Goal: Information Seeking & Learning: Learn about a topic

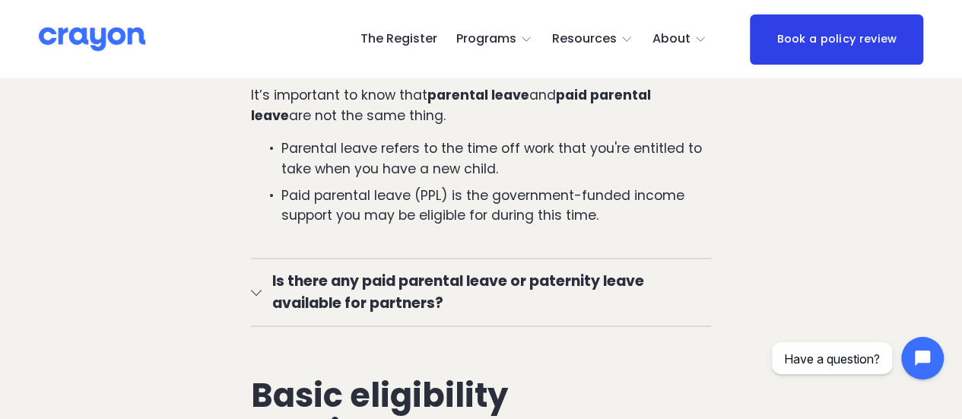
scroll to position [1064, 0]
click at [950, 407] on div at bounding box center [950, 407] width 0 height 0
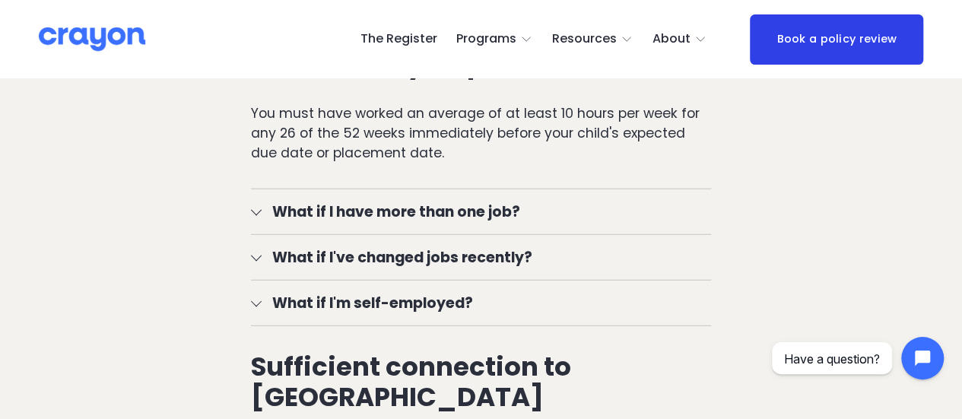
scroll to position [2053, 0]
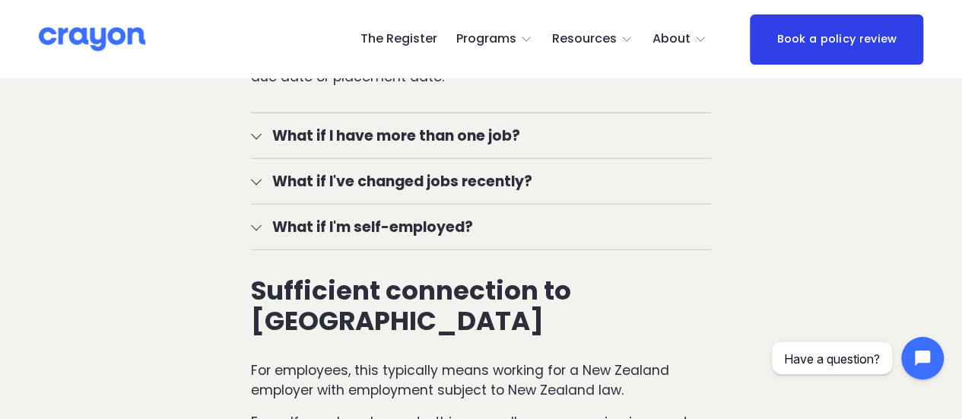
click at [265, 236] on span "What if I'm self-employed?" at bounding box center [486, 227] width 449 height 22
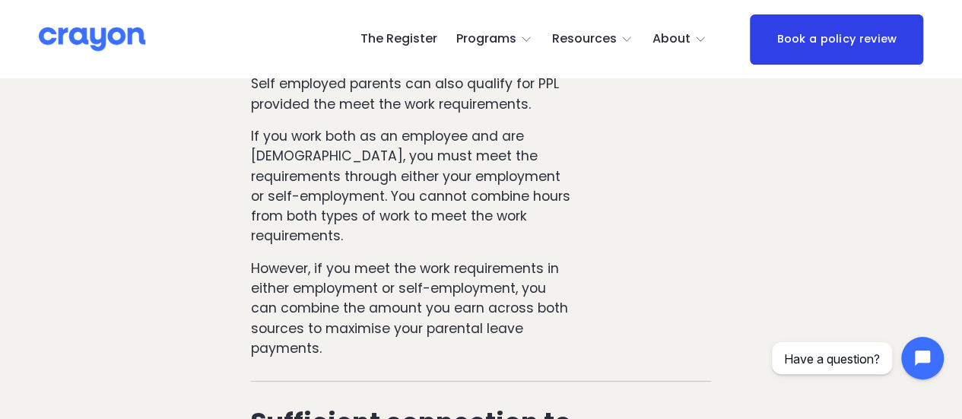
scroll to position [2205, 0]
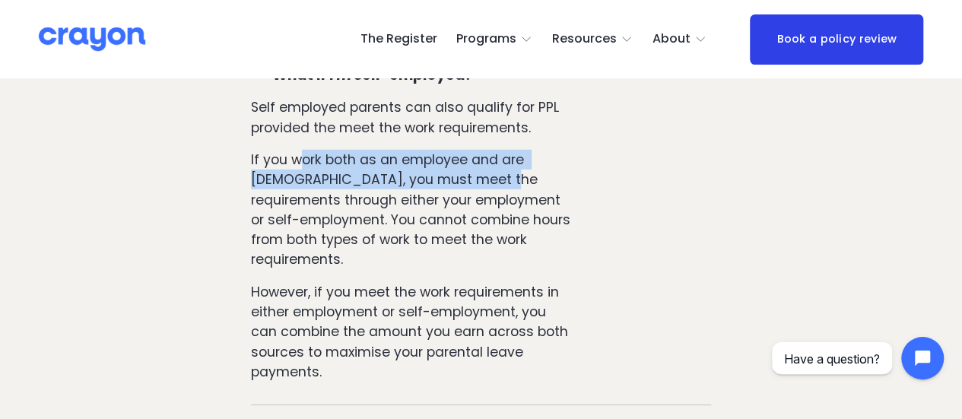
drag, startPoint x: 305, startPoint y: 171, endPoint x: 468, endPoint y: 182, distance: 163.8
click at [468, 182] on p "If you work both as an employee and are [DEMOGRAPHIC_DATA], you must meet the r…" at bounding box center [412, 210] width 322 height 120
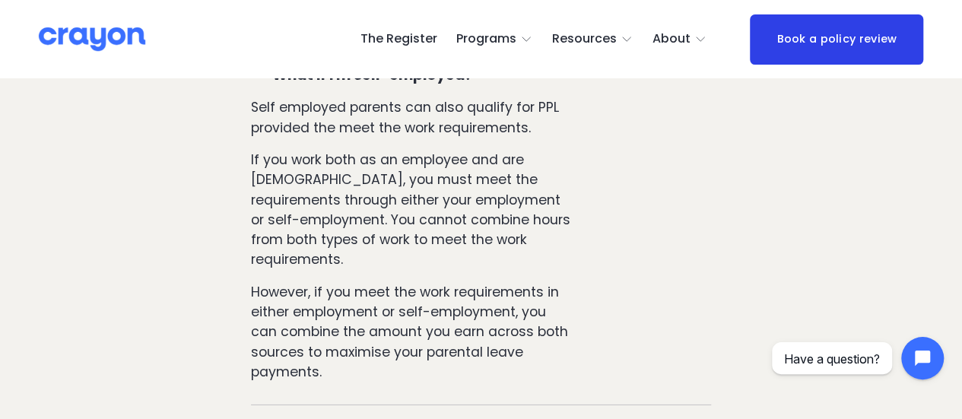
click at [382, 229] on p "If you work both as an employee and are [DEMOGRAPHIC_DATA], you must meet the r…" at bounding box center [412, 210] width 322 height 120
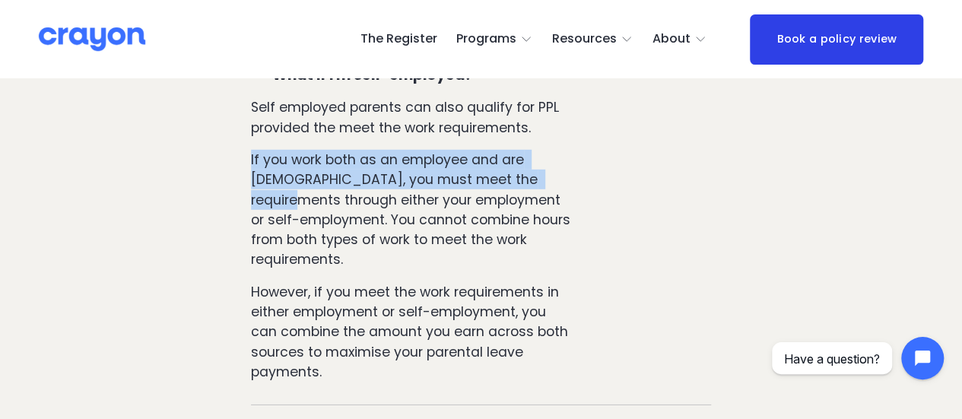
drag, startPoint x: 250, startPoint y: 165, endPoint x: 427, endPoint y: 224, distance: 186.8
click at [515, 197] on div "What if I have more than one job? Good news! It doesn't matter how many employe…" at bounding box center [481, 183] width 486 height 471
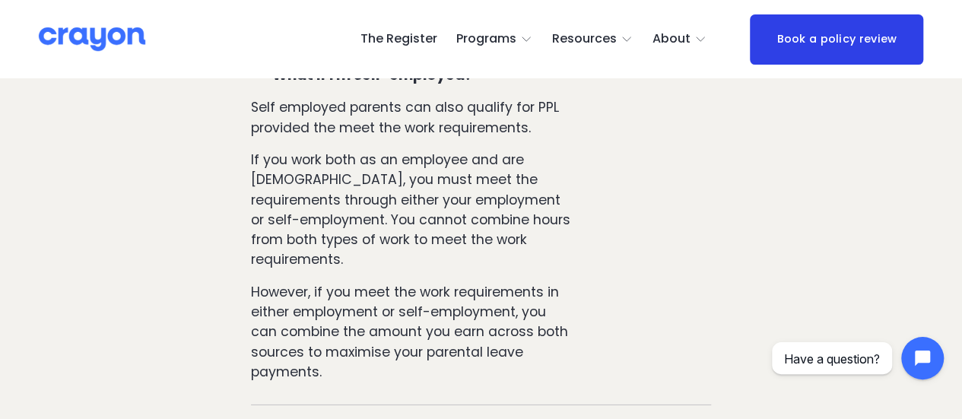
click at [354, 239] on p "If you work both as an employee and are [DEMOGRAPHIC_DATA], you must meet the r…" at bounding box center [412, 210] width 322 height 120
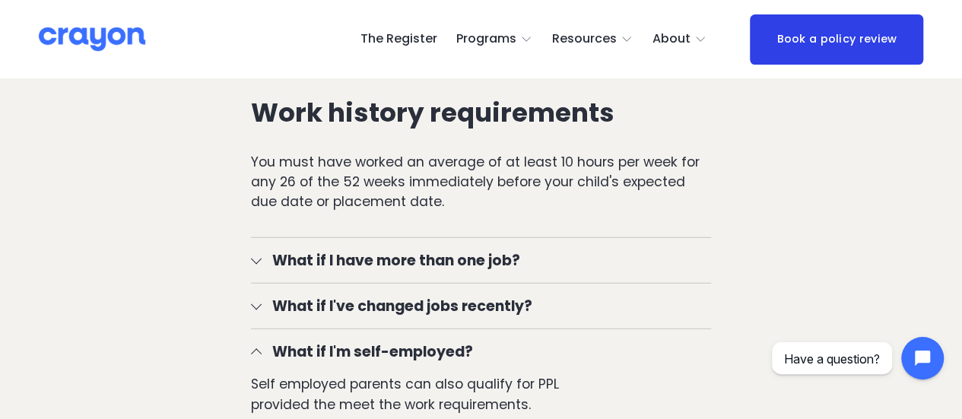
scroll to position [1977, 0]
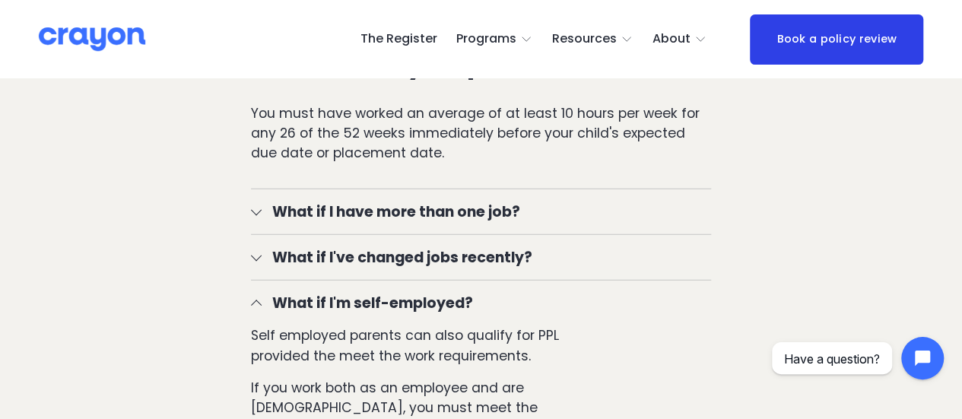
click at [325, 311] on span "What if I'm self-employed?" at bounding box center [486, 303] width 449 height 22
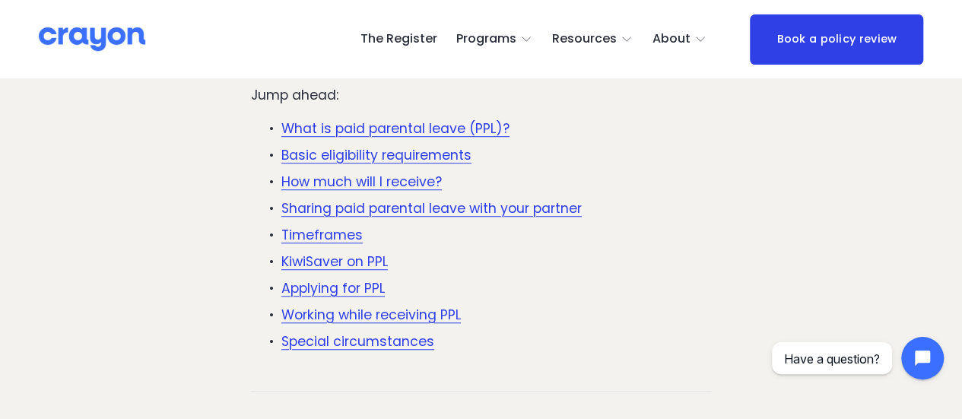
scroll to position [380, 0]
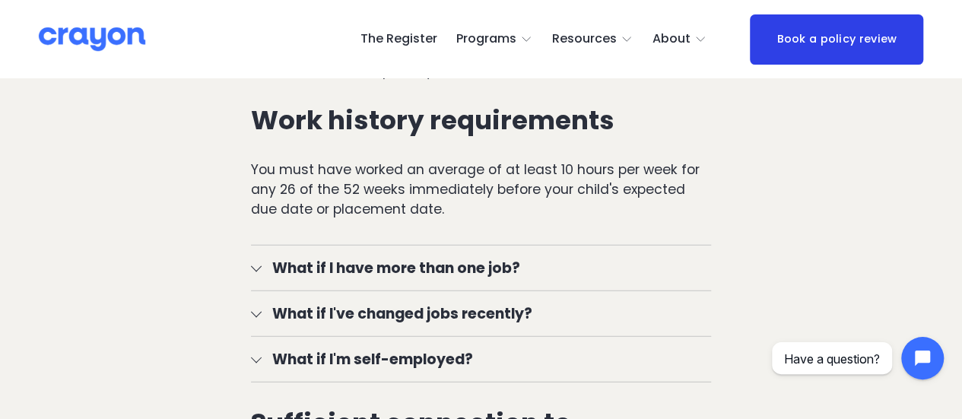
scroll to position [1901, 0]
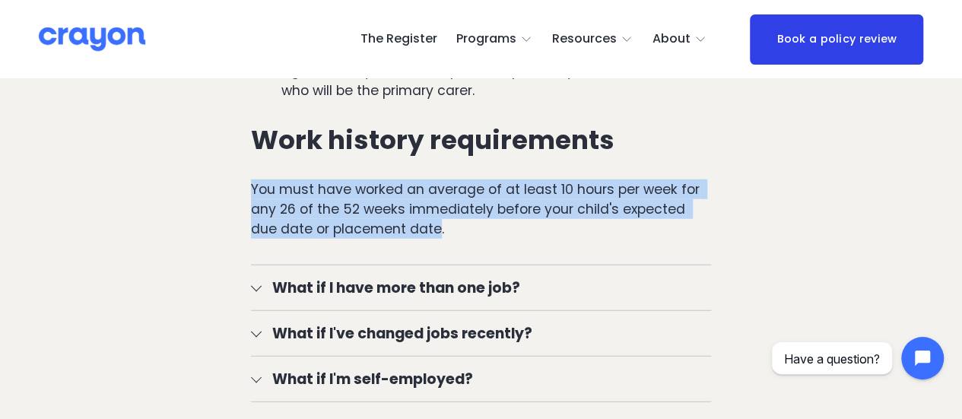
drag, startPoint x: 251, startPoint y: 193, endPoint x: 336, endPoint y: 221, distance: 89.7
click at [405, 236] on p "You must have worked an average of at least 10 hours per week for any 26 of the…" at bounding box center [481, 209] width 460 height 60
copy p "You must have worked an average of at least 10 hours per week for any 26 of the…"
click at [262, 200] on p "You must have worked an average of at least 10 hours per week for any 26 of the…" at bounding box center [481, 209] width 460 height 60
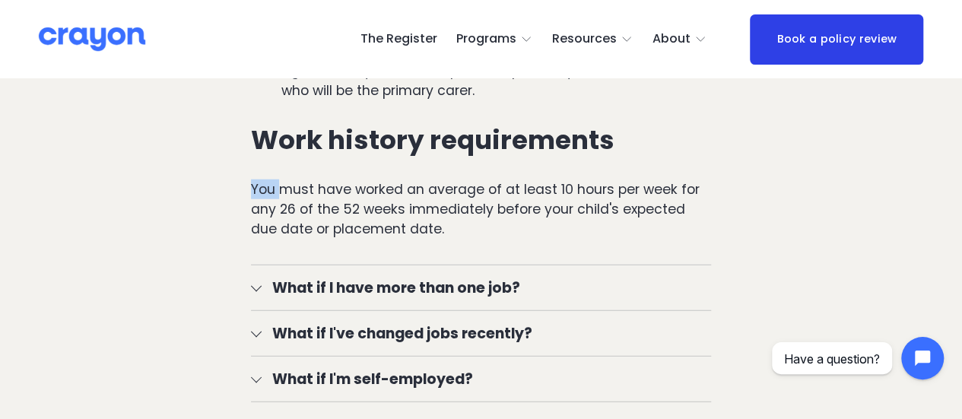
click at [262, 200] on p "You must have worked an average of at least 10 hours per week for any 26 of the…" at bounding box center [481, 209] width 460 height 60
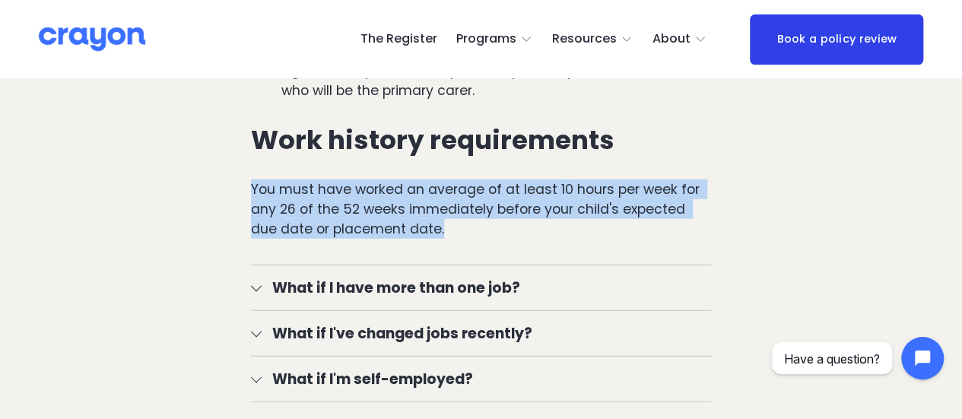
click at [262, 200] on p "You must have worked an average of at least 10 hours per week for any 26 of the…" at bounding box center [481, 209] width 460 height 60
click at [262, 198] on p "You must have worked an average of at least 10 hours per week for any 26 of the…" at bounding box center [481, 209] width 460 height 60
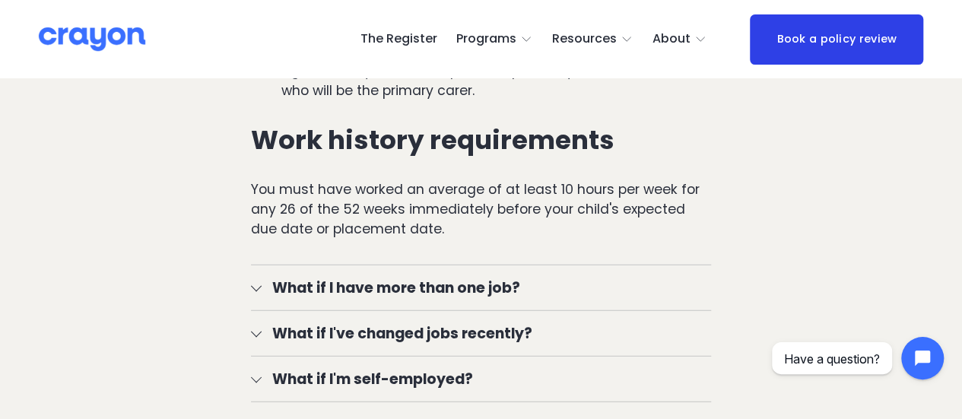
click at [258, 198] on p "You must have worked an average of at least 10 hours per week for any 26 of the…" at bounding box center [481, 209] width 460 height 60
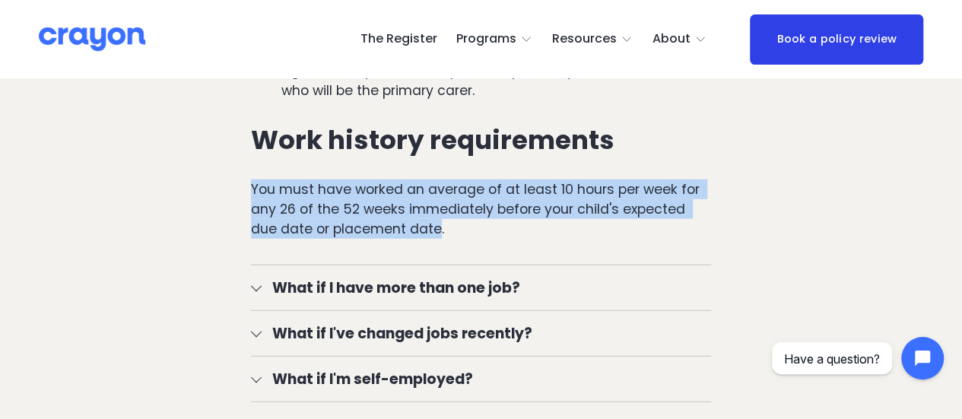
drag, startPoint x: 252, startPoint y: 192, endPoint x: 409, endPoint y: 236, distance: 162.9
click at [409, 236] on p "You must have worked an average of at least 10 hours per week for any 26 of the…" at bounding box center [481, 209] width 460 height 60
copy p "You must have worked an average of at least 10 hours per week for any 26 of the…"
click at [258, 200] on p "You must have worked an average of at least 10 hours per week for any 26 of the…" at bounding box center [481, 209] width 460 height 60
drag, startPoint x: 251, startPoint y: 191, endPoint x: 417, endPoint y: 235, distance: 172.2
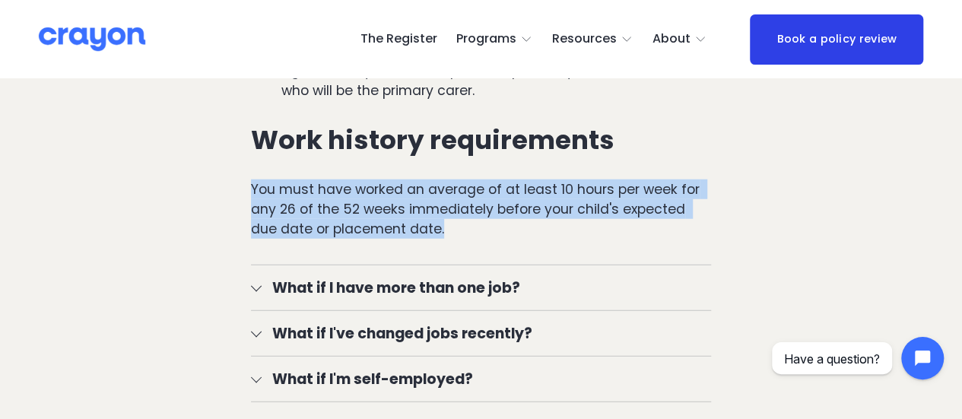
click at [417, 235] on p "You must have worked an average of at least 10 hours per week for any 26 of the…" at bounding box center [481, 209] width 460 height 60
copy p "You must have worked an average of at least 10 hours per week for any 26 of the…"
click at [266, 198] on p "You must have worked an average of at least 10 hours per week for any 26 of the…" at bounding box center [481, 209] width 460 height 60
drag, startPoint x: 251, startPoint y: 189, endPoint x: 418, endPoint y: 238, distance: 174.2
click at [418, 238] on p "You must have worked an average of at least 10 hours per week for any 26 of the…" at bounding box center [481, 209] width 460 height 60
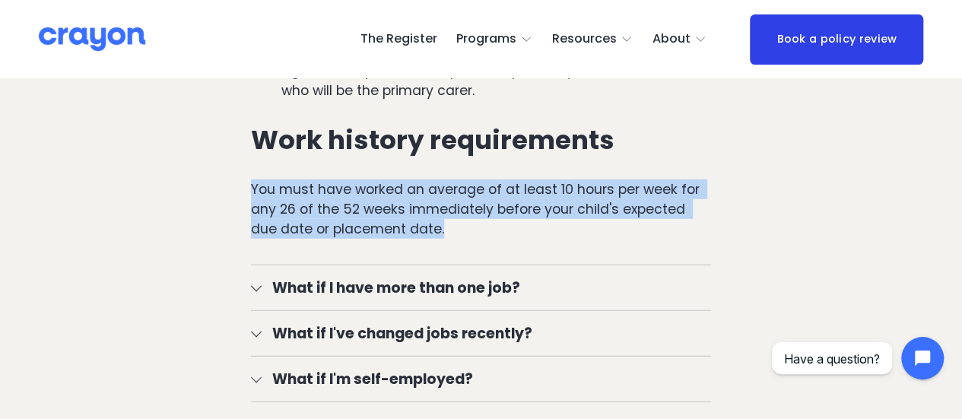
copy p "You must have worked an average of at least 10 hours per week for any 26 of the…"
click at [257, 192] on p "You must have worked an average of at least 10 hours per week for any 26 of the…" at bounding box center [481, 209] width 460 height 60
drag, startPoint x: 252, startPoint y: 189, endPoint x: 411, endPoint y: 238, distance: 165.4
click at [411, 238] on p "You must have worked an average of at least 10 hours per week for any 26 of the…" at bounding box center [481, 209] width 460 height 60
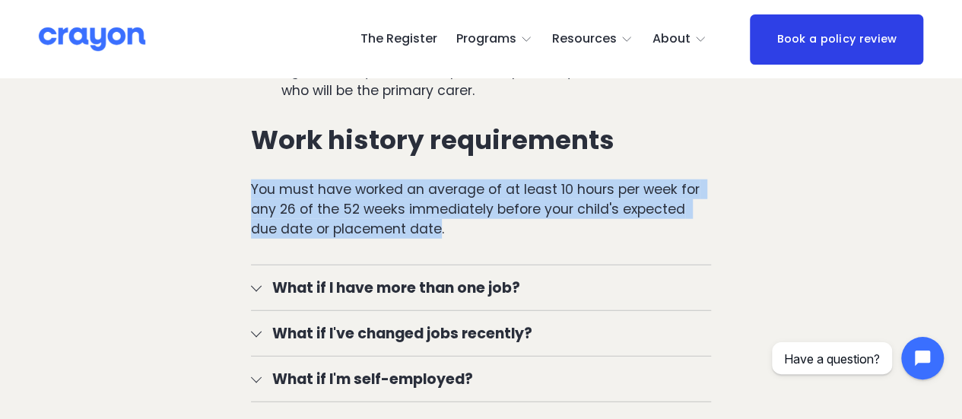
drag, startPoint x: 220, startPoint y: 203, endPoint x: 235, endPoint y: 201, distance: 15.3
drag, startPoint x: 249, startPoint y: 190, endPoint x: 448, endPoint y: 236, distance: 204.5
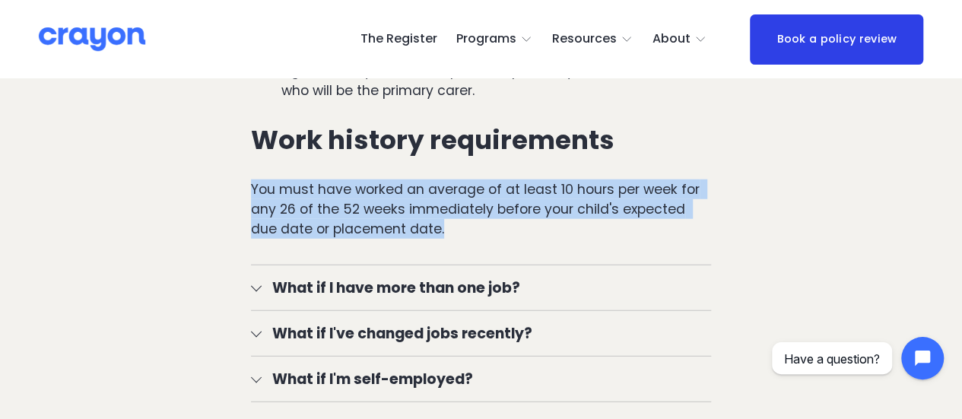
copy p "You must have worked an average of at least 10 hours per week for any 26 of the…"
drag, startPoint x: 249, startPoint y: 188, endPoint x: 426, endPoint y: 233, distance: 182.9
copy p "You must have worked an average of at least 10 hours per week for any 26 of the…"
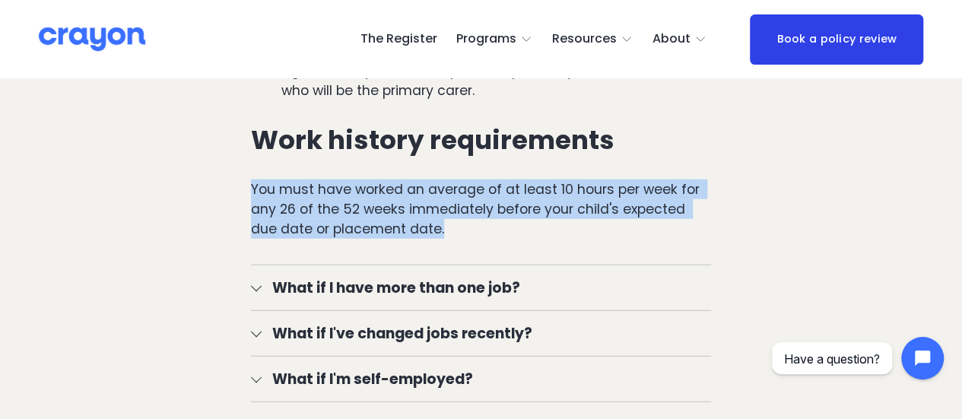
click at [269, 210] on p "You must have worked an average of at least 10 hours per week for any 26 of the…" at bounding box center [481, 209] width 460 height 60
drag, startPoint x: 251, startPoint y: 192, endPoint x: 438, endPoint y: 234, distance: 191.6
click at [438, 234] on p "You must have worked an average of at least 10 hours per week for any 26 of the…" at bounding box center [481, 209] width 460 height 60
copy p "You must have worked an average of at least 10 hours per week for any 26 of the…"
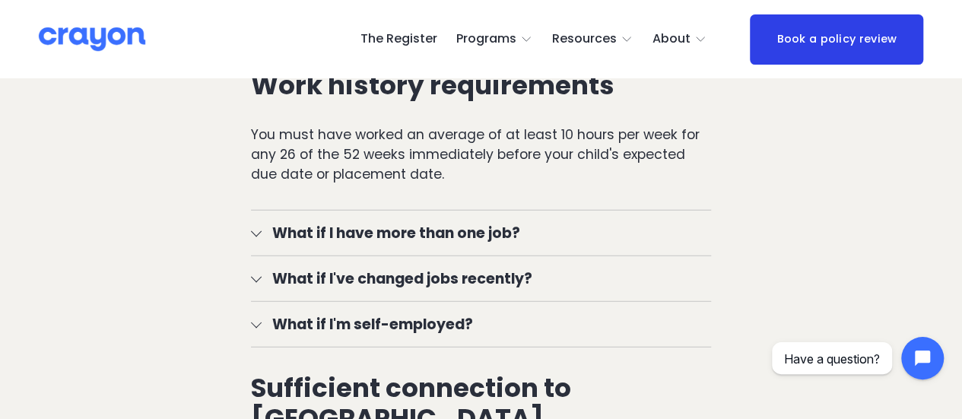
scroll to position [1977, 0]
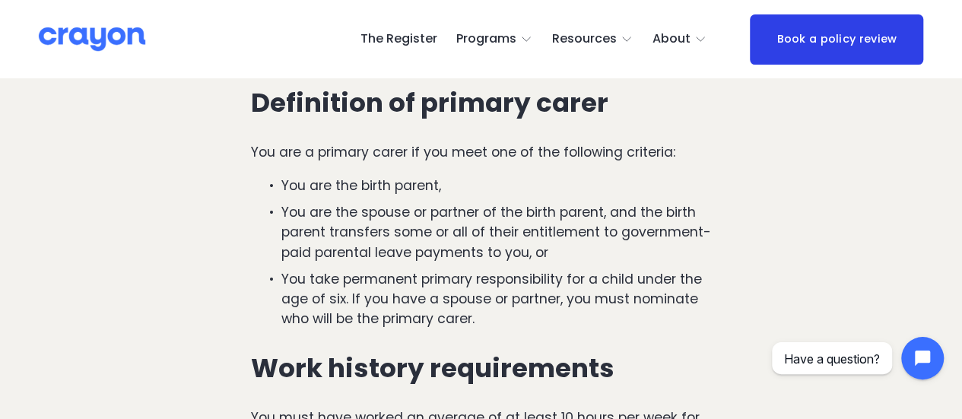
scroll to position [1597, 0]
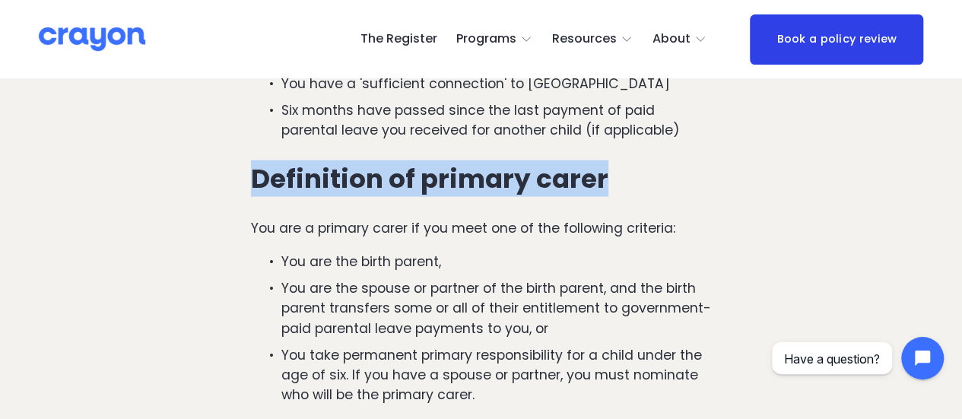
drag, startPoint x: 248, startPoint y: 181, endPoint x: 610, endPoint y: 195, distance: 362.2
click at [610, 195] on div "To qualify for paid parental leave, you must meet these key requirements: You a…" at bounding box center [481, 255] width 486 height 602
copy h3 "Definition of primary carer"
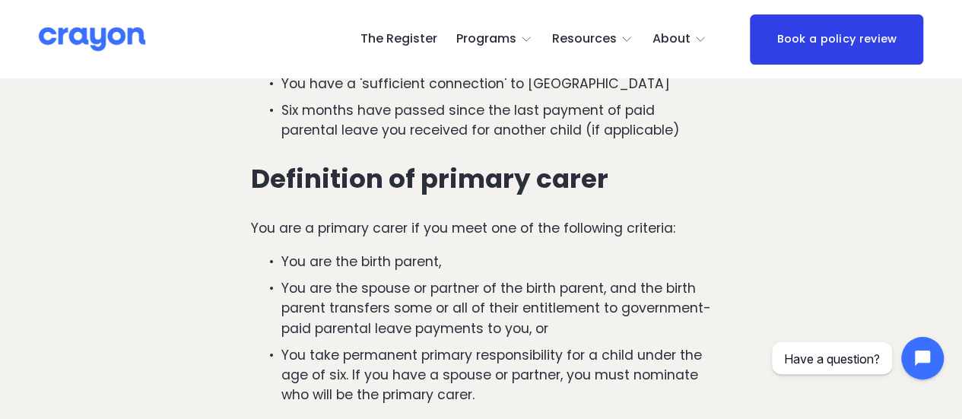
click at [304, 227] on p "You are a primary carer if you meet one of the following criteria:" at bounding box center [481, 228] width 460 height 20
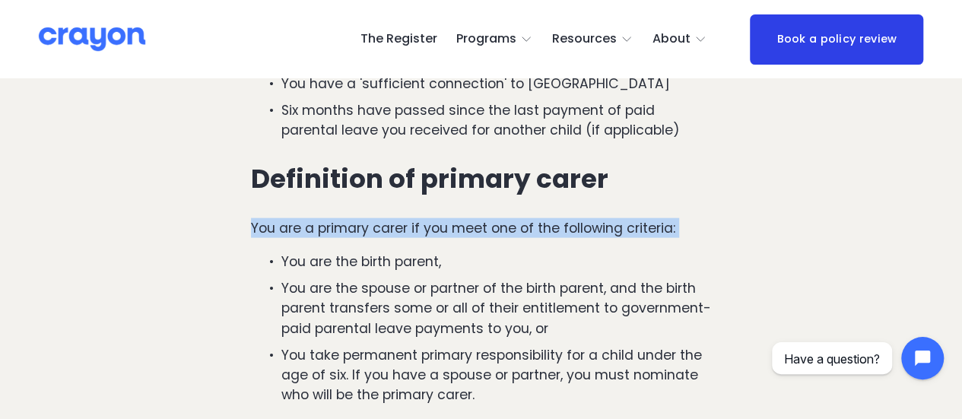
click at [304, 227] on p "You are a primary carer if you meet one of the following criteria:" at bounding box center [481, 228] width 460 height 20
copy p "You are a primary carer if you meet one of the following criteria:"
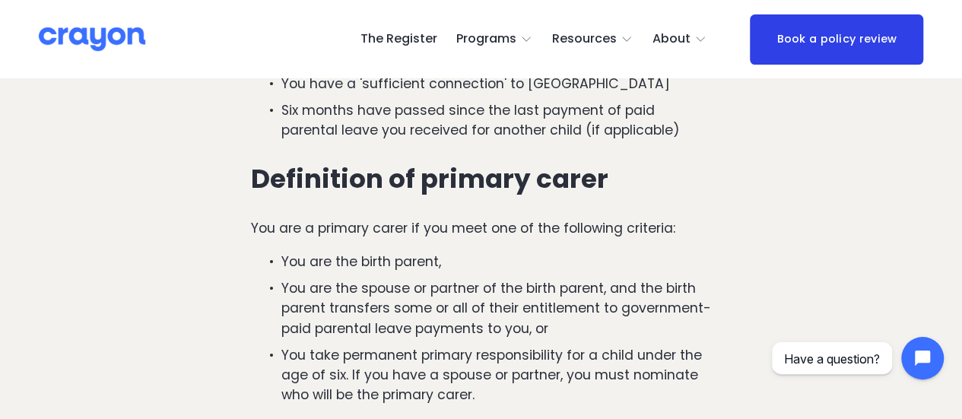
click at [318, 267] on p "You are the birth parent," at bounding box center [496, 262] width 430 height 20
copy p "You are the birth parent,"
click at [321, 280] on ul "You are the birth parent, You are the spouse or partner of the birth parent, an…" at bounding box center [481, 328] width 460 height 153
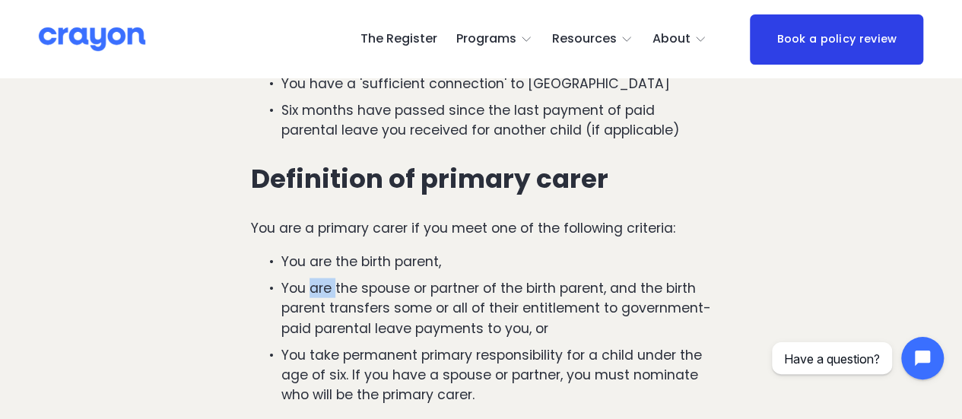
click at [321, 280] on ul "You are the birth parent, You are the spouse or partner of the birth parent, an…" at bounding box center [481, 328] width 460 height 153
click at [322, 292] on p "You are the spouse or partner of the birth parent, and the birth parent transfe…" at bounding box center [496, 308] width 430 height 60
click at [334, 325] on p "You are the spouse or partner of the birth parent, and the birth parent transfe…" at bounding box center [496, 308] width 430 height 60
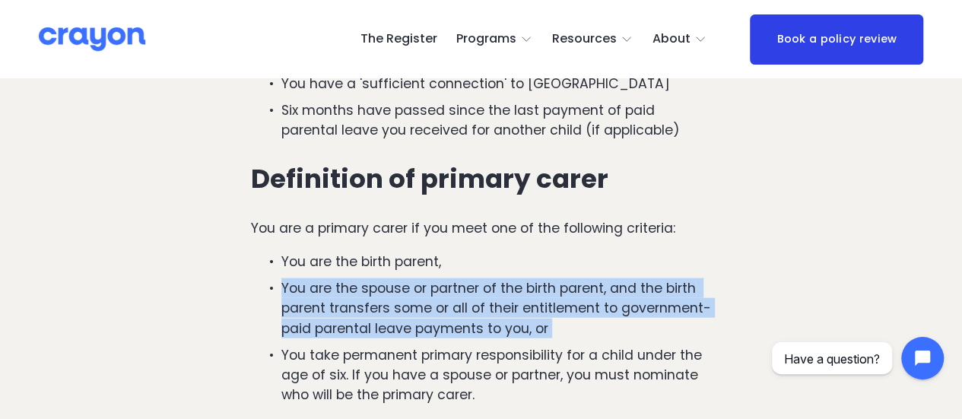
click at [334, 325] on p "You are the spouse or partner of the birth parent, and the birth parent transfe…" at bounding box center [496, 308] width 430 height 60
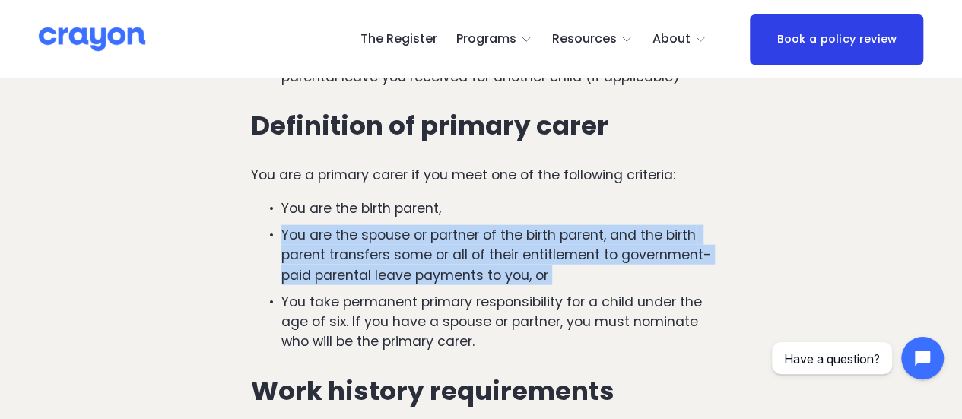
scroll to position [1673, 0]
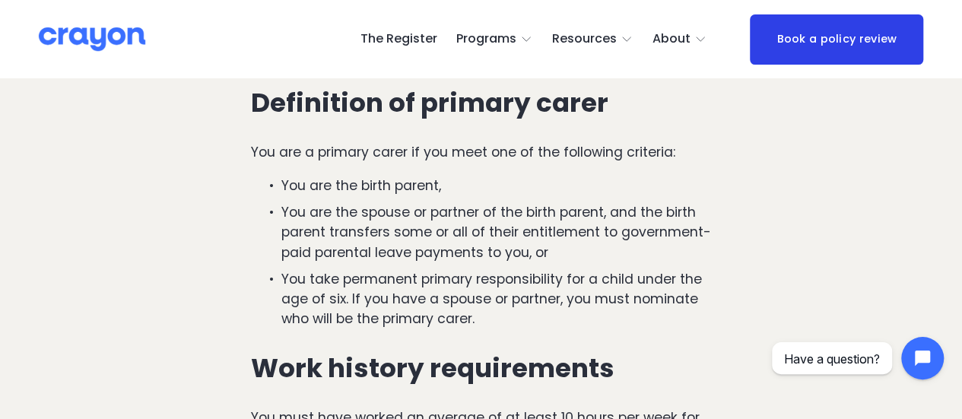
click at [327, 309] on p "You take permanent primary responsibility for a child under the age of six. If …" at bounding box center [496, 299] width 430 height 60
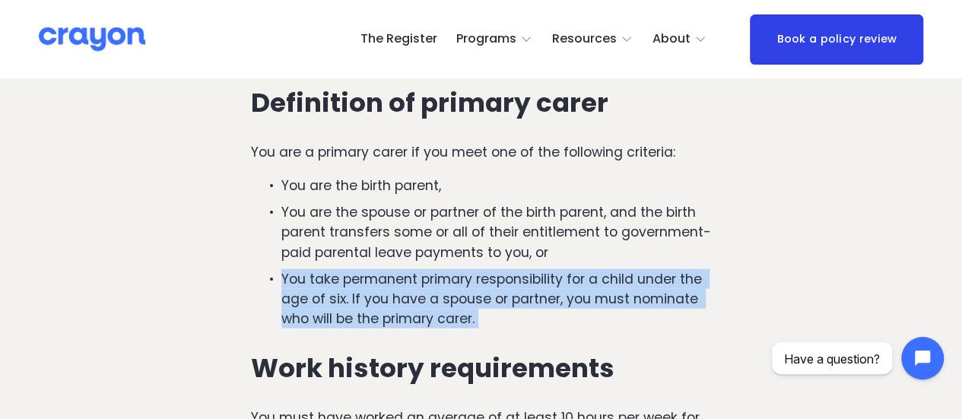
click at [327, 309] on p "You take permanent primary responsibility for a child under the age of six. If …" at bounding box center [496, 299] width 430 height 60
click at [276, 268] on ul "You are the birth parent, You are the spouse or partner of the birth parent, an…" at bounding box center [481, 252] width 460 height 153
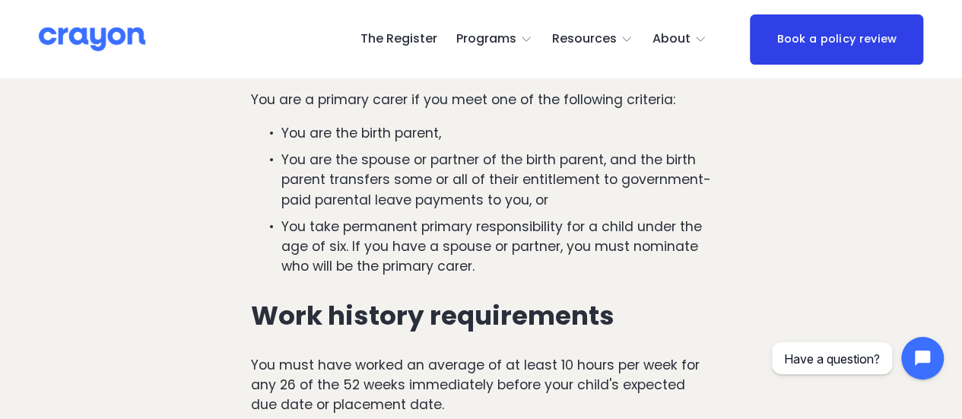
scroll to position [1749, 0]
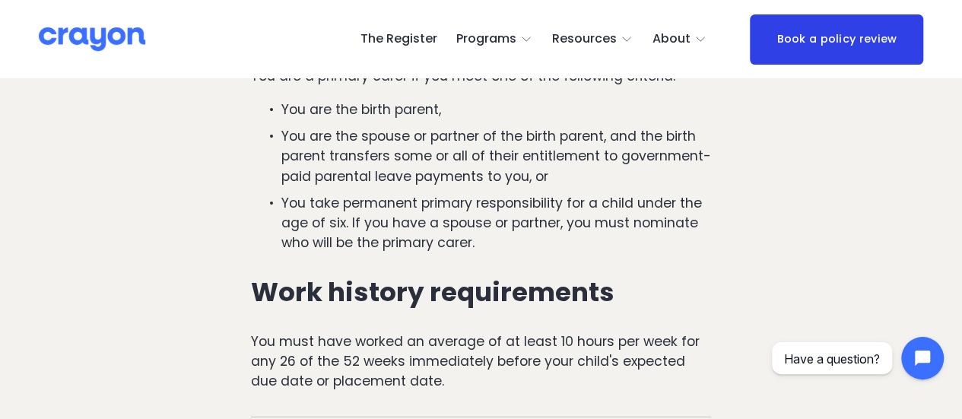
click at [344, 252] on p "You take permanent primary responsibility for a child under the age of six. If …" at bounding box center [496, 223] width 430 height 60
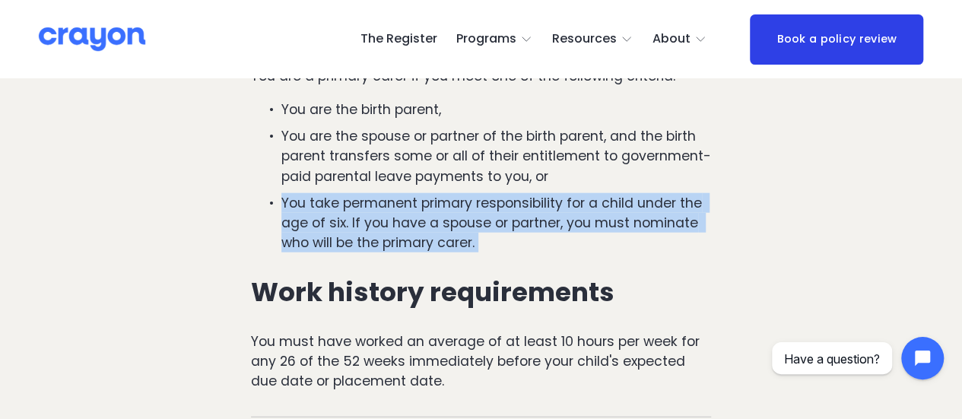
click at [344, 252] on p "You take permanent primary responsibility for a child under the age of six. If …" at bounding box center [496, 223] width 430 height 60
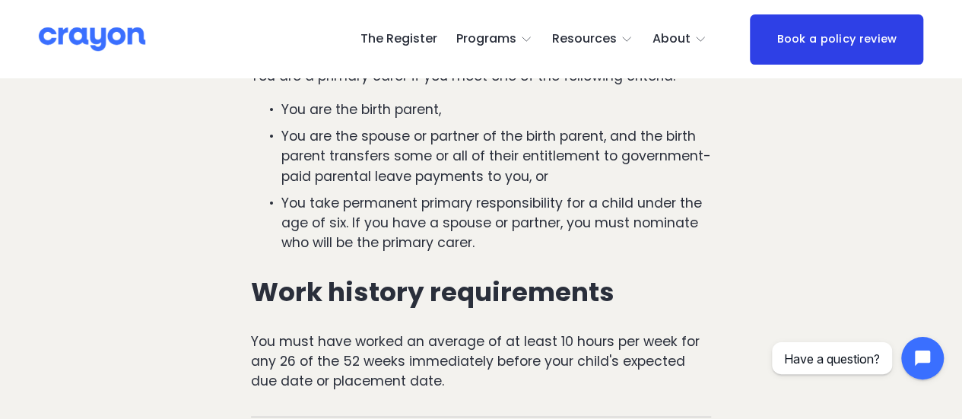
click at [321, 303] on h3 "Work history requirements" at bounding box center [481, 292] width 460 height 30
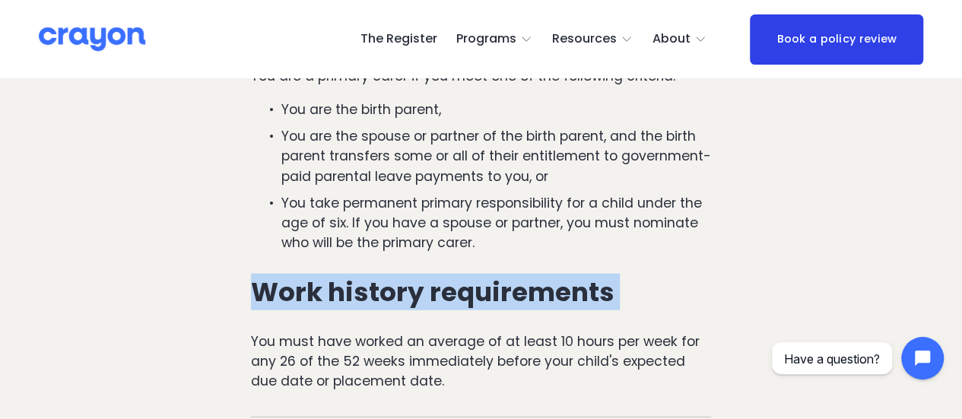
click at [321, 303] on h3 "Work history requirements" at bounding box center [481, 292] width 460 height 30
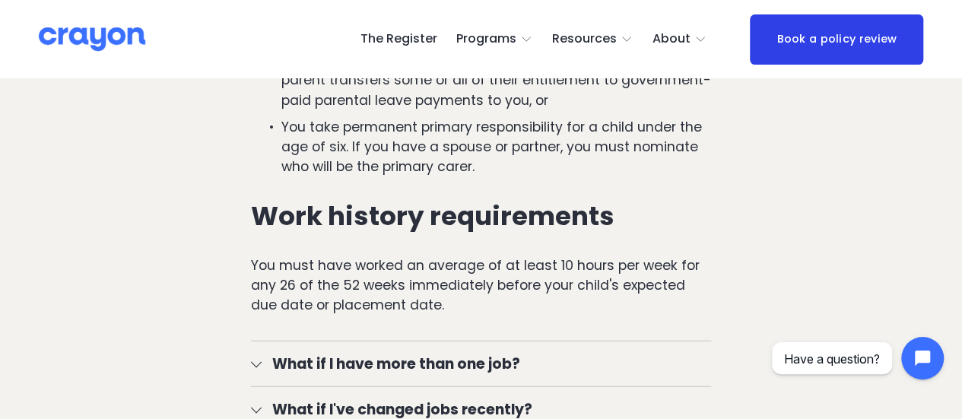
click at [322, 299] on p "You must have worked an average of at least 10 hours per week for any 26 of the…" at bounding box center [481, 285] width 460 height 60
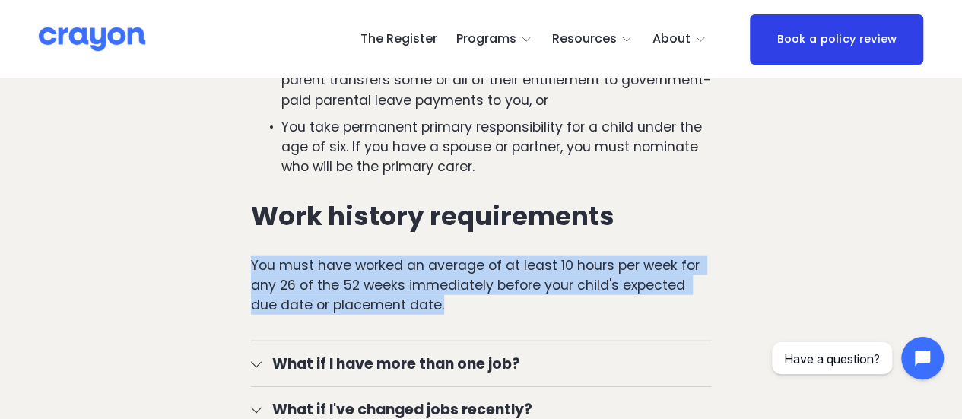
click at [322, 299] on p "You must have worked an average of at least 10 hours per week for any 26 of the…" at bounding box center [481, 285] width 460 height 60
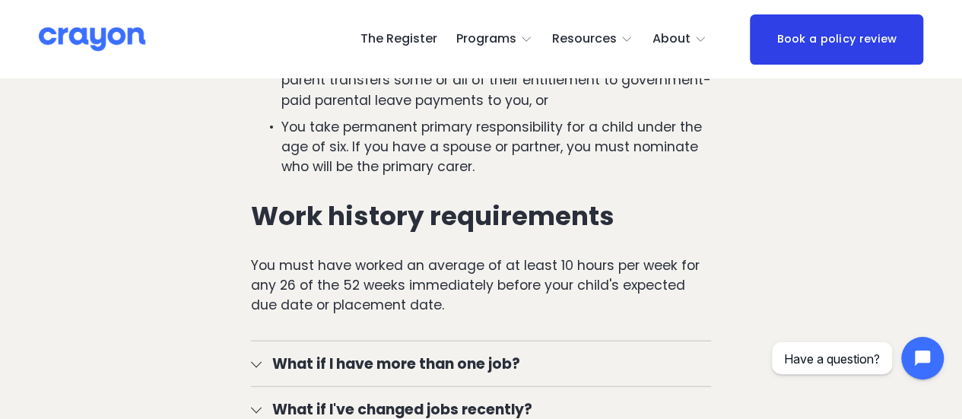
click at [303, 230] on h3 "Work history requirements" at bounding box center [481, 216] width 460 height 30
click at [305, 229] on h3 "Work history requirements" at bounding box center [481, 216] width 460 height 30
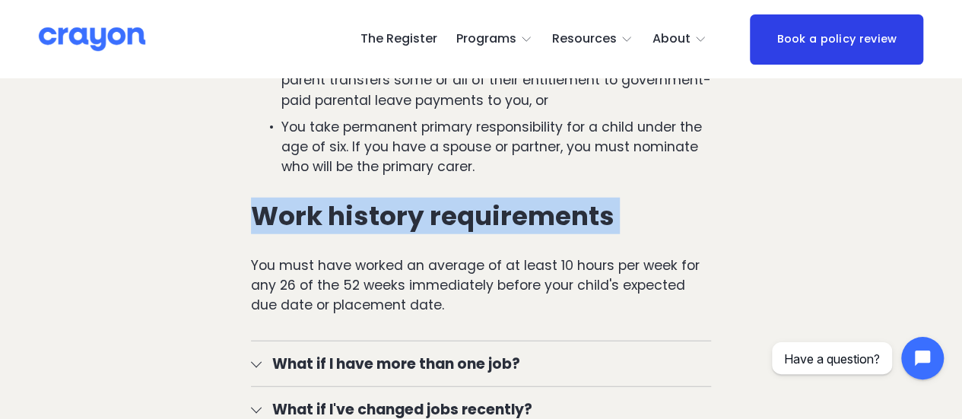
click at [306, 229] on h3 "Work history requirements" at bounding box center [481, 216] width 460 height 30
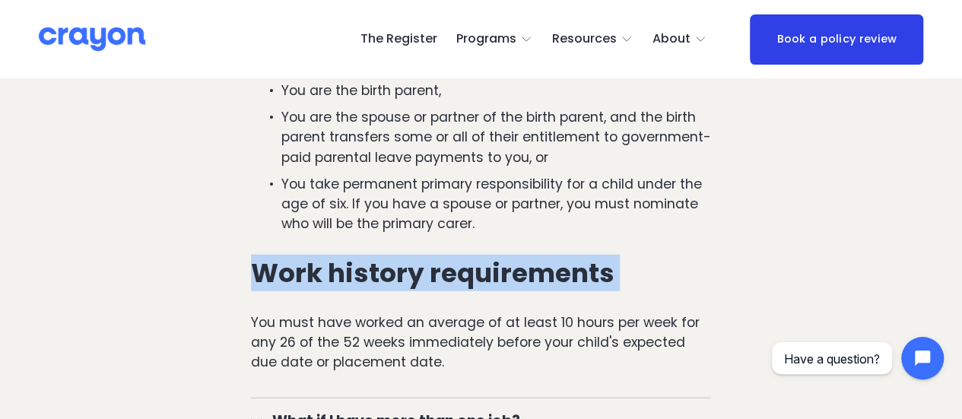
scroll to position [1749, 0]
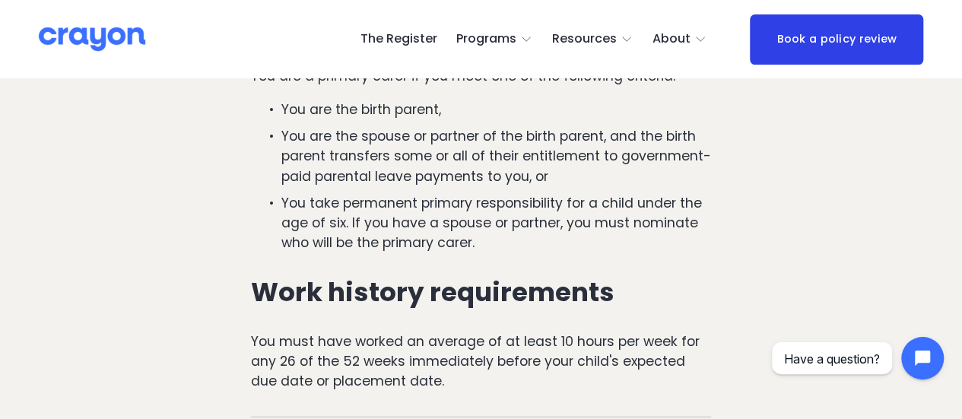
click at [348, 227] on p "You take permanent primary responsibility for a child under the age of six. If …" at bounding box center [496, 223] width 430 height 60
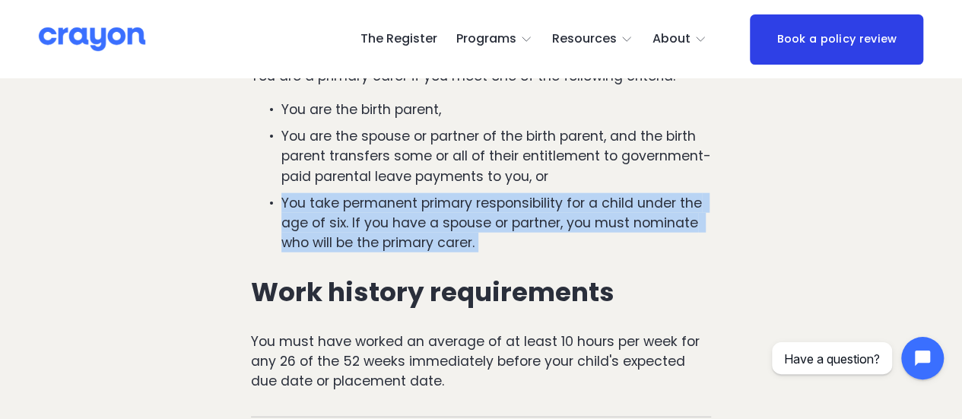
click at [348, 227] on p "You take permanent primary responsibility for a child under the age of six. If …" at bounding box center [496, 223] width 430 height 60
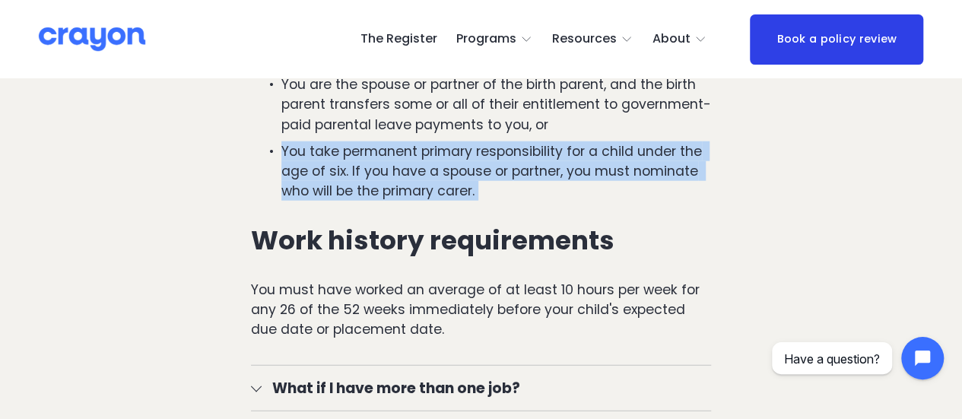
scroll to position [1825, 0]
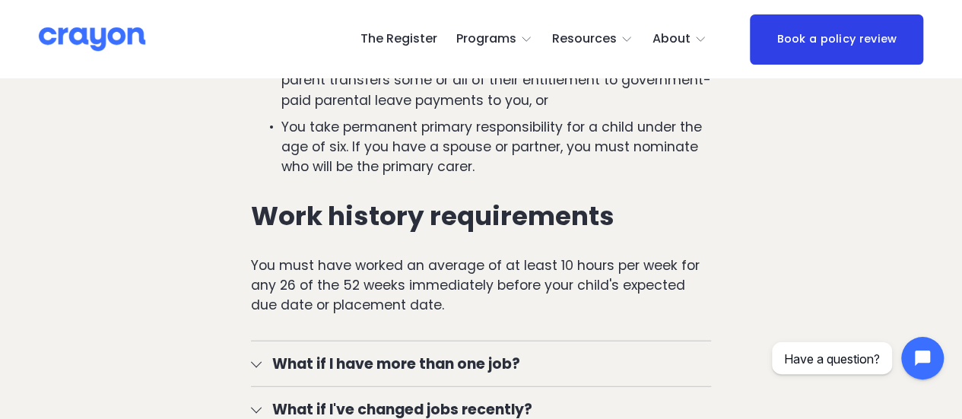
click at [306, 227] on h3 "Work history requirements" at bounding box center [481, 216] width 460 height 30
click at [307, 226] on h3 "Work history requirements" at bounding box center [481, 216] width 460 height 30
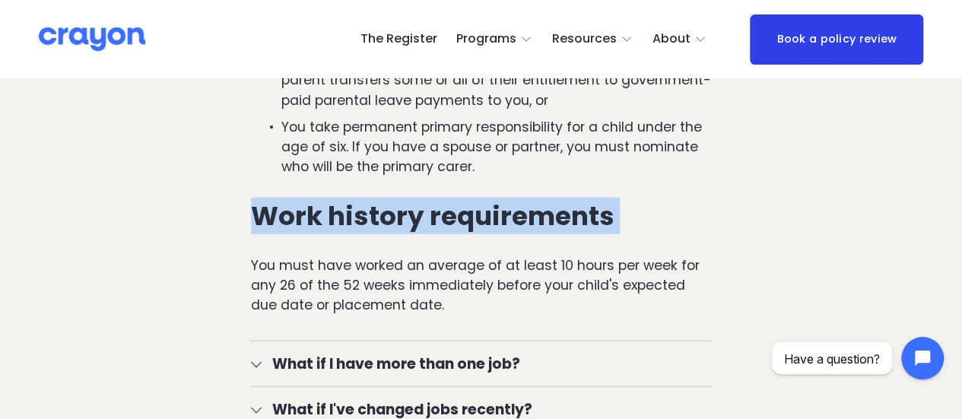
click at [307, 226] on h3 "Work history requirements" at bounding box center [481, 216] width 460 height 30
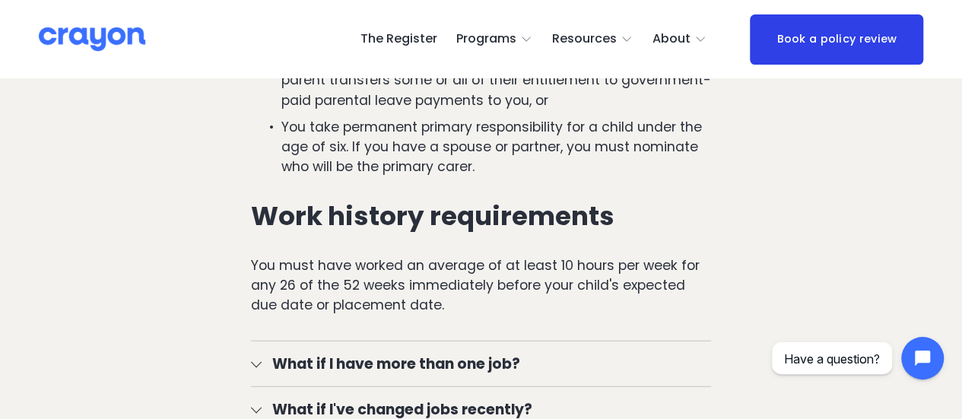
click at [307, 297] on p "You must have worked an average of at least 10 hours per week for any 26 of the…" at bounding box center [481, 285] width 460 height 60
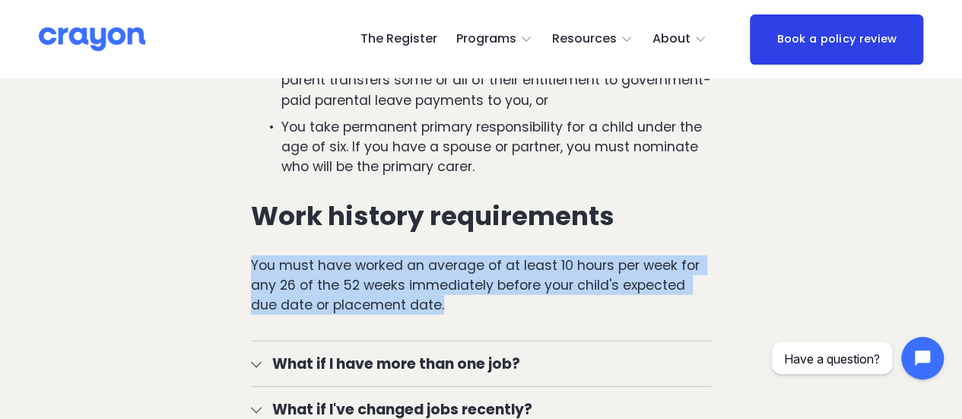
click at [307, 297] on p "You must have worked an average of at least 10 hours per week for any 26 of the…" at bounding box center [481, 285] width 460 height 60
click at [306, 295] on p "You must have worked an average of at least 10 hours per week for any 26 of the…" at bounding box center [481, 285] width 460 height 60
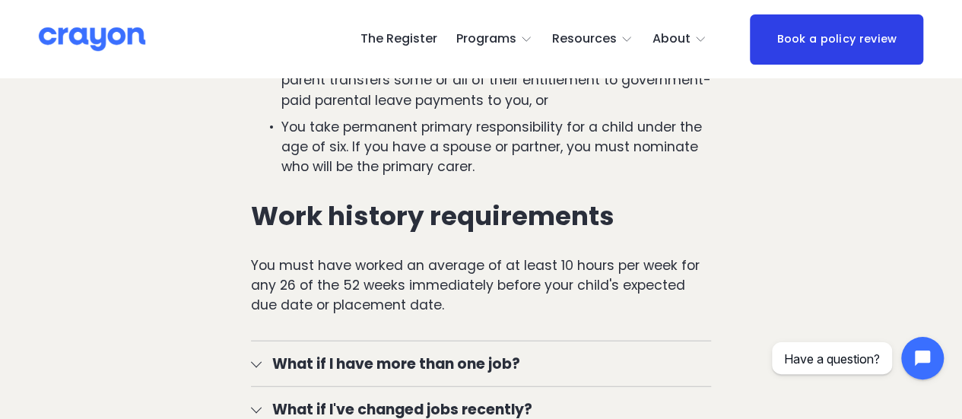
click at [312, 220] on h3 "Work history requirements" at bounding box center [481, 216] width 460 height 30
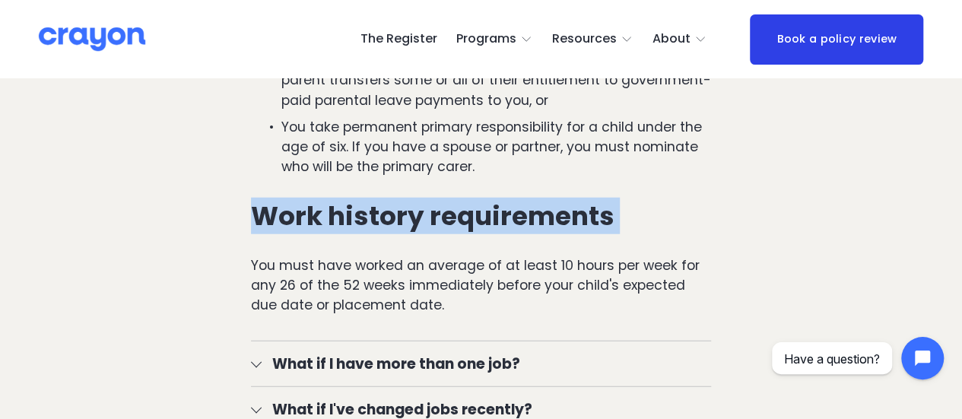
click at [312, 220] on h3 "Work history requirements" at bounding box center [481, 216] width 460 height 30
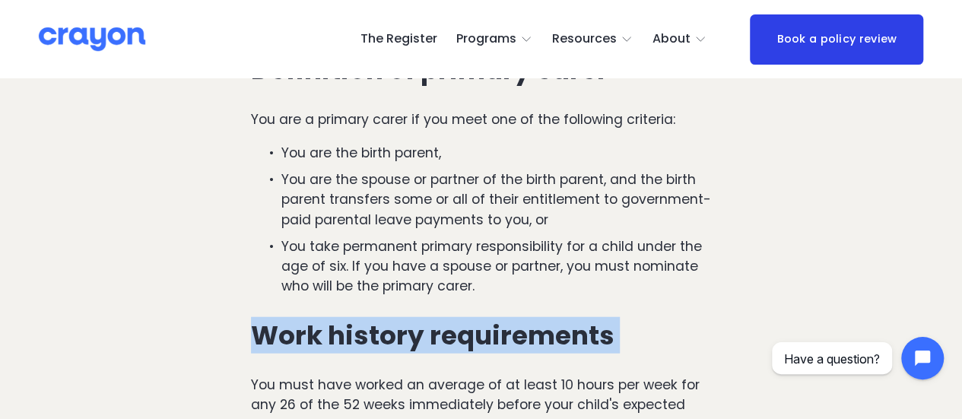
scroll to position [1597, 0]
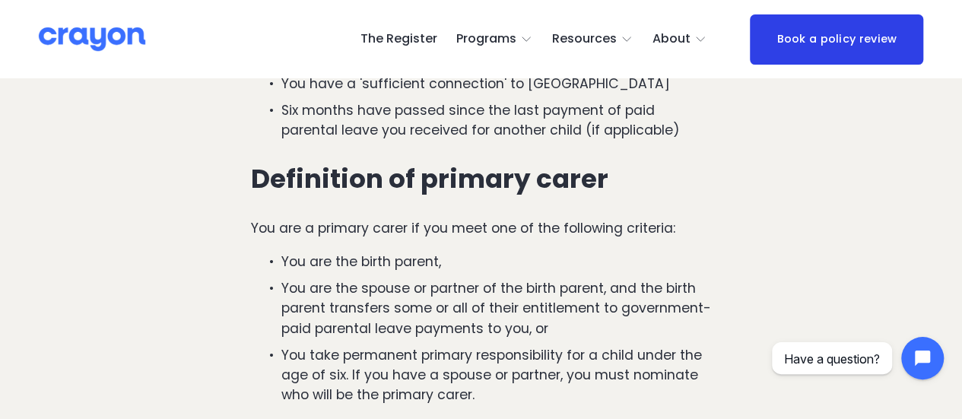
click at [331, 212] on div "To qualify for paid parental leave, you must meet these key requirements: You a…" at bounding box center [481, 255] width 460 height 576
click at [328, 192] on h3 "Definition of primary carer" at bounding box center [481, 179] width 460 height 30
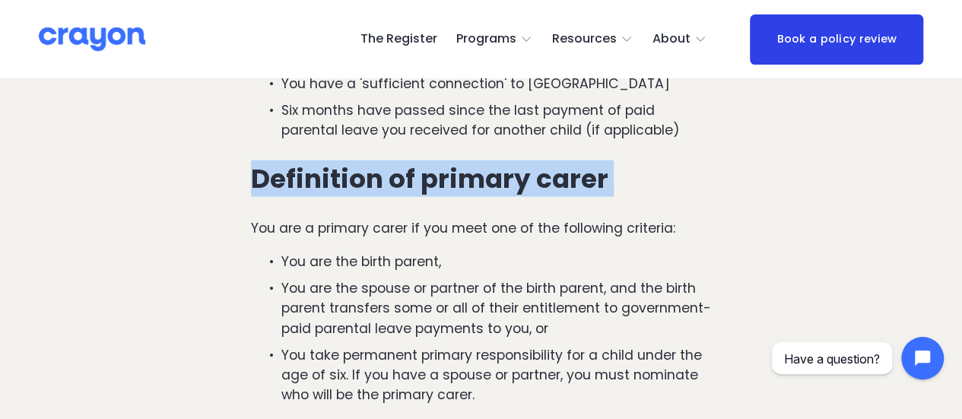
click at [328, 192] on h3 "Definition of primary carer" at bounding box center [481, 179] width 460 height 30
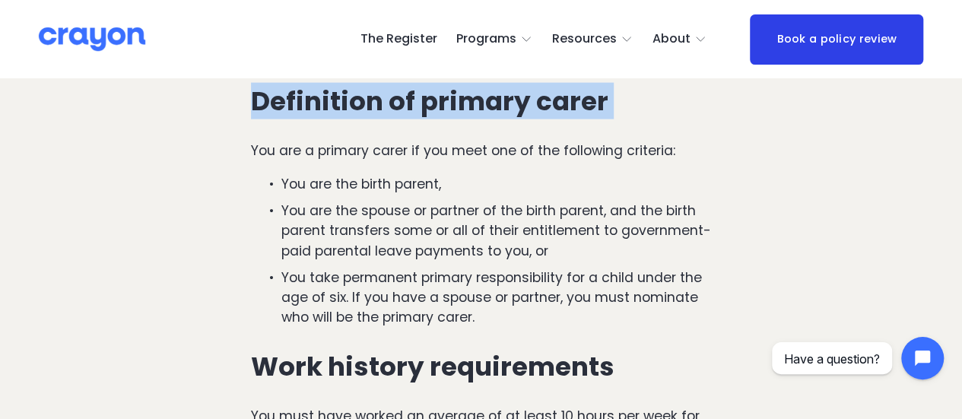
scroll to position [1749, 0]
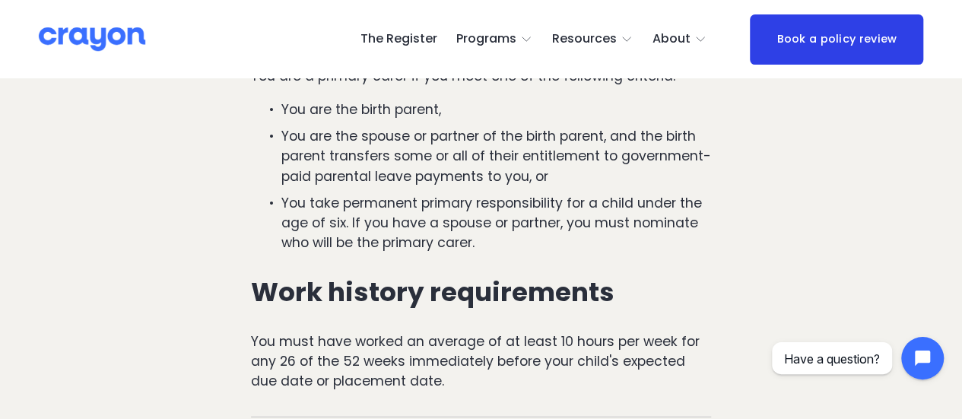
click at [312, 293] on h3 "Work history requirements" at bounding box center [481, 292] width 460 height 30
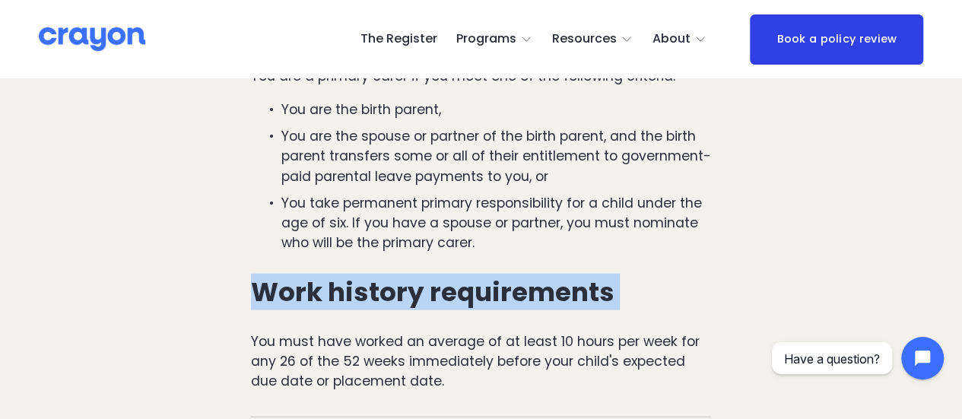
click at [312, 293] on h3 "Work history requirements" at bounding box center [481, 292] width 460 height 30
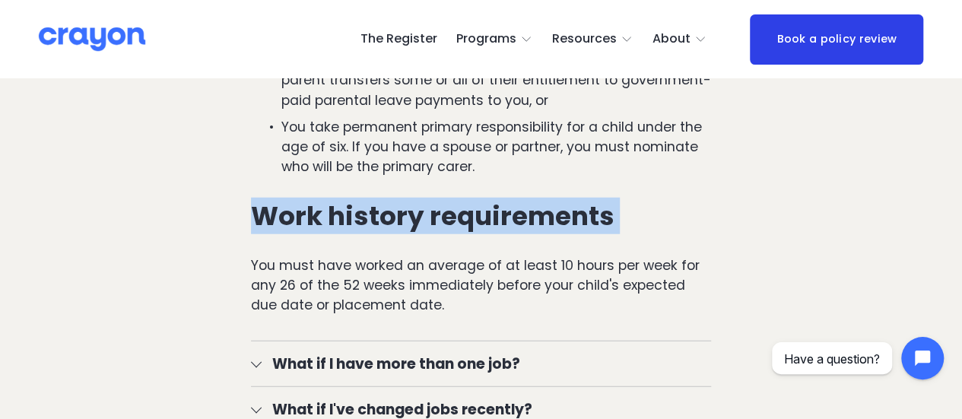
scroll to position [1901, 0]
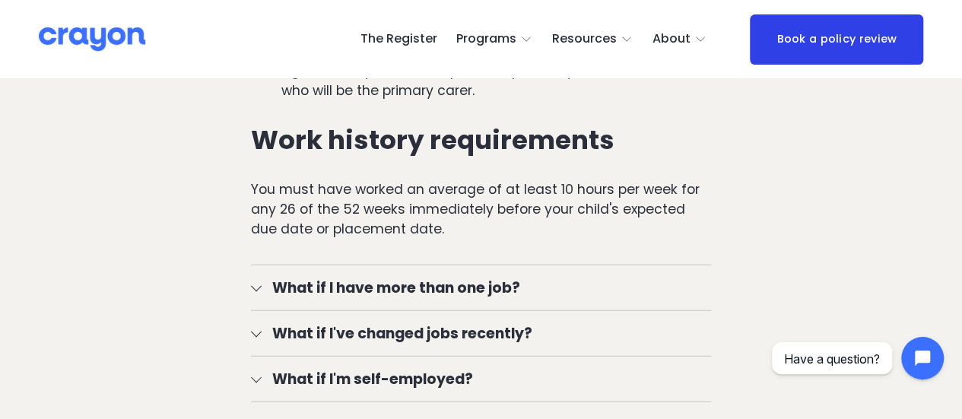
click at [315, 220] on p "You must have worked an average of at least 10 hours per week for any 26 of the…" at bounding box center [481, 209] width 460 height 60
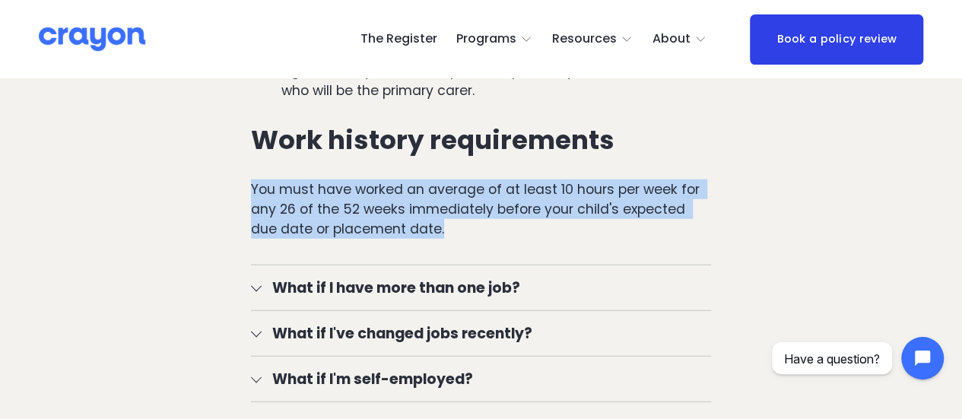
click at [315, 220] on p "You must have worked an average of at least 10 hours per week for any 26 of the…" at bounding box center [481, 209] width 460 height 60
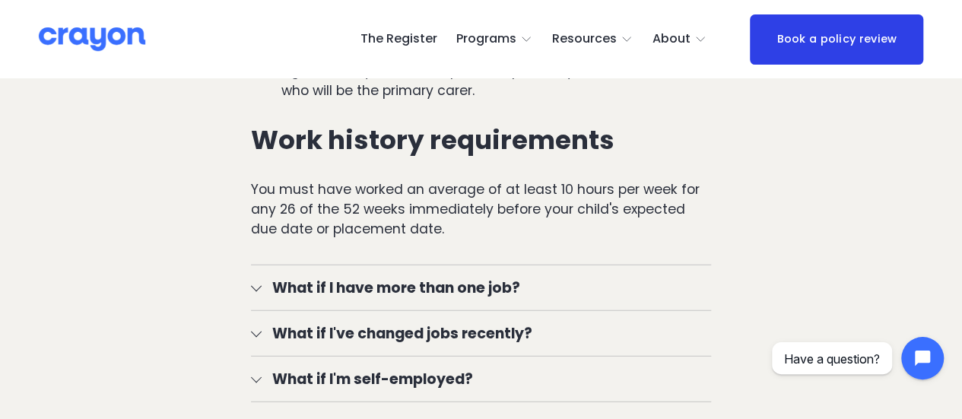
click at [312, 151] on h3 "Work history requirements" at bounding box center [481, 140] width 460 height 30
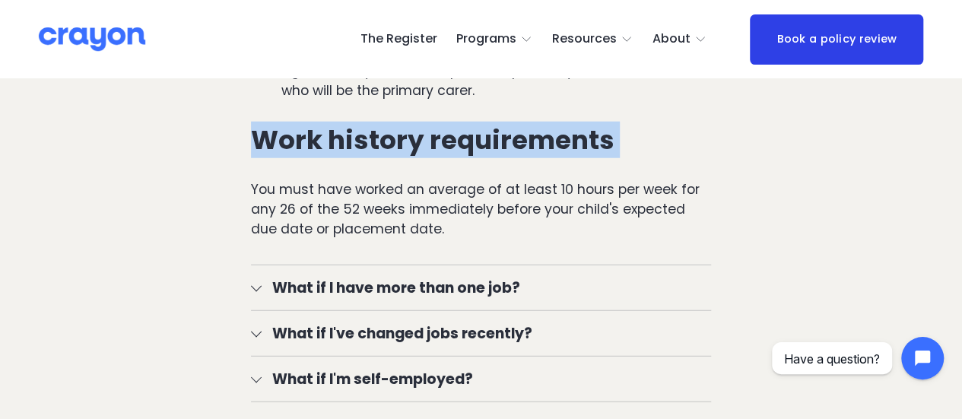
click at [312, 151] on h3 "Work history requirements" at bounding box center [481, 140] width 460 height 30
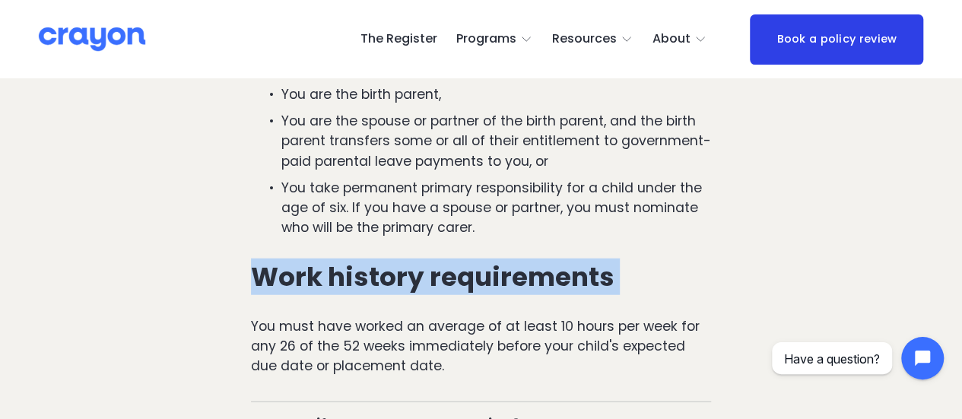
scroll to position [1673, 0]
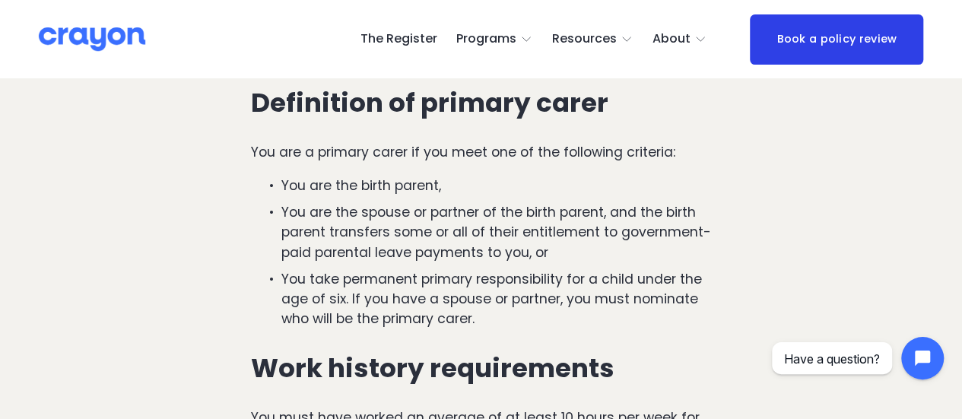
click at [313, 118] on h3 "Definition of primary carer" at bounding box center [481, 103] width 460 height 30
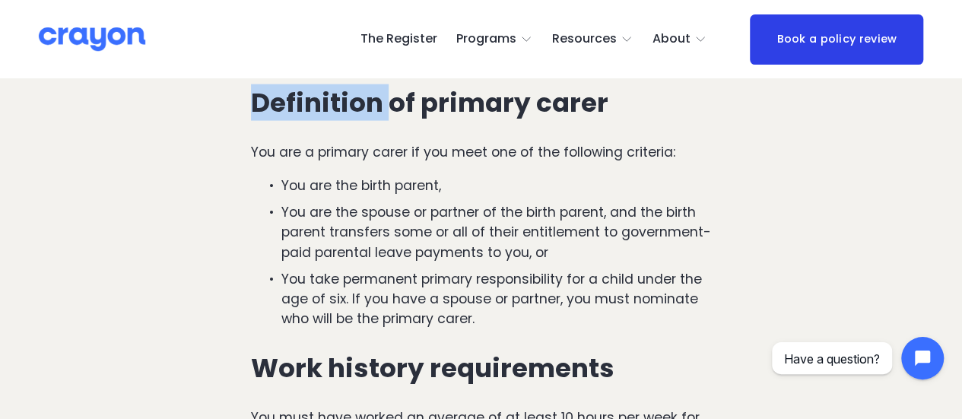
click at [313, 118] on h3 "Definition of primary carer" at bounding box center [481, 103] width 460 height 30
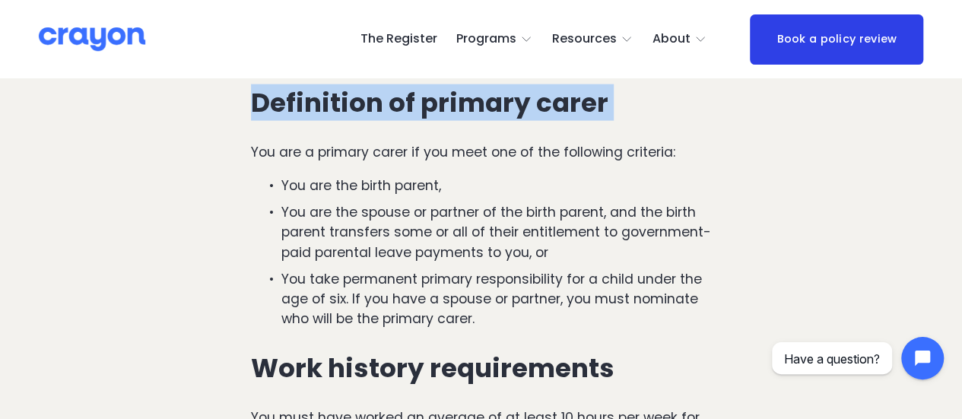
click at [313, 118] on h3 "Definition of primary carer" at bounding box center [481, 103] width 460 height 30
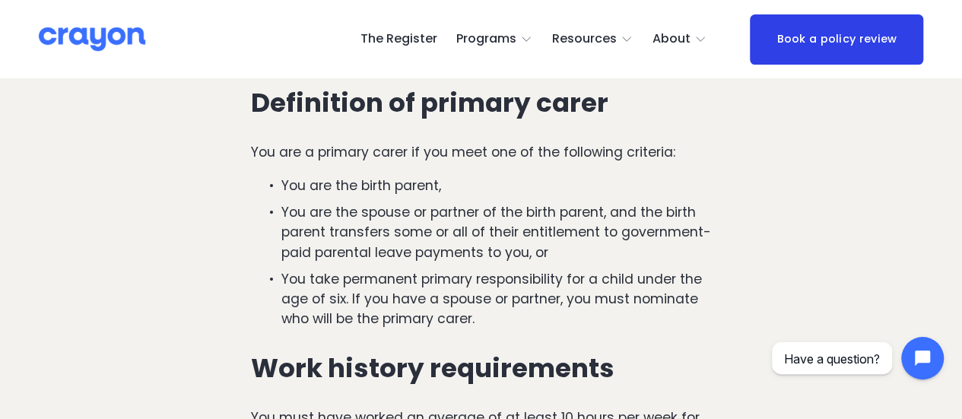
click at [304, 158] on p "You are a primary carer if you meet one of the following criteria:" at bounding box center [481, 152] width 460 height 20
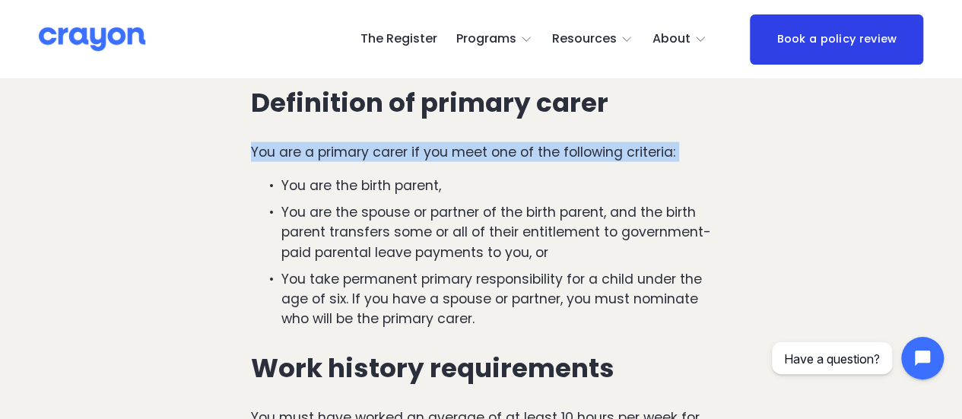
click at [304, 158] on p "You are a primary carer if you meet one of the following criteria:" at bounding box center [481, 152] width 460 height 20
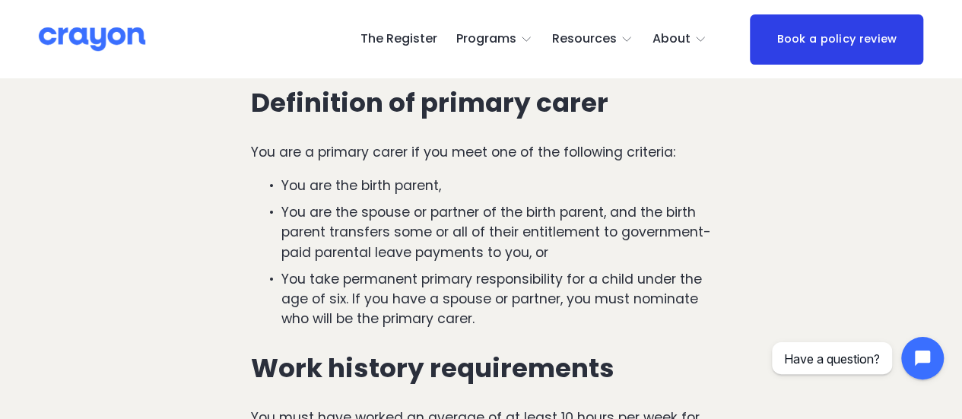
click at [318, 191] on p "You are the birth parent," at bounding box center [496, 186] width 430 height 20
click at [317, 191] on p "You are the birth parent," at bounding box center [496, 186] width 430 height 20
click at [328, 222] on p "You are the spouse or partner of the birth parent, and the birth parent transfe…" at bounding box center [496, 232] width 430 height 60
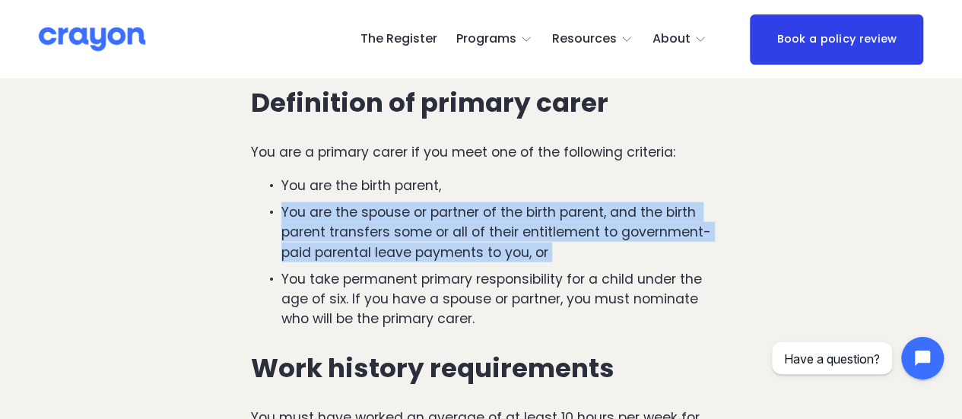
click at [328, 222] on p "You are the spouse or partner of the birth parent, and the birth parent transfe…" at bounding box center [496, 232] width 430 height 60
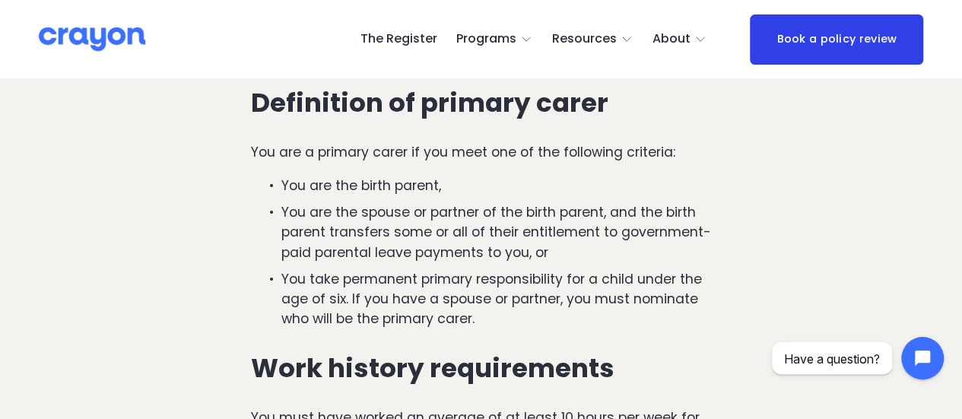
click at [316, 287] on p "You take permanent primary responsibility for a child under the age of six. If …" at bounding box center [496, 299] width 430 height 60
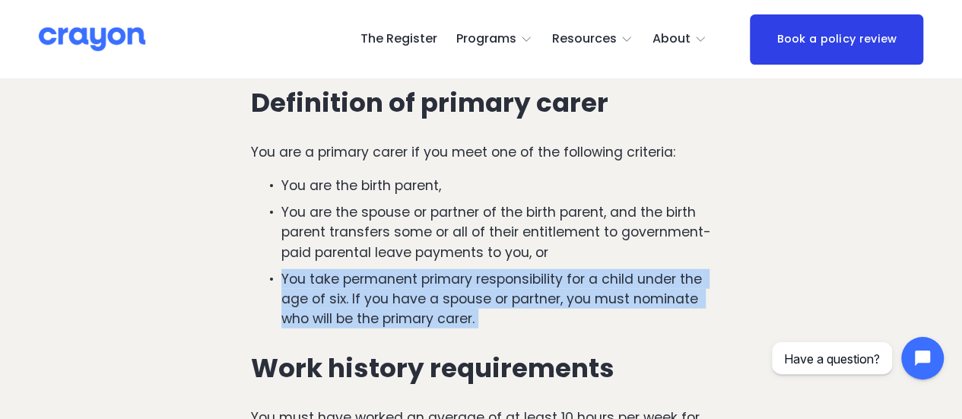
click at [316, 287] on p "You take permanent primary responsibility for a child under the age of six. If …" at bounding box center [496, 299] width 430 height 60
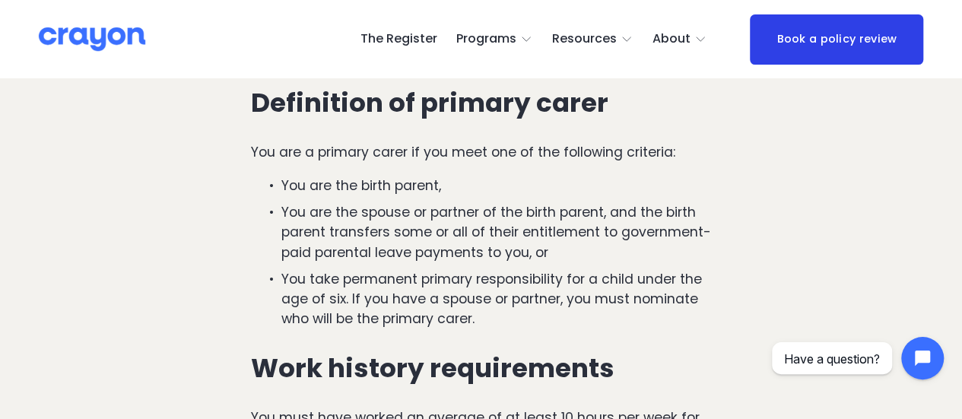
click at [310, 201] on ul "You are the birth parent, You are the spouse or partner of the birth parent, an…" at bounding box center [481, 252] width 460 height 153
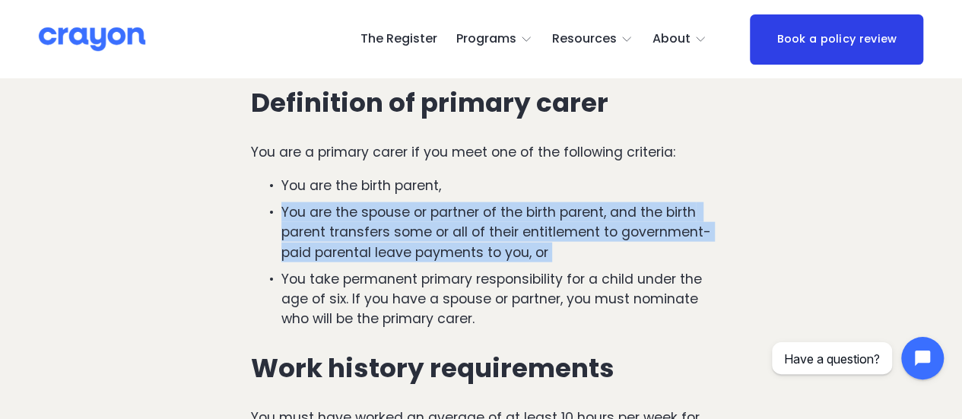
click at [310, 201] on ul "You are the birth parent, You are the spouse or partner of the birth parent, an…" at bounding box center [481, 252] width 460 height 153
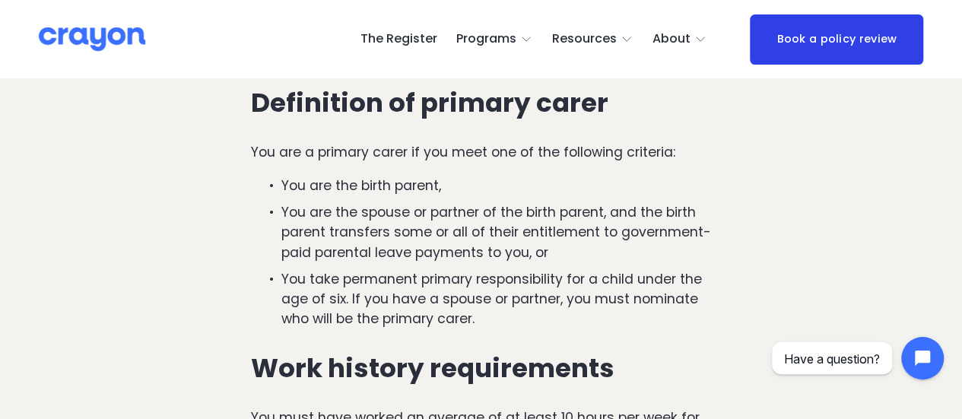
click at [324, 195] on p "You are the birth parent," at bounding box center [496, 186] width 430 height 20
click at [319, 209] on p "You are the spouse or partner of the birth parent, and the birth parent transfe…" at bounding box center [496, 232] width 430 height 60
click at [309, 160] on p "You are a primary carer if you meet one of the following criteria:" at bounding box center [481, 152] width 460 height 20
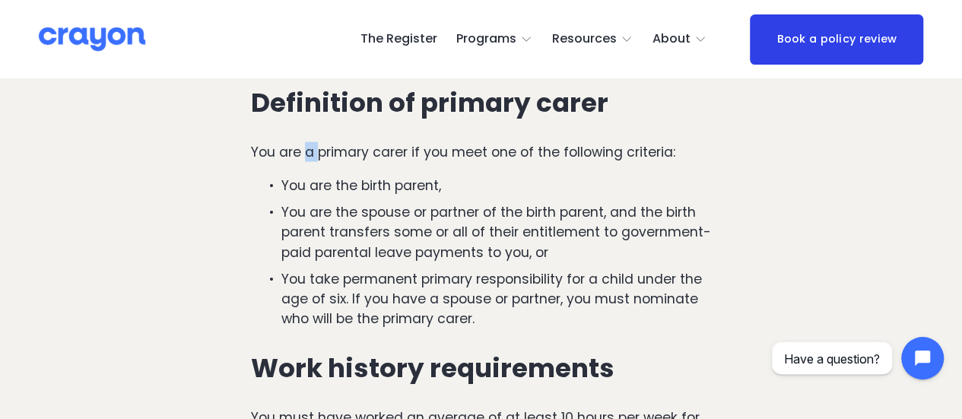
click at [309, 160] on p "You are a primary carer if you meet one of the following criteria:" at bounding box center [481, 152] width 460 height 20
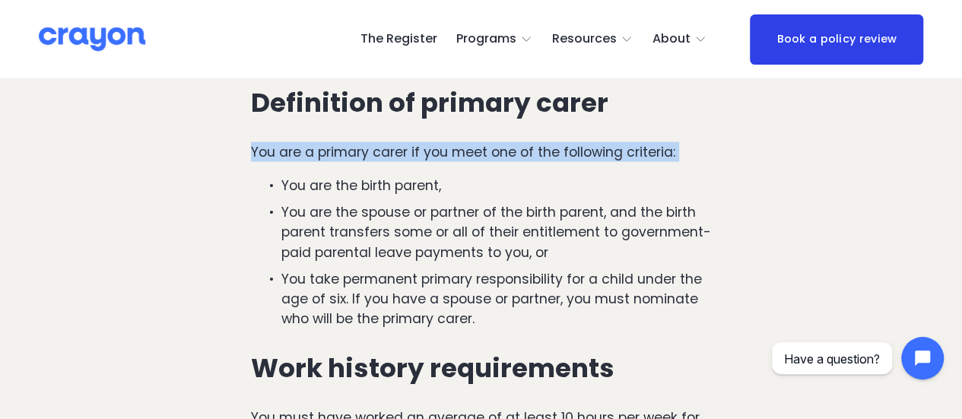
click at [309, 160] on p "You are a primary carer if you meet one of the following criteria:" at bounding box center [481, 152] width 460 height 20
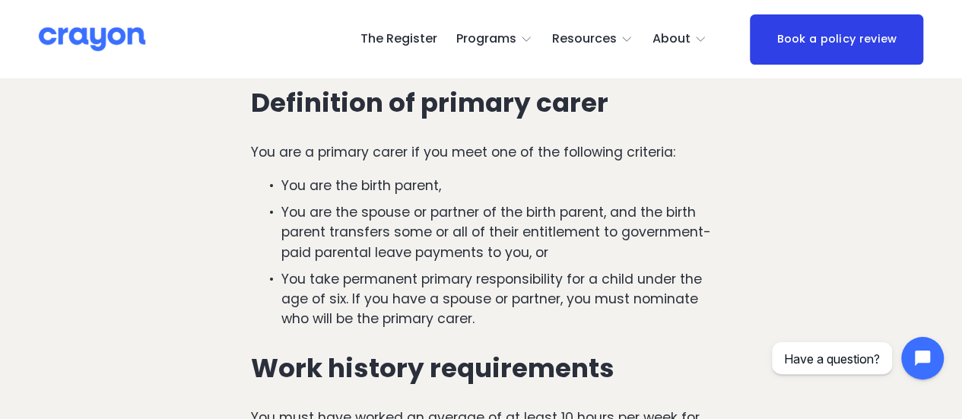
click at [321, 106] on h3 "Definition of primary carer" at bounding box center [481, 103] width 460 height 30
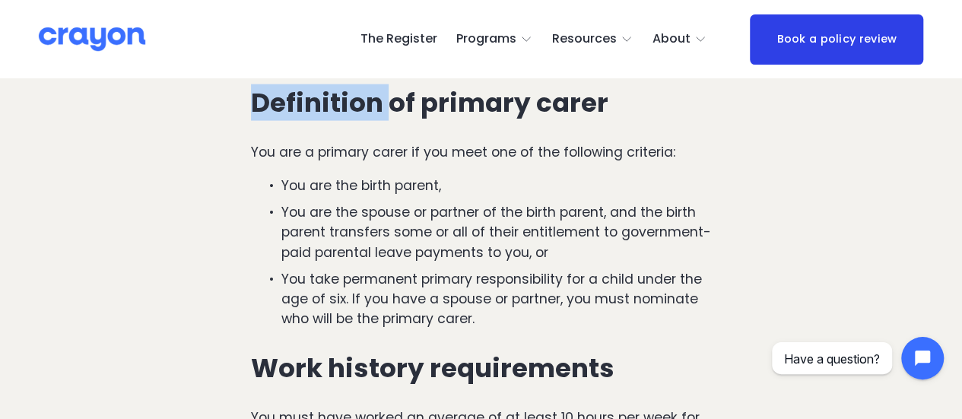
click at [321, 106] on h3 "Definition of primary carer" at bounding box center [481, 103] width 460 height 30
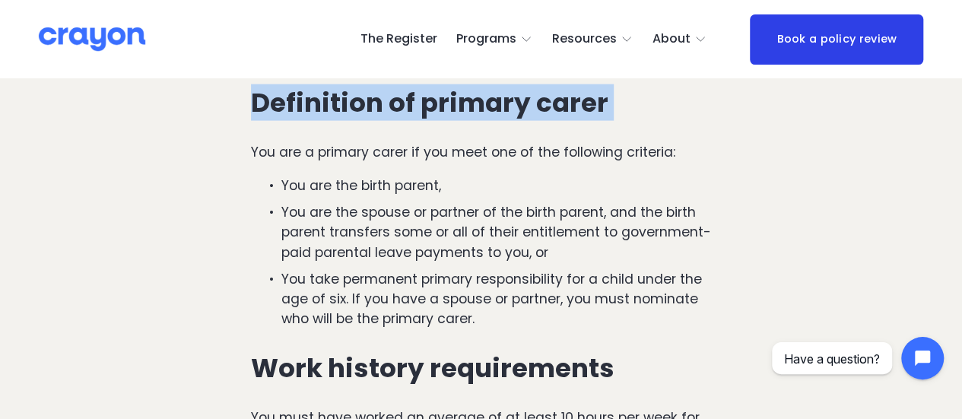
click at [321, 106] on h3 "Definition of primary carer" at bounding box center [481, 103] width 460 height 30
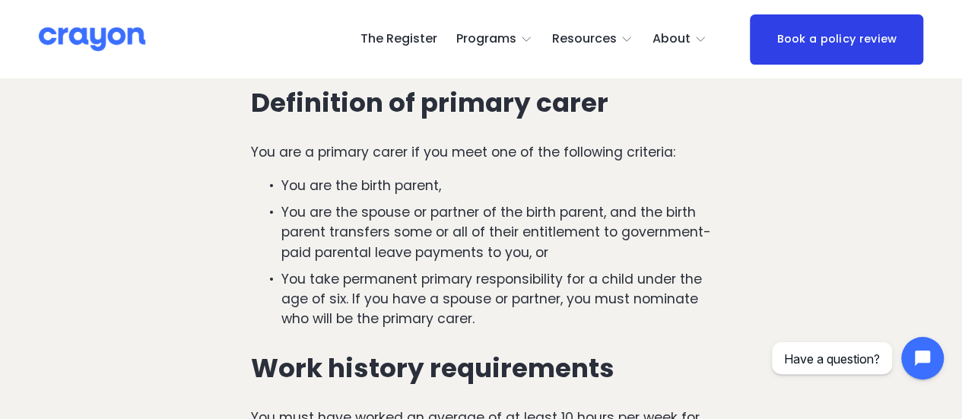
click at [317, 151] on p "You are a primary carer if you meet one of the following criteria:" at bounding box center [481, 152] width 460 height 20
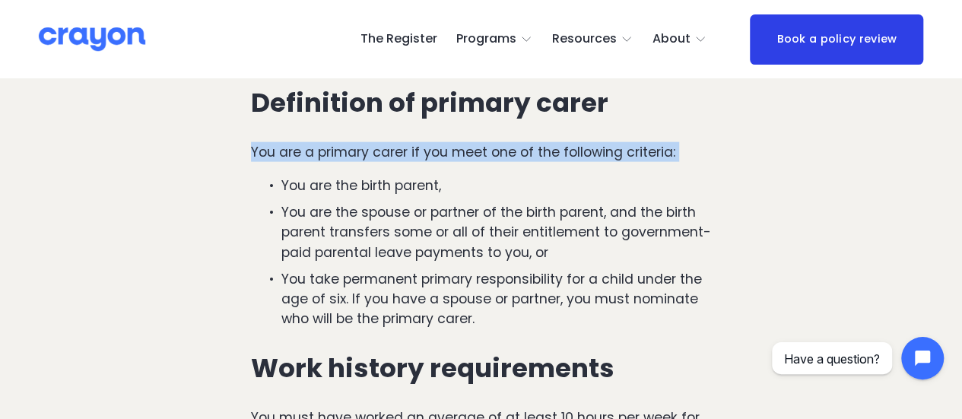
click at [317, 151] on p "You are a primary carer if you meet one of the following criteria:" at bounding box center [481, 152] width 460 height 20
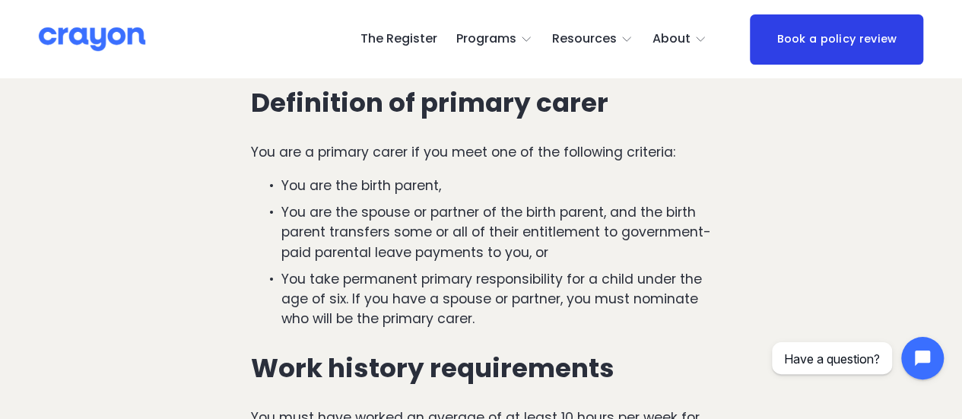
click at [322, 195] on p "You are the birth parent," at bounding box center [496, 186] width 430 height 20
click at [321, 189] on p "You are the birth parent," at bounding box center [496, 186] width 430 height 20
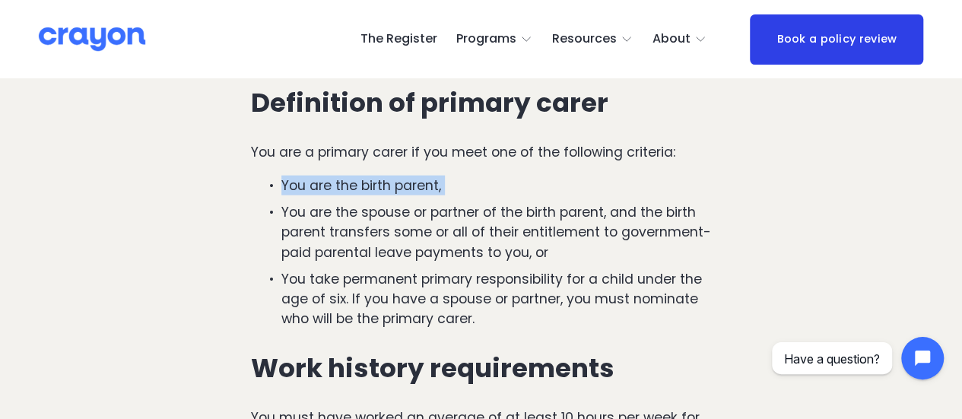
click at [321, 189] on p "You are the birth parent," at bounding box center [496, 186] width 430 height 20
click at [326, 217] on p "You are the spouse or partner of the birth parent, and the birth parent transfe…" at bounding box center [496, 232] width 430 height 60
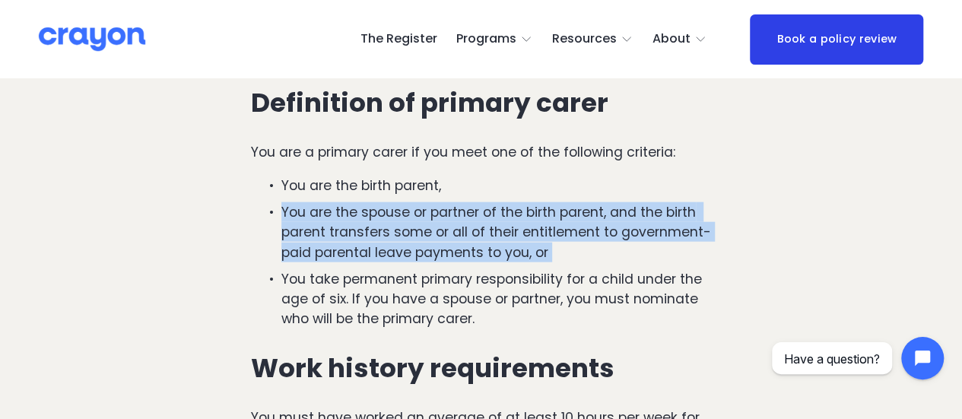
click at [326, 217] on p "You are the spouse or partner of the birth parent, and the birth parent transfe…" at bounding box center [496, 232] width 430 height 60
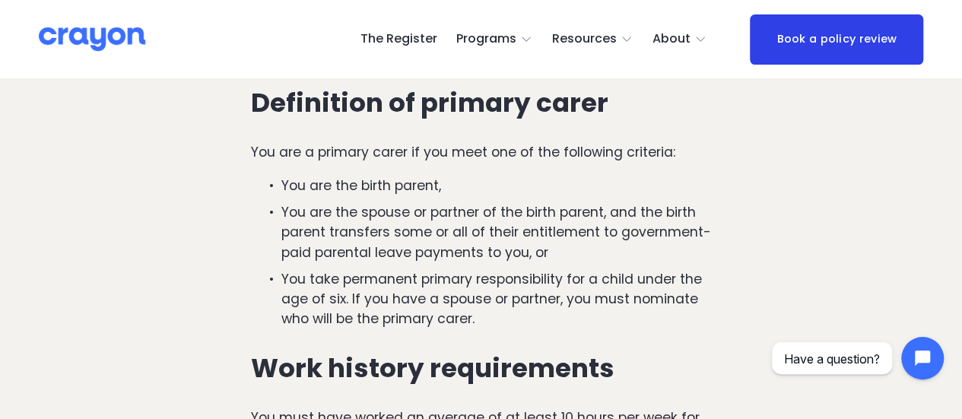
click at [350, 291] on p "You take permanent primary responsibility for a child under the age of six. If …" at bounding box center [496, 299] width 430 height 60
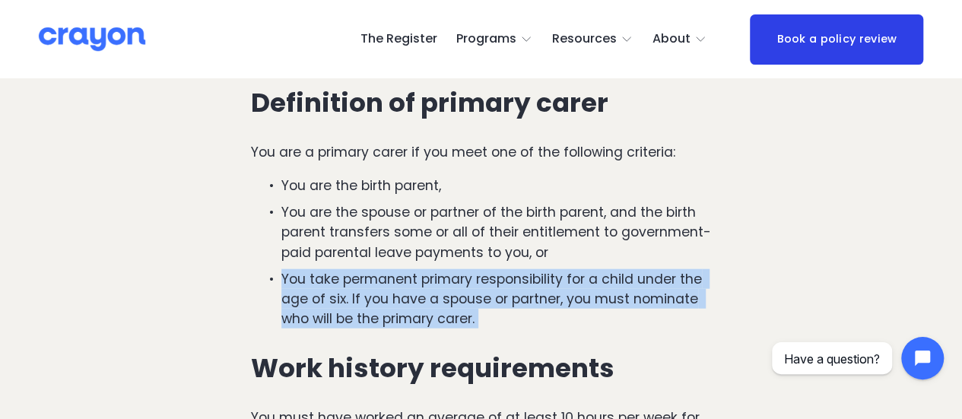
click at [350, 291] on p "You take permanent primary responsibility for a child under the age of six. If …" at bounding box center [496, 299] width 430 height 60
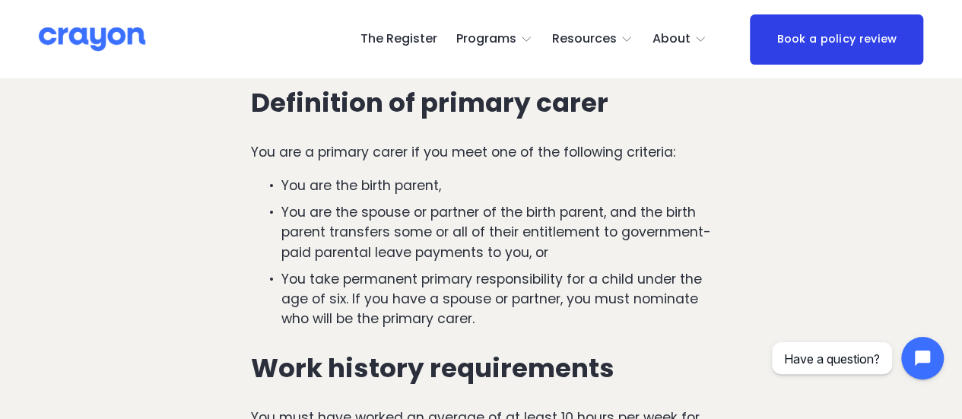
click at [334, 254] on p "You are the spouse or partner of the birth parent, and the birth parent transfe…" at bounding box center [496, 232] width 430 height 60
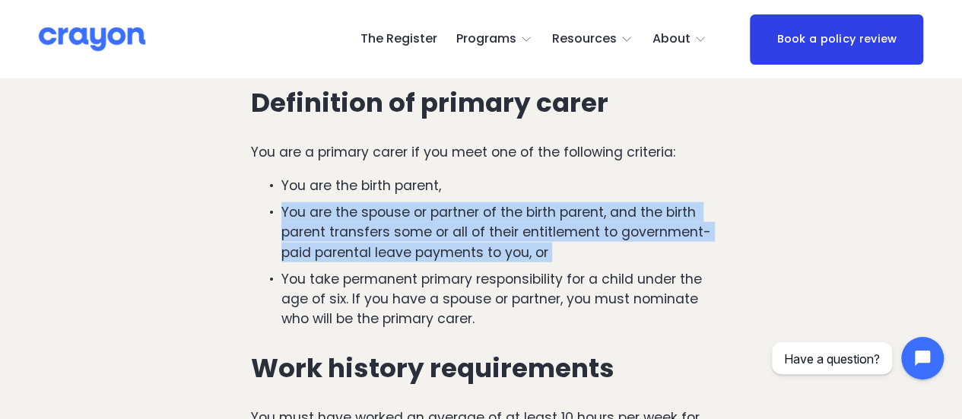
click at [334, 254] on p "You are the spouse or partner of the birth parent, and the birth parent transfe…" at bounding box center [496, 232] width 430 height 60
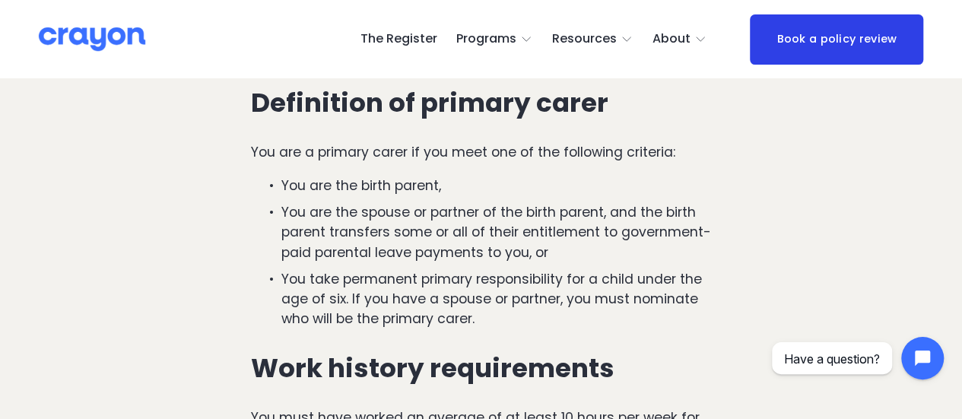
click at [325, 180] on p "You are the birth parent," at bounding box center [496, 186] width 430 height 20
click at [312, 162] on p "You are a primary carer if you meet one of the following criteria:" at bounding box center [481, 152] width 460 height 20
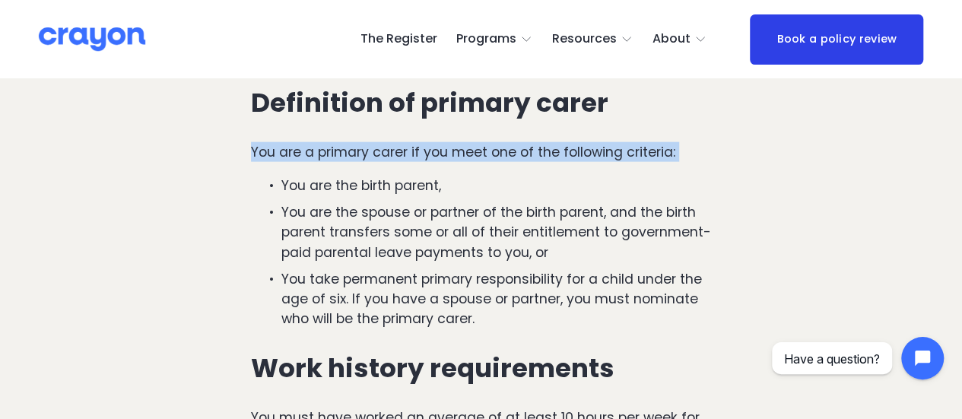
click at [312, 162] on p "You are a primary carer if you meet one of the following criteria:" at bounding box center [481, 152] width 460 height 20
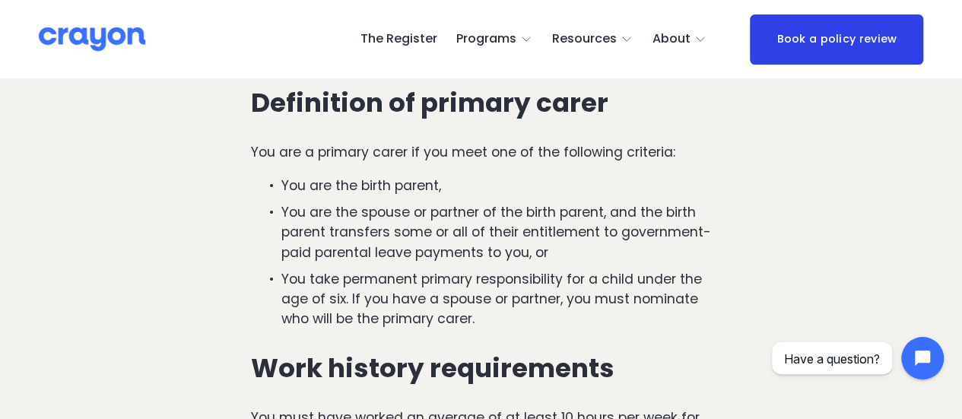
click at [318, 195] on p "You are the birth parent," at bounding box center [496, 186] width 430 height 20
click at [328, 218] on p "You are the spouse or partner of the birth parent, and the birth parent transfe…" at bounding box center [496, 232] width 430 height 60
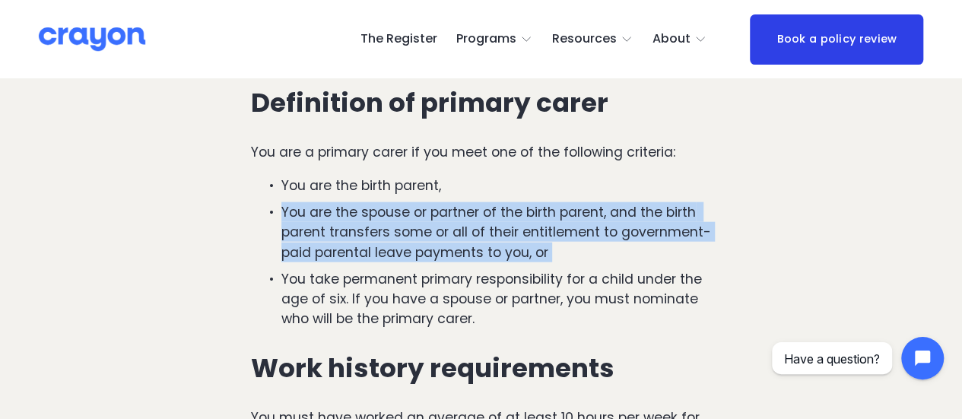
click at [328, 218] on p "You are the spouse or partner of the birth parent, and the birth parent transfe…" at bounding box center [496, 232] width 430 height 60
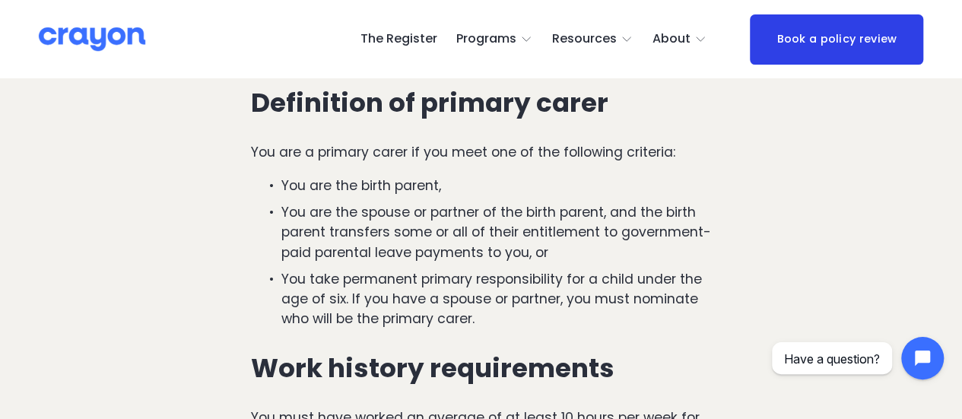
click at [338, 299] on p "You take permanent primary responsibility for a child under the age of six. If …" at bounding box center [496, 299] width 430 height 60
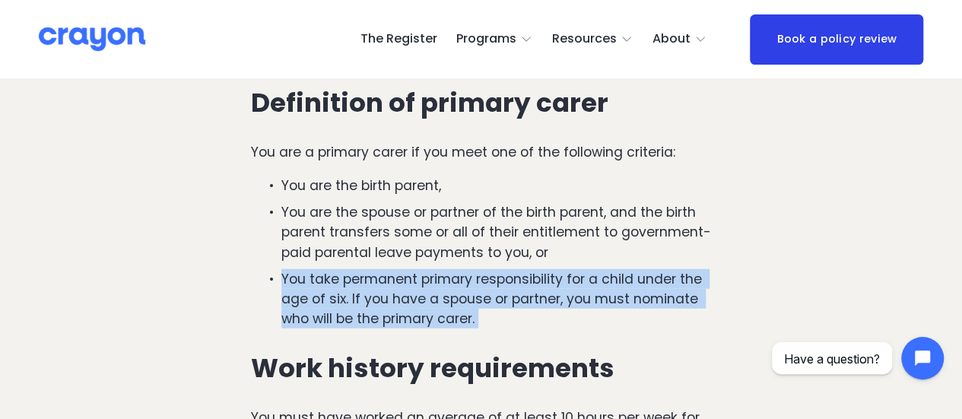
click at [338, 299] on p "You take permanent primary responsibility for a child under the age of six. If …" at bounding box center [496, 299] width 430 height 60
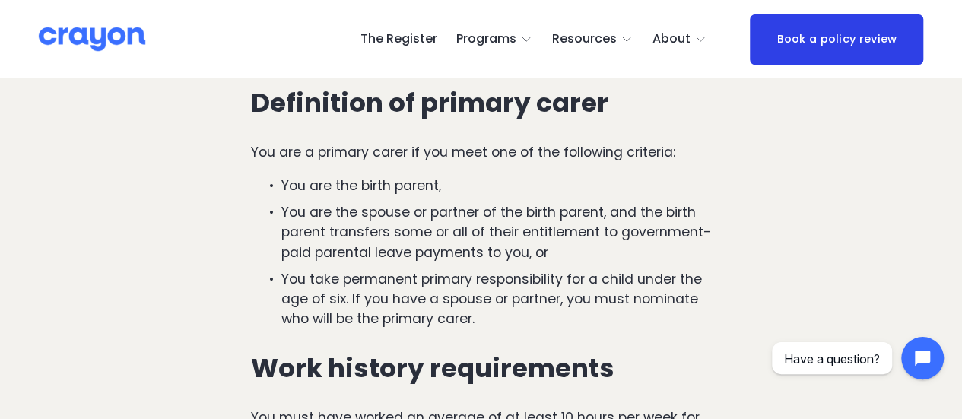
click at [331, 249] on p "You are the spouse or partner of the birth parent, and the birth parent transfe…" at bounding box center [496, 232] width 430 height 60
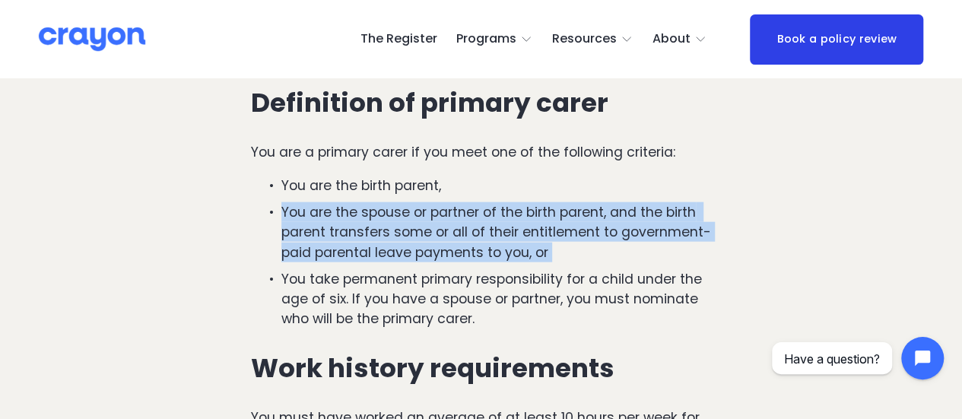
click at [331, 249] on p "You are the spouse or partner of the birth parent, and the birth parent transfe…" at bounding box center [496, 232] width 430 height 60
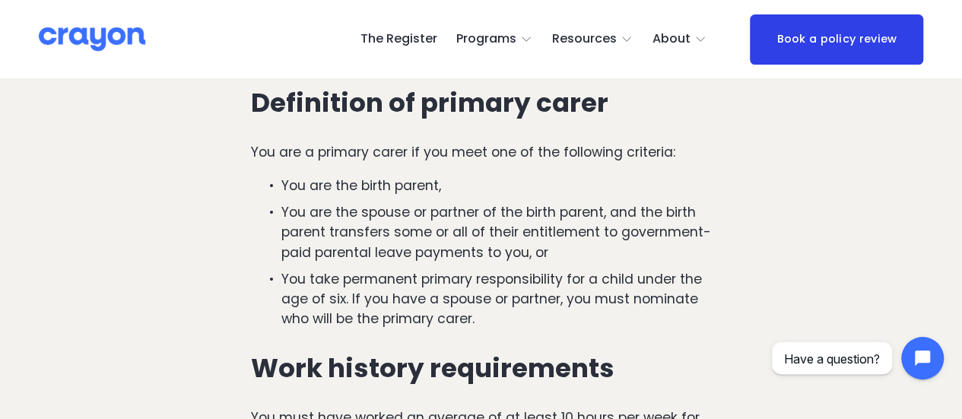
click at [335, 190] on p "You are the birth parent," at bounding box center [496, 186] width 430 height 20
click at [320, 142] on div "To qualify for paid parental leave, you must meet these key requirements: You a…" at bounding box center [481, 179] width 460 height 576
click at [317, 159] on p "You are a primary carer if you meet one of the following criteria:" at bounding box center [481, 152] width 460 height 20
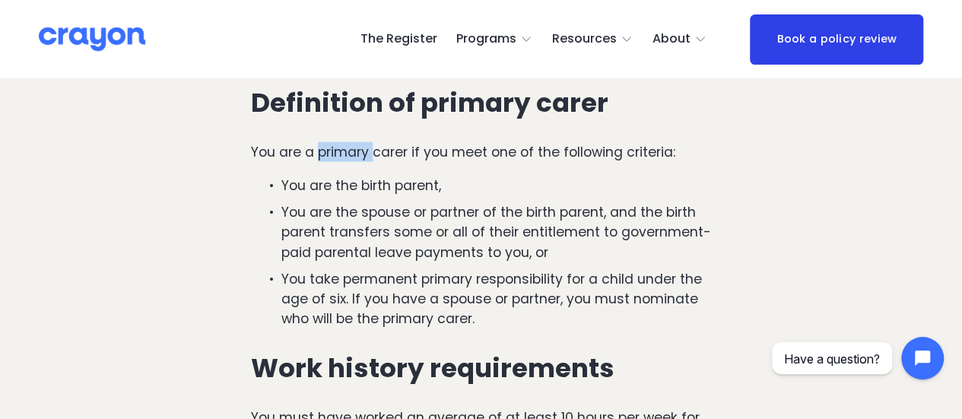
click at [317, 159] on p "You are a primary carer if you meet one of the following criteria:" at bounding box center [481, 152] width 460 height 20
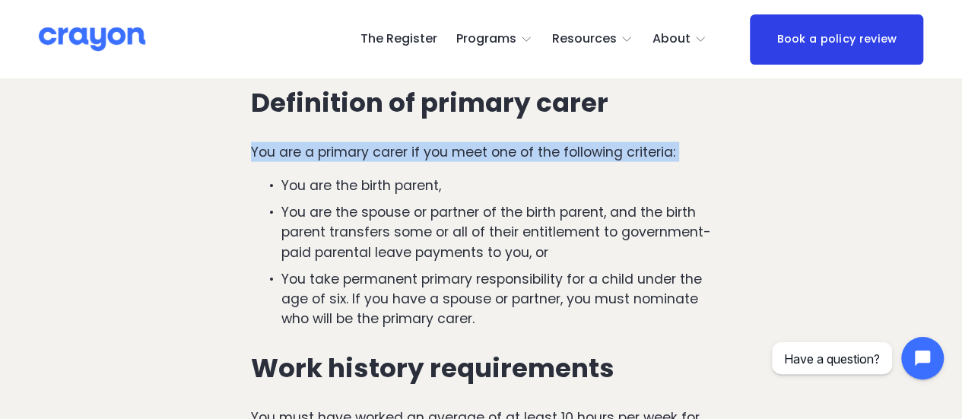
click at [317, 159] on p "You are a primary carer if you meet one of the following criteria:" at bounding box center [481, 152] width 460 height 20
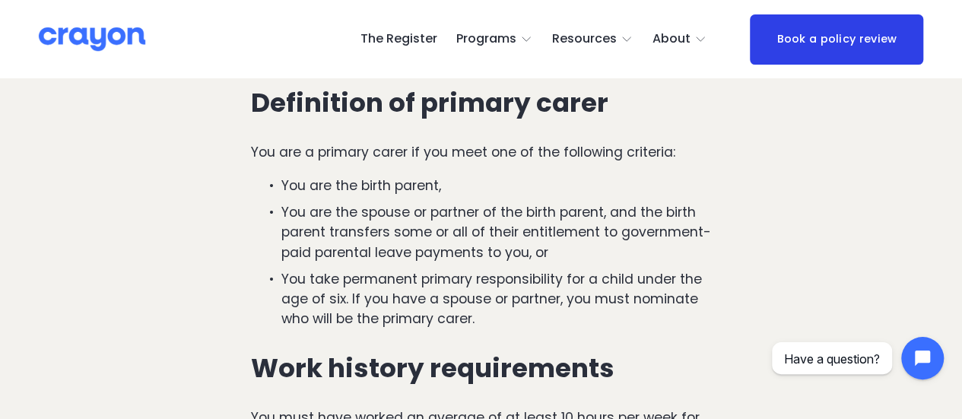
click at [339, 116] on h3 "Definition of primary carer" at bounding box center [481, 103] width 460 height 30
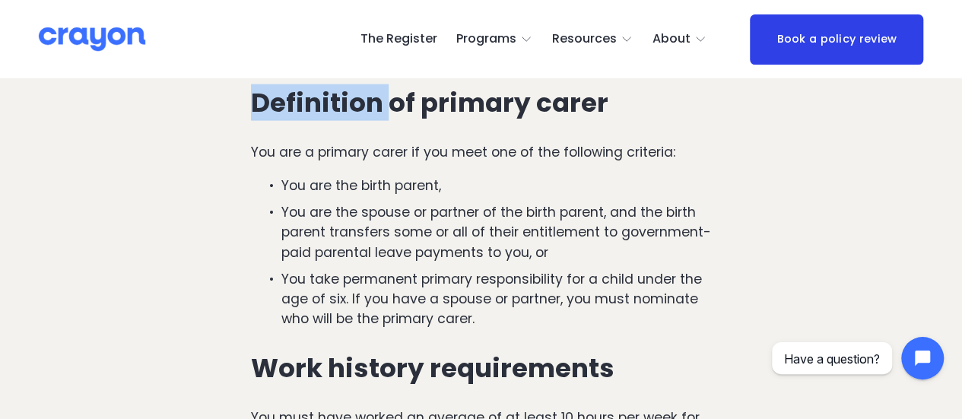
click at [339, 116] on h3 "Definition of primary carer" at bounding box center [481, 103] width 460 height 30
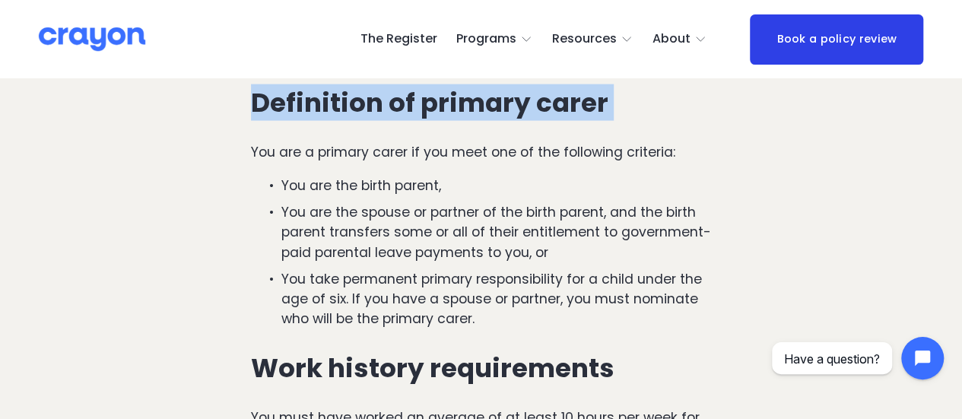
click at [339, 116] on h3 "Definition of primary carer" at bounding box center [481, 103] width 460 height 30
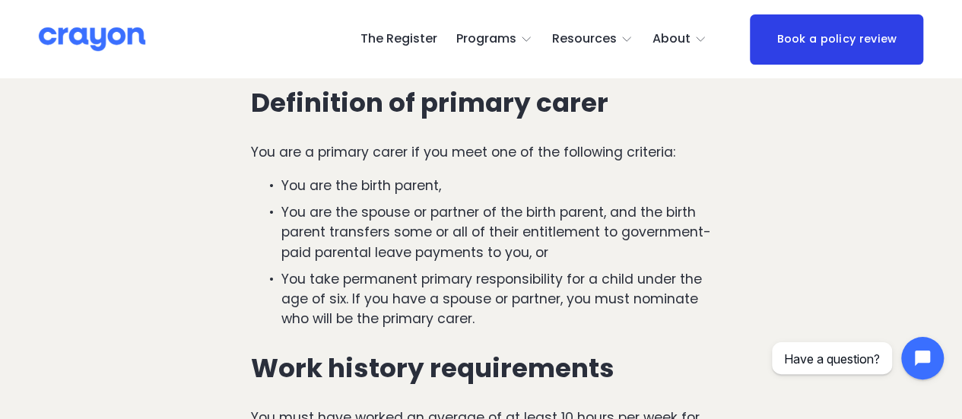
click at [317, 233] on p "You are the spouse or partner of the birth parent, and the birth parent transfe…" at bounding box center [496, 232] width 430 height 60
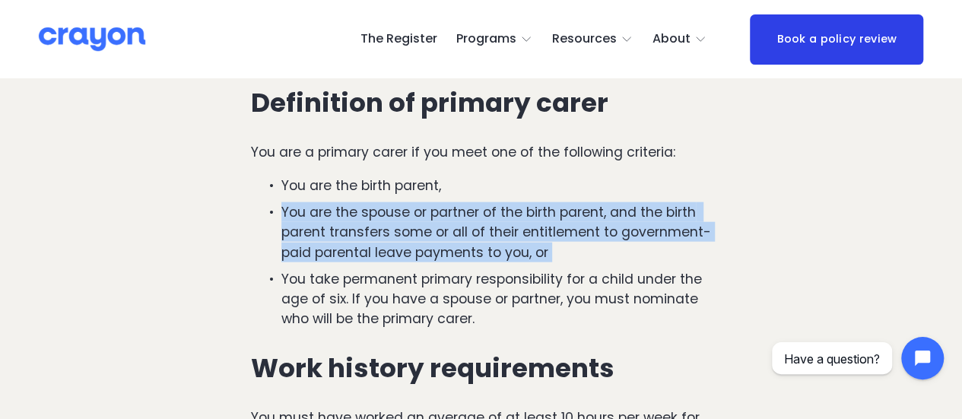
click at [317, 233] on p "You are the spouse or partner of the birth parent, and the birth parent transfe…" at bounding box center [496, 232] width 430 height 60
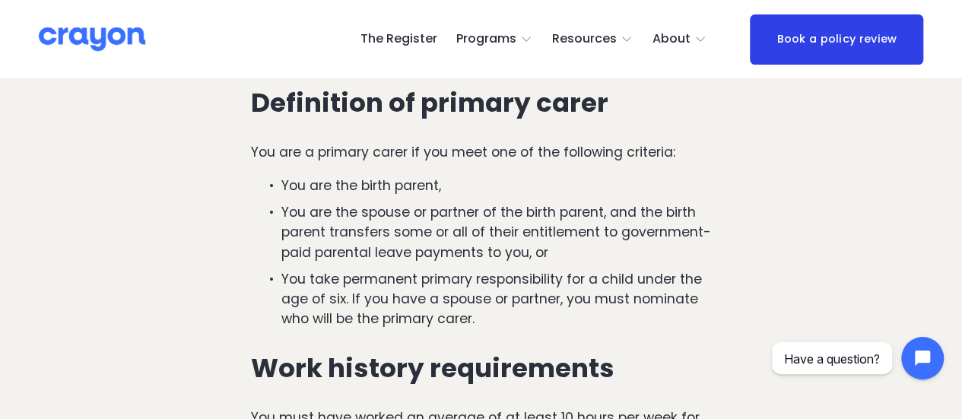
click at [310, 302] on p "You take permanent primary responsibility for a child under the age of six. If …" at bounding box center [496, 299] width 430 height 60
click at [296, 147] on p "You are a primary carer if you meet one of the following criteria:" at bounding box center [481, 152] width 460 height 20
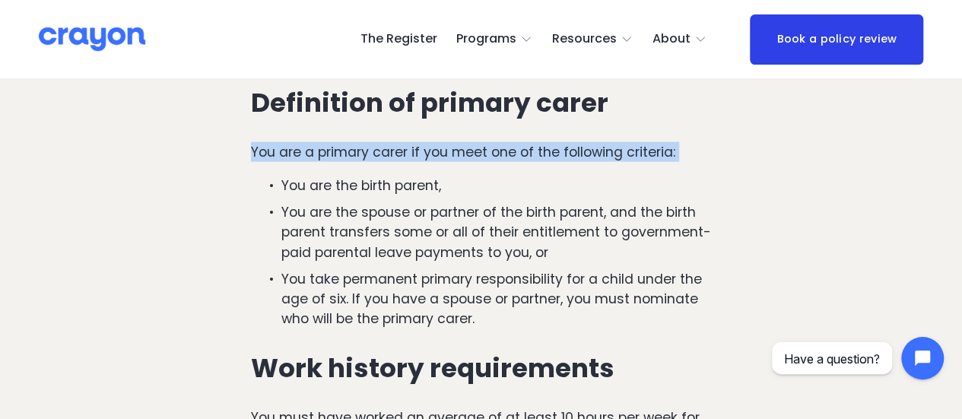
click at [296, 147] on p "You are a primary carer if you meet one of the following criteria:" at bounding box center [481, 152] width 460 height 20
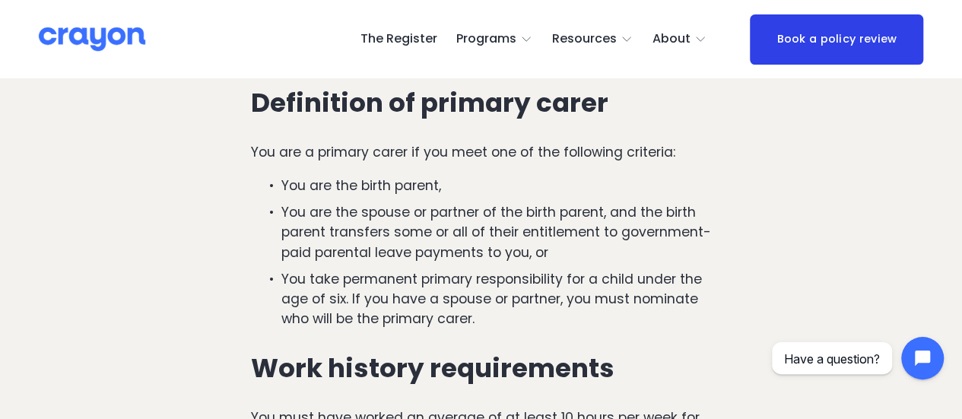
click at [296, 102] on h3 "Definition of primary carer" at bounding box center [481, 103] width 460 height 30
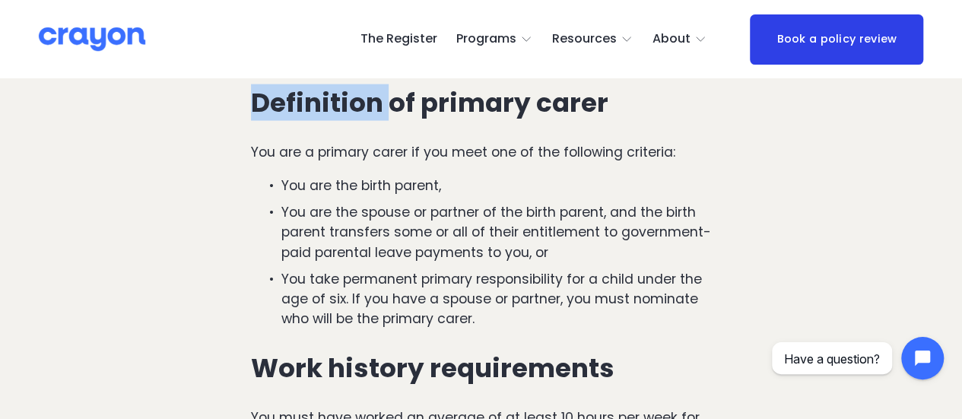
click at [296, 102] on h3 "Definition of primary carer" at bounding box center [481, 103] width 460 height 30
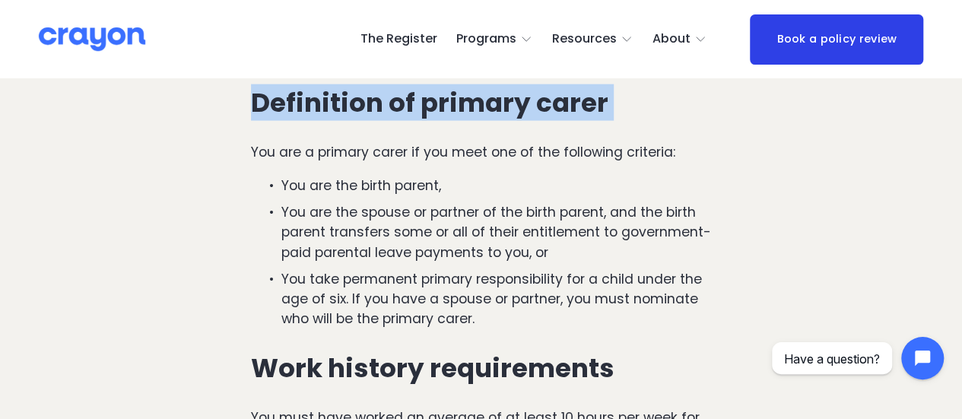
click at [296, 102] on h3 "Definition of primary carer" at bounding box center [481, 103] width 460 height 30
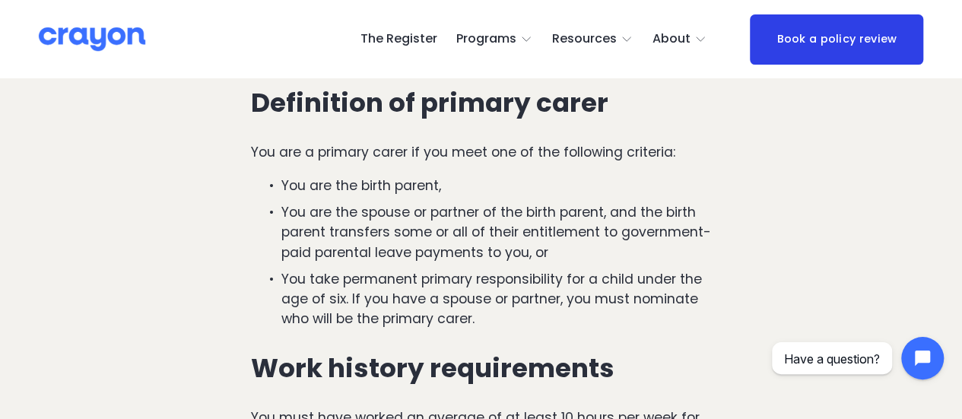
click at [287, 151] on p "You are a primary carer if you meet one of the following criteria:" at bounding box center [481, 152] width 460 height 20
click at [288, 150] on p "You are a primary carer if you meet one of the following criteria:" at bounding box center [481, 152] width 460 height 20
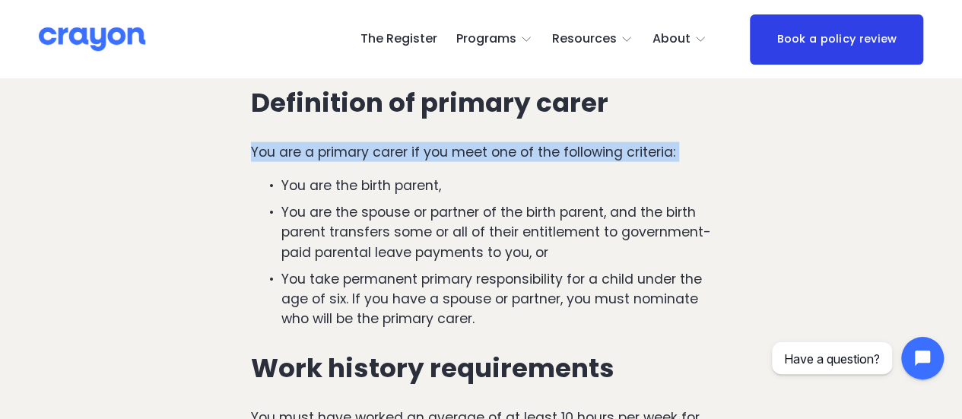
click at [288, 150] on p "You are a primary carer if you meet one of the following criteria:" at bounding box center [481, 152] width 460 height 20
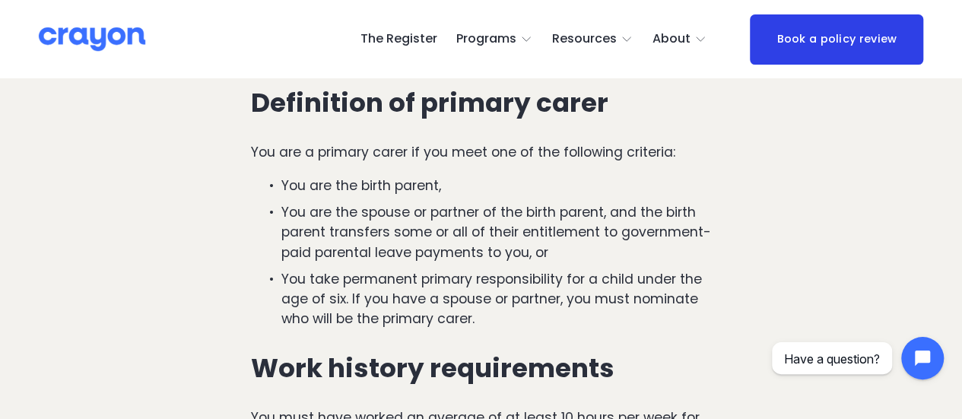
click at [307, 191] on p "You are the birth parent," at bounding box center [496, 186] width 430 height 20
click at [330, 246] on p "You are the spouse or partner of the birth parent, and the birth parent transfe…" at bounding box center [496, 232] width 430 height 60
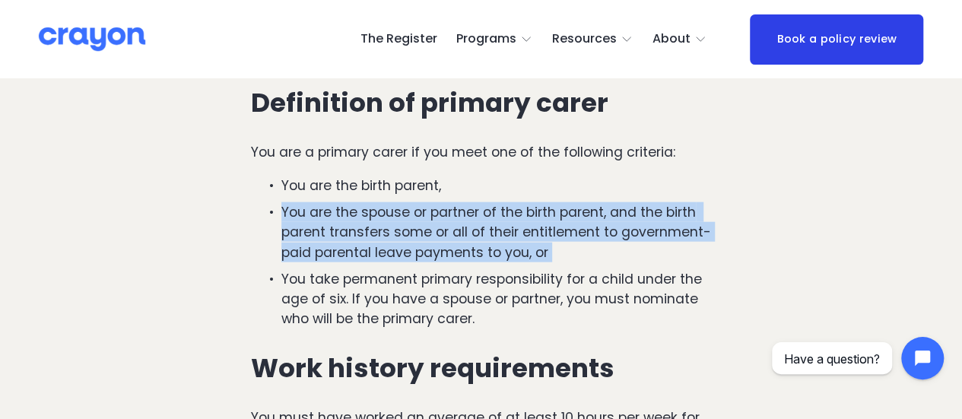
click at [330, 246] on p "You are the spouse or partner of the birth parent, and the birth parent transfe…" at bounding box center [496, 232] width 430 height 60
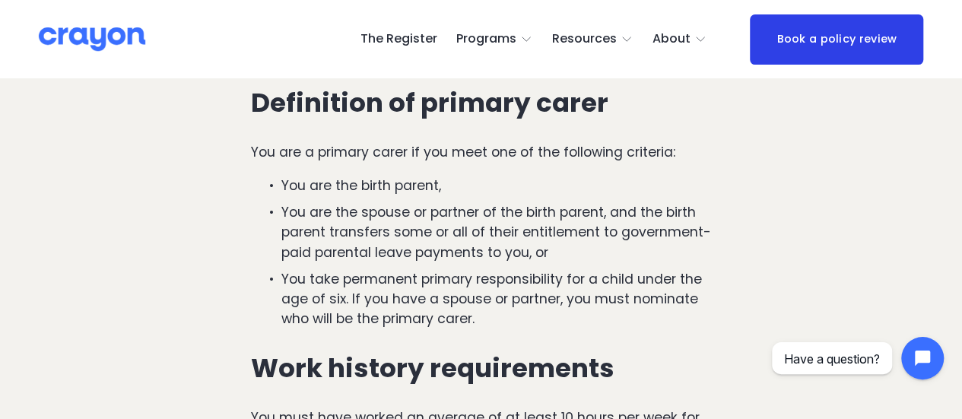
click at [328, 303] on p "You take permanent primary responsibility for a child under the age of six. If …" at bounding box center [496, 299] width 430 height 60
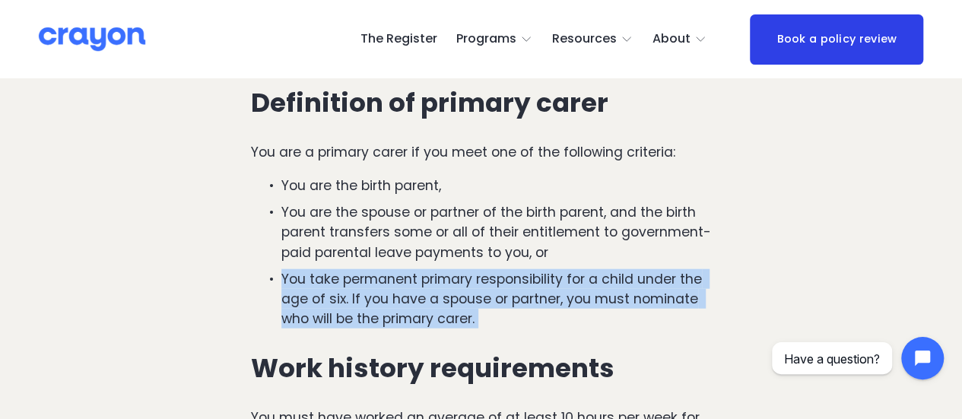
click at [328, 303] on p "You take permanent primary responsibility for a child under the age of six. If …" at bounding box center [496, 299] width 430 height 60
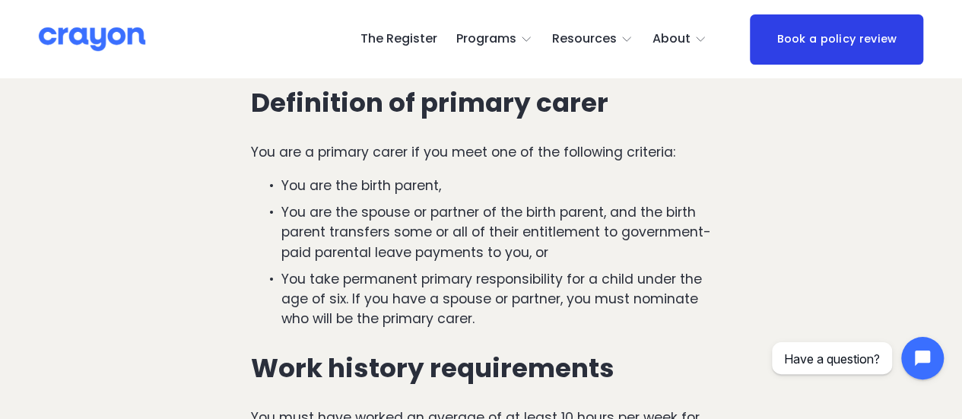
click at [328, 243] on p "You are the spouse or partner of the birth parent, and the birth parent transfe…" at bounding box center [496, 232] width 430 height 60
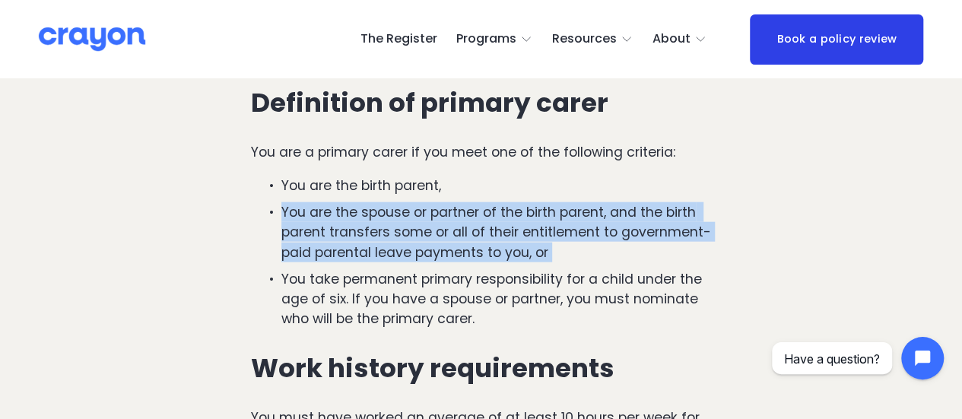
click at [328, 243] on p "You are the spouse or partner of the birth parent, and the birth parent transfe…" at bounding box center [496, 232] width 430 height 60
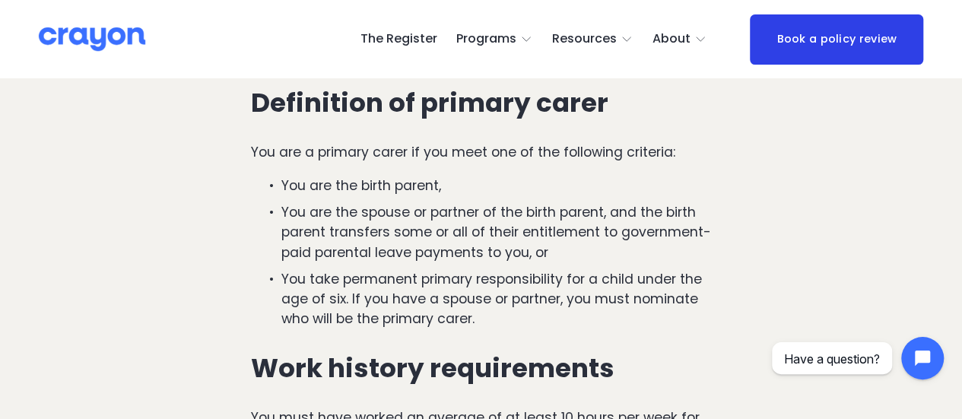
click at [322, 189] on p "You are the birth parent," at bounding box center [496, 186] width 430 height 20
click at [312, 144] on div "To qualify for paid parental leave, you must meet these key requirements: You a…" at bounding box center [481, 179] width 460 height 576
click at [304, 156] on p "You are a primary carer if you meet one of the following criteria:" at bounding box center [481, 152] width 460 height 20
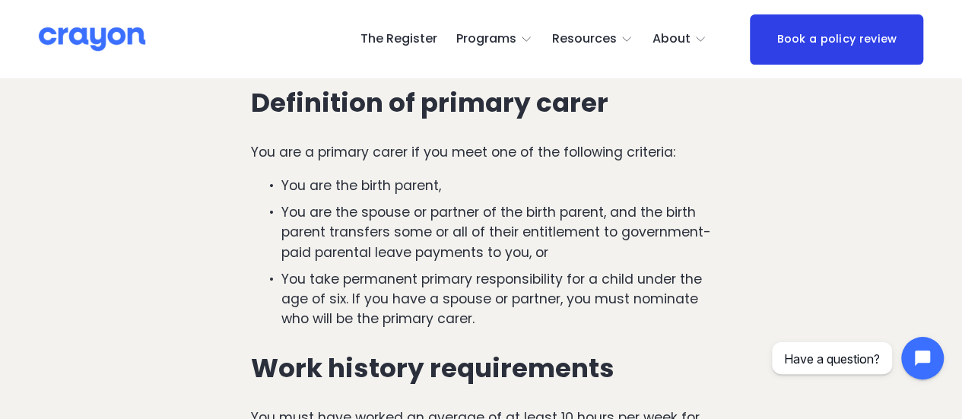
click at [306, 155] on p "You are a primary carer if you meet one of the following criteria:" at bounding box center [481, 152] width 460 height 20
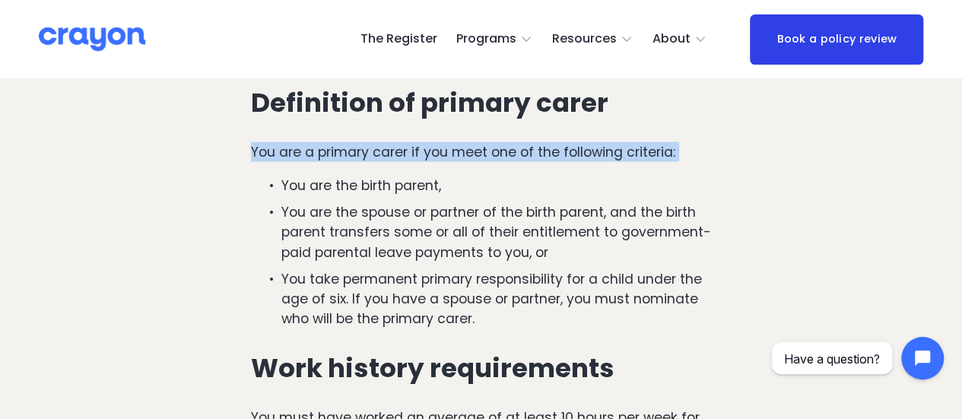
click at [306, 155] on p "You are a primary carer if you meet one of the following criteria:" at bounding box center [481, 152] width 460 height 20
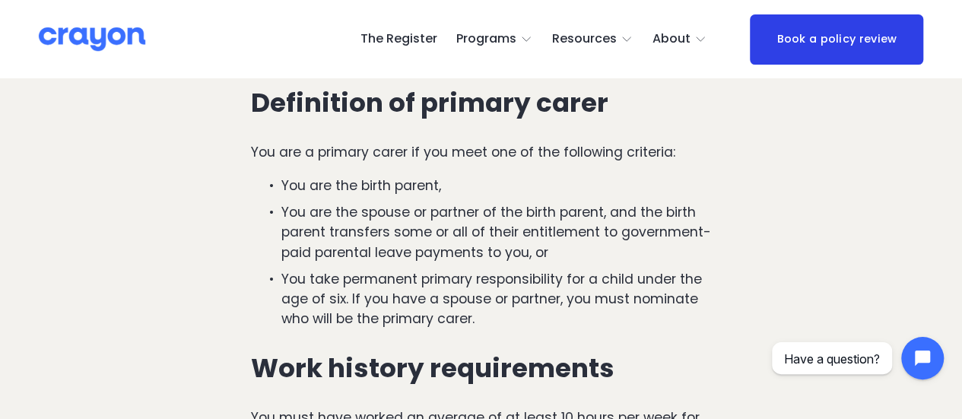
click at [303, 104] on h3 "Definition of primary carer" at bounding box center [481, 103] width 460 height 30
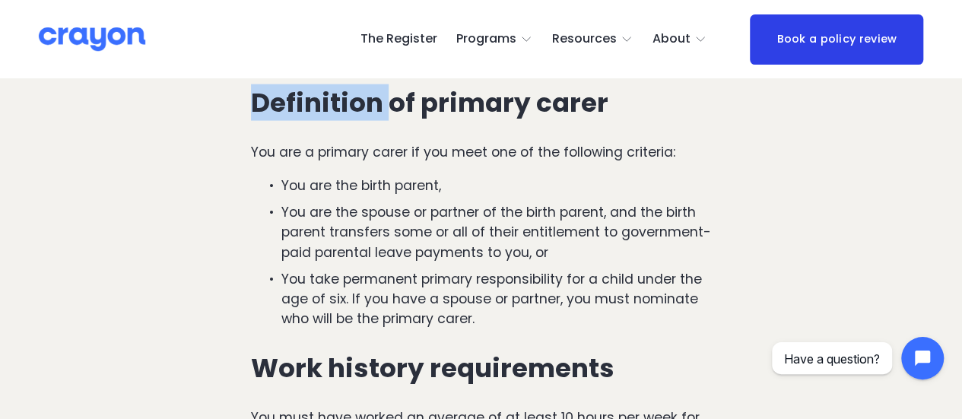
click at [303, 104] on h3 "Definition of primary carer" at bounding box center [481, 103] width 460 height 30
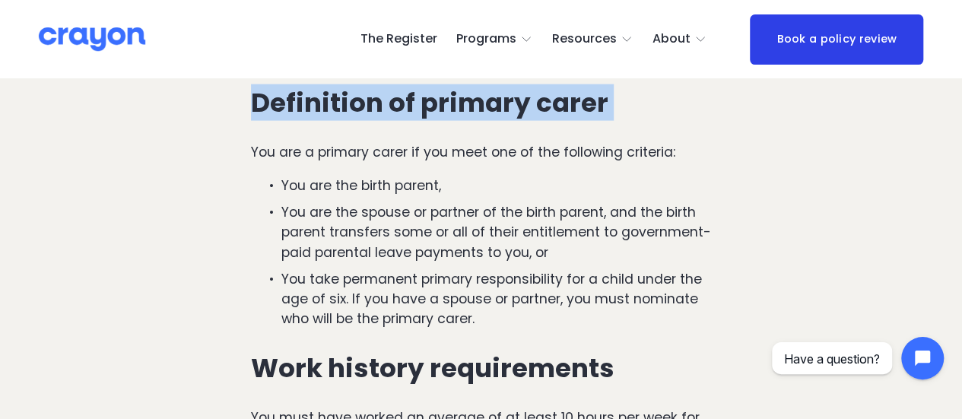
click at [303, 104] on h3 "Definition of primary carer" at bounding box center [481, 103] width 460 height 30
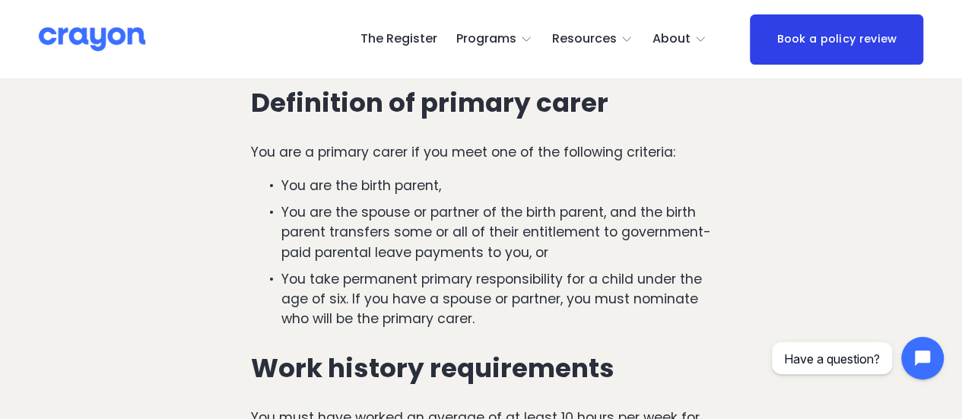
click at [321, 149] on p "You are a primary carer if you meet one of the following criteria:" at bounding box center [481, 152] width 460 height 20
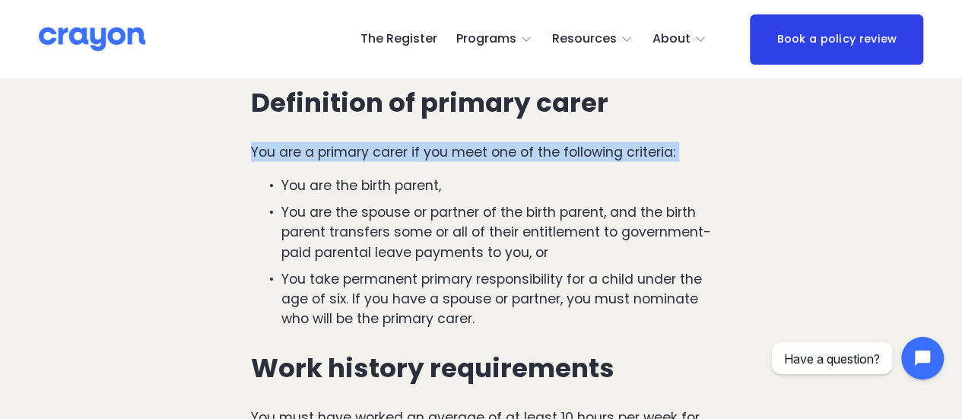
click at [321, 149] on p "You are a primary carer if you meet one of the following criteria:" at bounding box center [481, 152] width 460 height 20
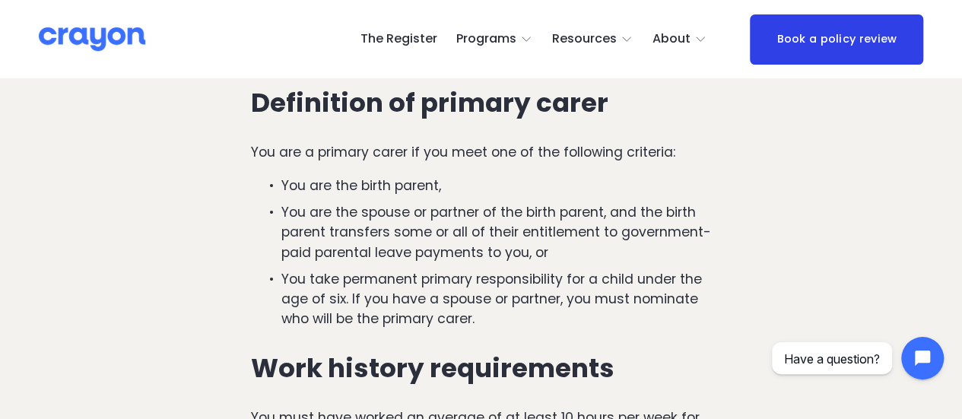
click at [338, 194] on p "You are the birth parent," at bounding box center [496, 186] width 430 height 20
click at [362, 230] on p "You are the spouse or partner of the birth parent, and the birth parent transfe…" at bounding box center [496, 232] width 430 height 60
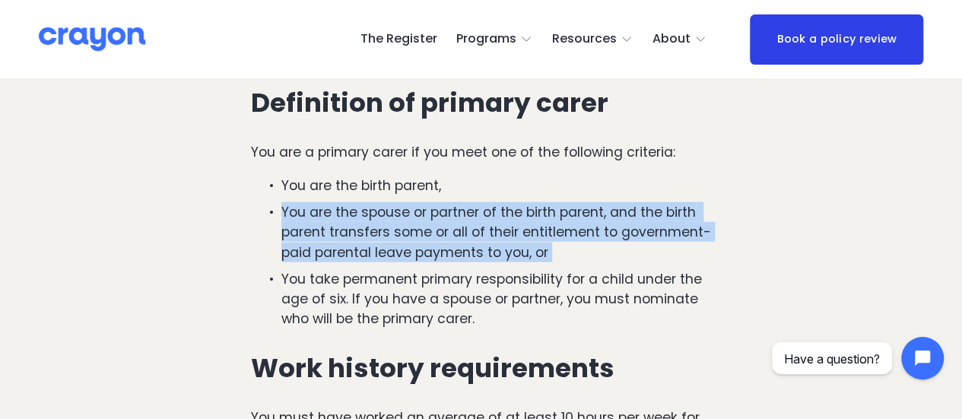
click at [362, 230] on p "You are the spouse or partner of the birth parent, and the birth parent transfe…" at bounding box center [496, 232] width 430 height 60
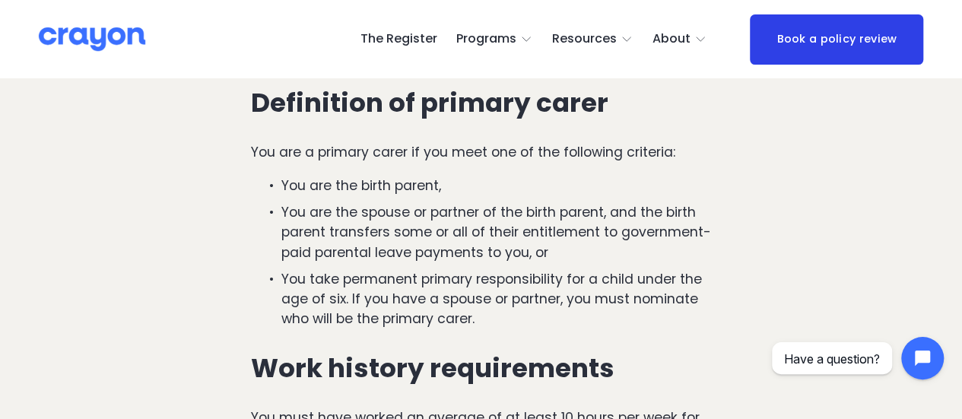
click at [405, 319] on p "You take permanent primary responsibility for a child under the age of six. If …" at bounding box center [496, 299] width 430 height 60
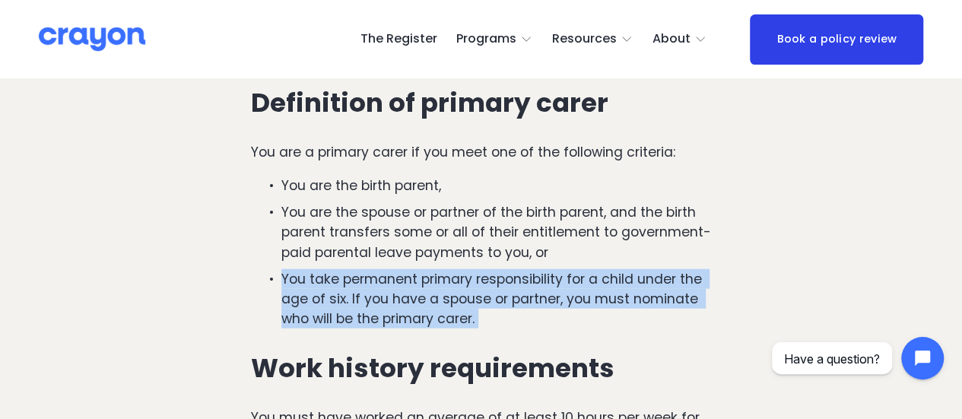
click at [405, 319] on p "You take permanent primary responsibility for a child under the age of six. If …" at bounding box center [496, 299] width 430 height 60
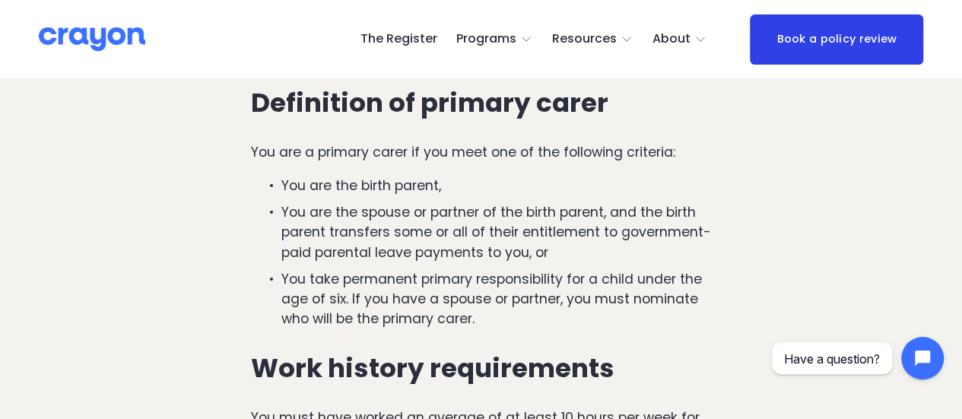
click at [441, 252] on p "You are the spouse or partner of the birth parent, and the birth parent transfe…" at bounding box center [496, 232] width 430 height 60
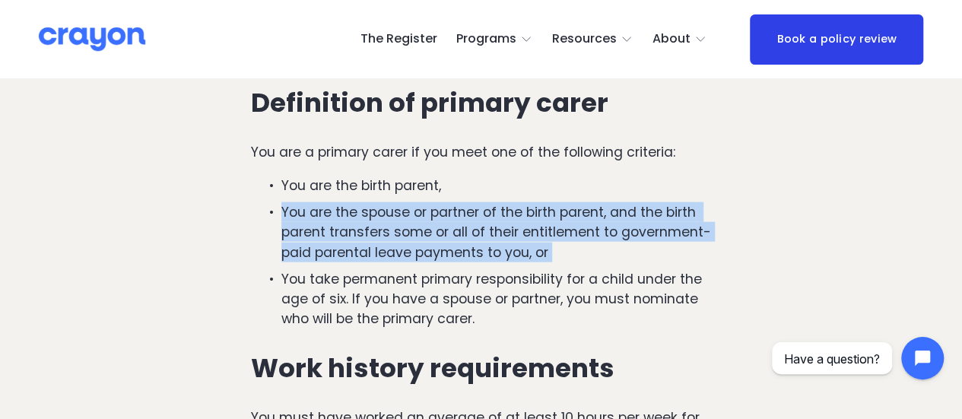
click at [441, 252] on p "You are the spouse or partner of the birth parent, and the birth parent transfe…" at bounding box center [496, 232] width 430 height 60
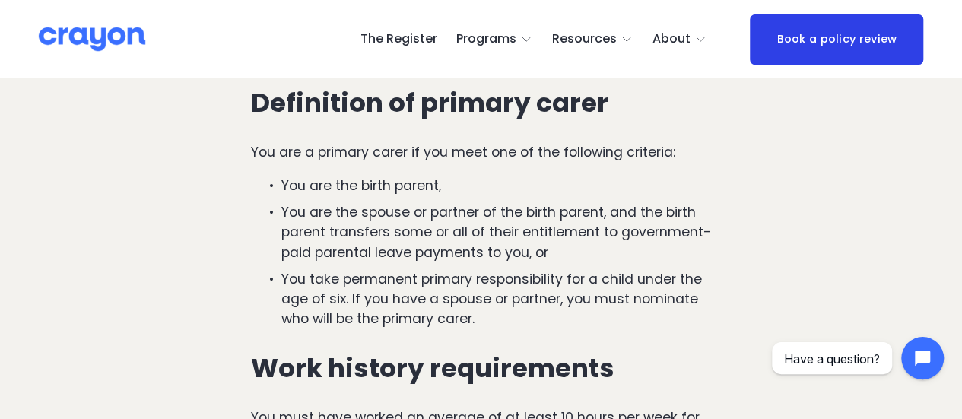
click at [420, 180] on p "You are the birth parent," at bounding box center [496, 186] width 430 height 20
click at [430, 157] on p "You are a primary carer if you meet one of the following criteria:" at bounding box center [481, 152] width 460 height 20
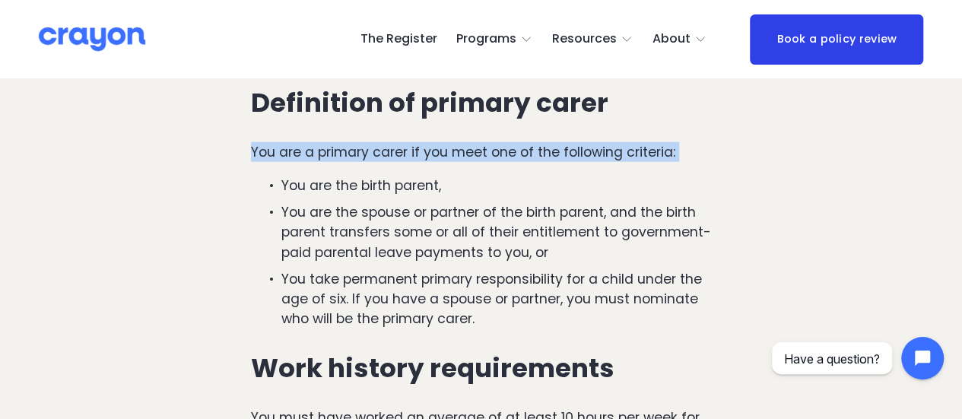
click at [430, 157] on p "You are a primary carer if you meet one of the following criteria:" at bounding box center [481, 152] width 460 height 20
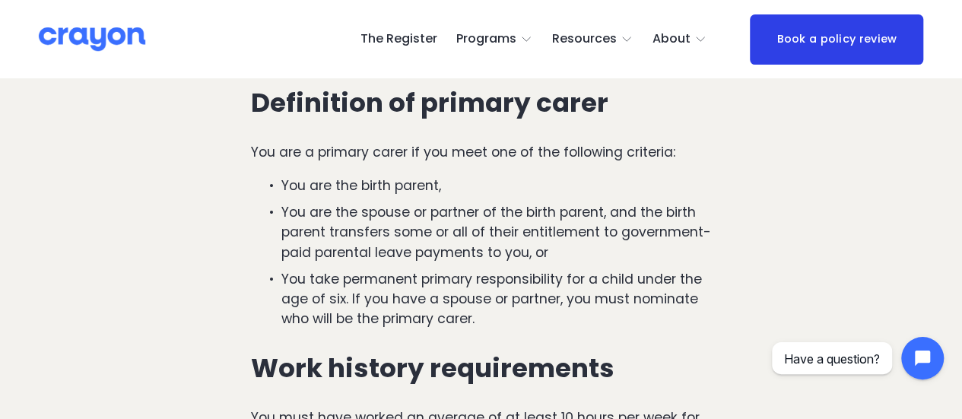
click at [430, 102] on h3 "Definition of primary carer" at bounding box center [481, 103] width 460 height 30
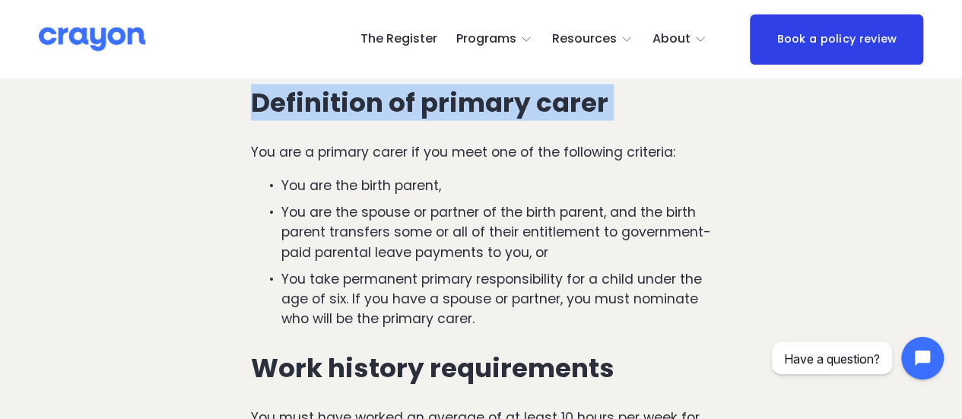
click at [430, 102] on h3 "Definition of primary carer" at bounding box center [481, 103] width 460 height 30
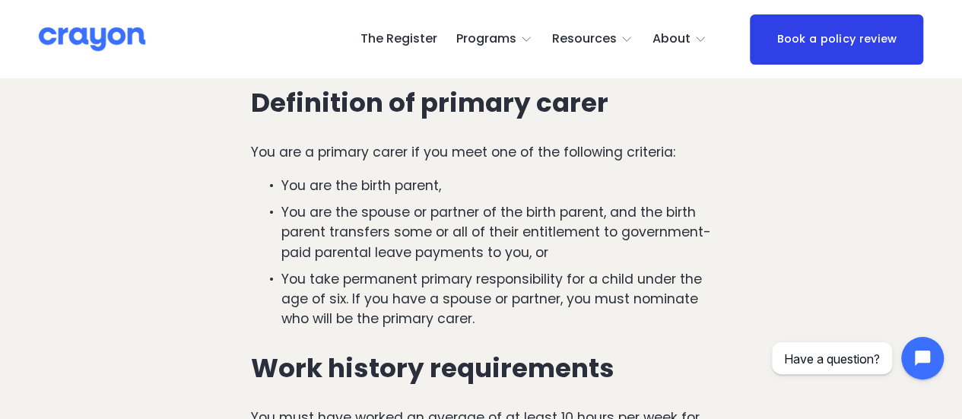
click at [429, 157] on p "You are a primary carer if you meet one of the following criteria:" at bounding box center [481, 152] width 460 height 20
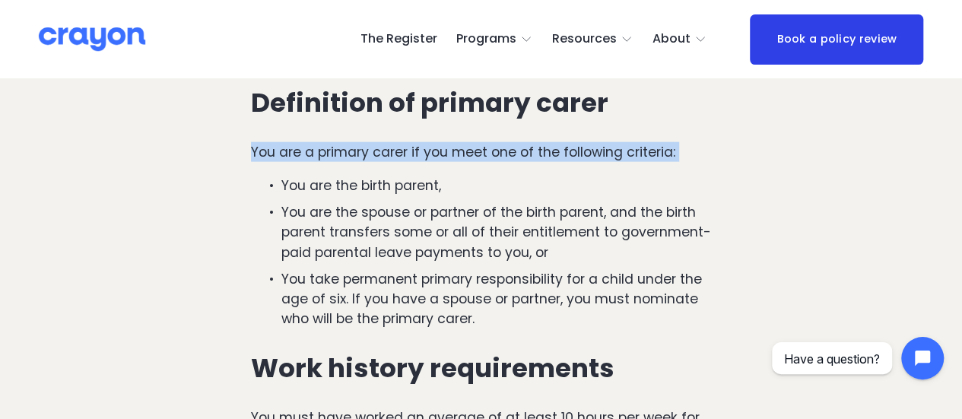
click at [429, 157] on p "You are a primary carer if you meet one of the following criteria:" at bounding box center [481, 152] width 460 height 20
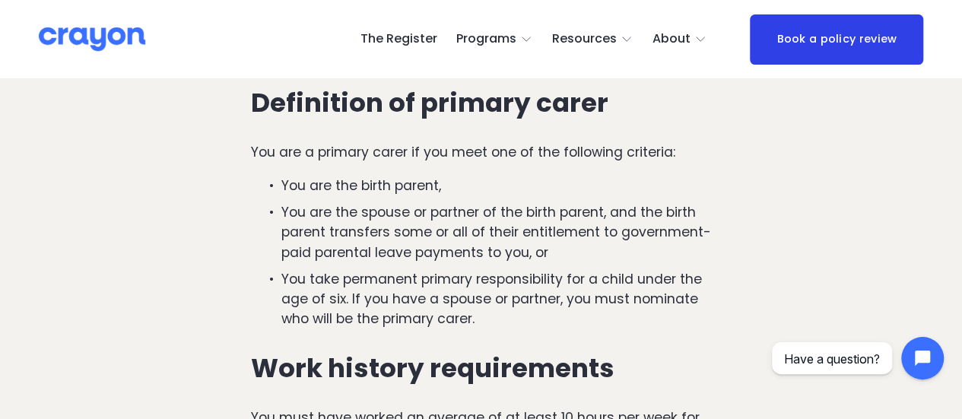
click at [432, 188] on p "You are the birth parent," at bounding box center [496, 186] width 430 height 20
click at [430, 186] on p "You are the birth parent," at bounding box center [496, 186] width 430 height 20
click at [431, 185] on p "You are the birth parent," at bounding box center [496, 186] width 430 height 20
click at [430, 225] on p "You are the spouse or partner of the birth parent, and the birth parent transfe…" at bounding box center [496, 232] width 430 height 60
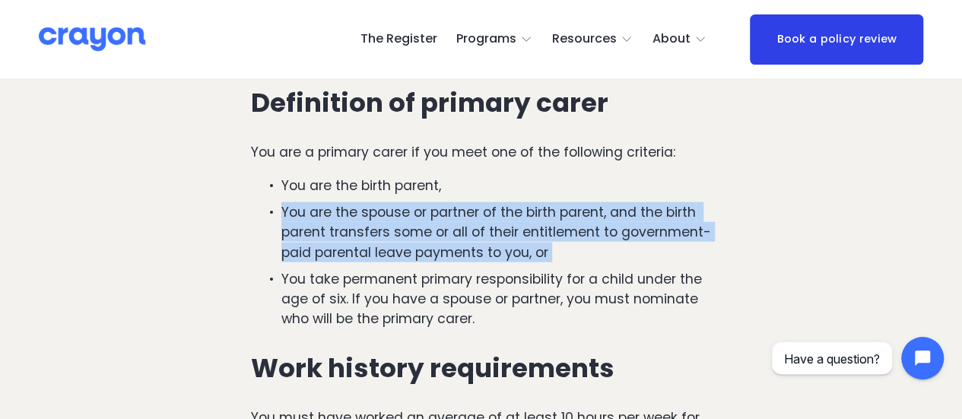
click at [430, 225] on p "You are the spouse or partner of the birth parent, and the birth parent transfe…" at bounding box center [496, 232] width 430 height 60
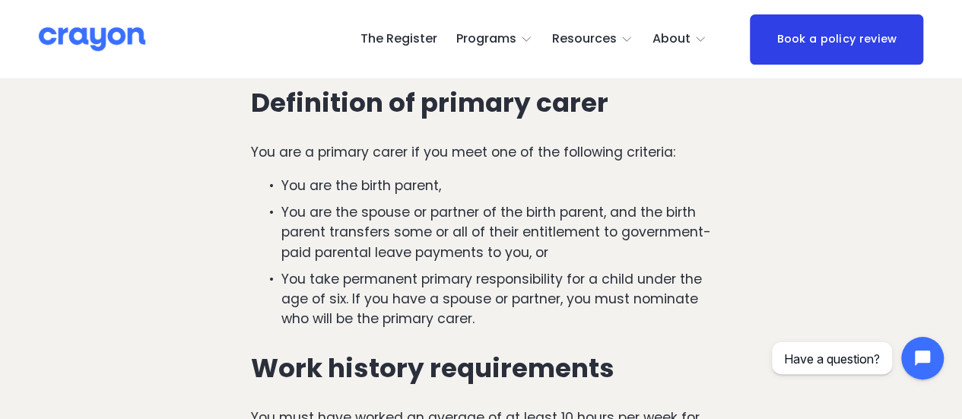
click at [430, 281] on p "You take permanent primary responsibility for a child under the age of six. If …" at bounding box center [496, 299] width 430 height 60
click at [433, 309] on p "You take permanent primary responsibility for a child under the age of six. If …" at bounding box center [496, 299] width 430 height 60
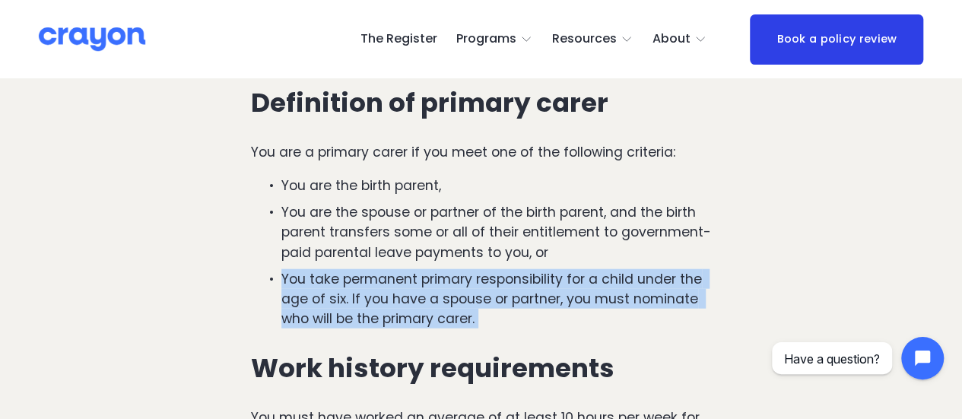
click at [433, 309] on p "You take permanent primary responsibility for a child under the age of six. If …" at bounding box center [496, 299] width 430 height 60
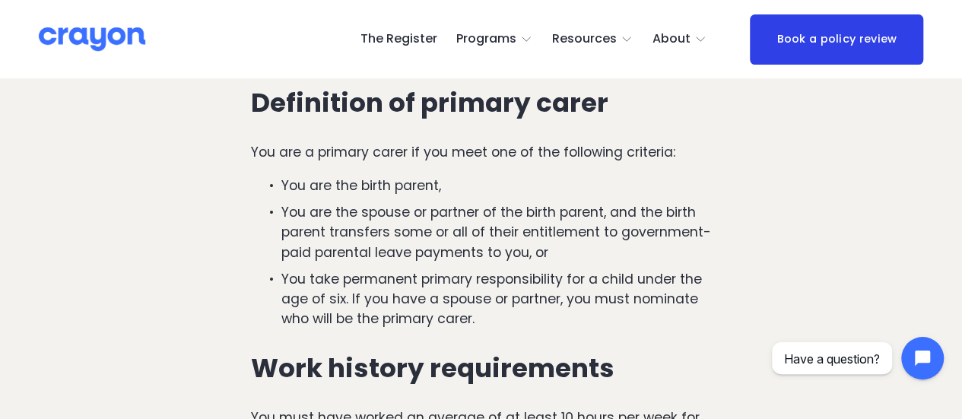
click at [395, 224] on p "You are the spouse or partner of the birth parent, and the birth parent transfe…" at bounding box center [496, 232] width 430 height 60
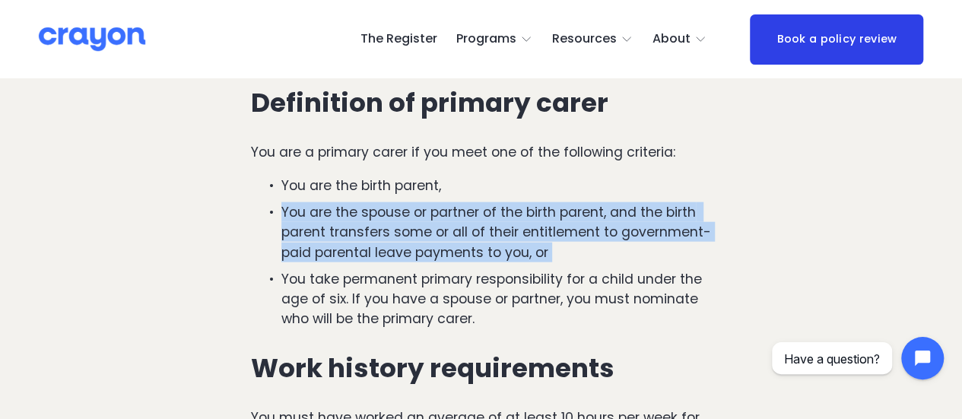
click at [395, 224] on p "You are the spouse or partner of the birth parent, and the birth parent transfe…" at bounding box center [496, 232] width 430 height 60
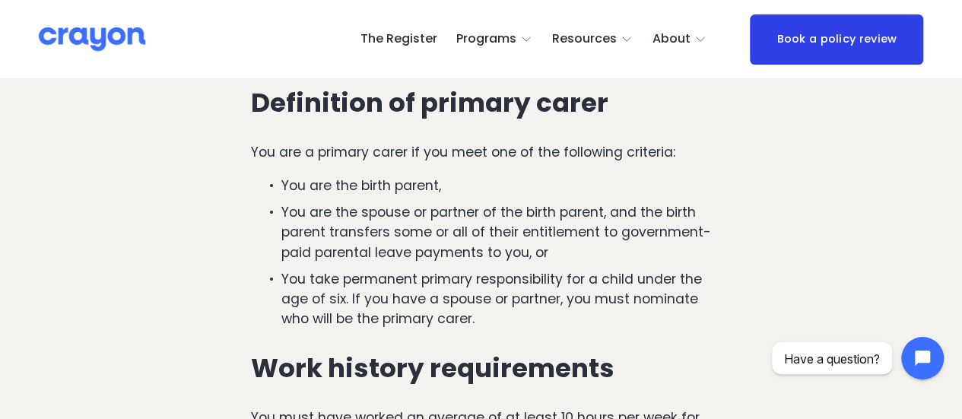
click at [400, 185] on p "You are the birth parent," at bounding box center [496, 186] width 430 height 20
drag, startPoint x: 400, startPoint y: 185, endPoint x: 418, endPoint y: 157, distance: 33.5
click at [401, 185] on p "You are the birth parent," at bounding box center [496, 186] width 430 height 20
click at [419, 157] on p "You are a primary carer if you meet one of the following criteria:" at bounding box center [481, 152] width 460 height 20
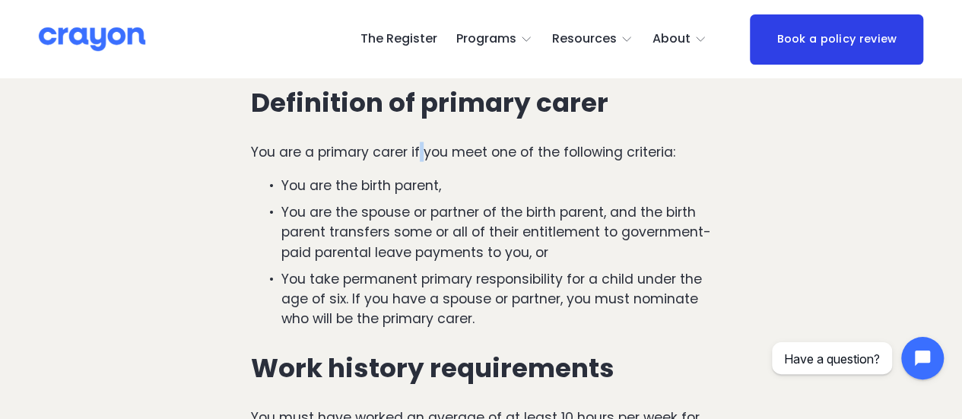
click at [420, 156] on p "You are a primary carer if you meet one of the following criteria:" at bounding box center [481, 152] width 460 height 20
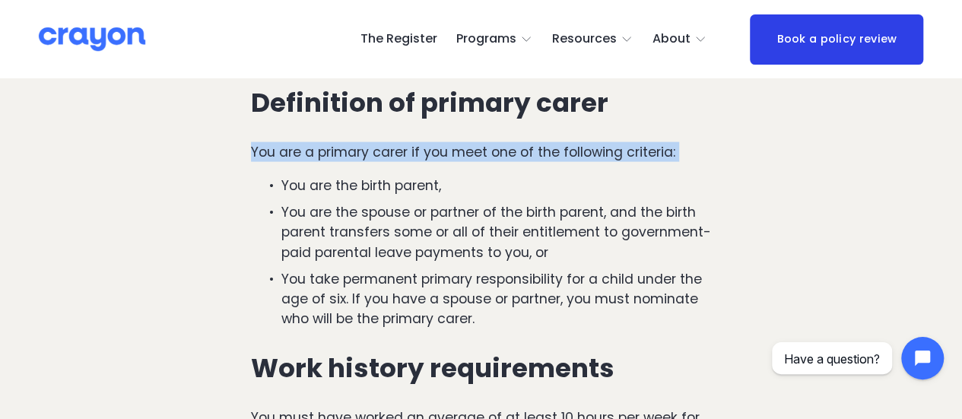
click at [420, 156] on p "You are a primary carer if you meet one of the following criteria:" at bounding box center [481, 152] width 460 height 20
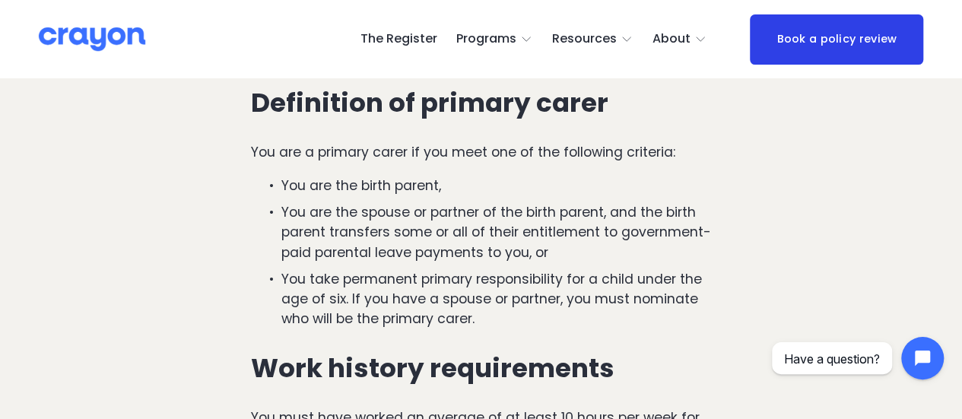
click at [443, 103] on h3 "Definition of primary carer" at bounding box center [481, 103] width 460 height 30
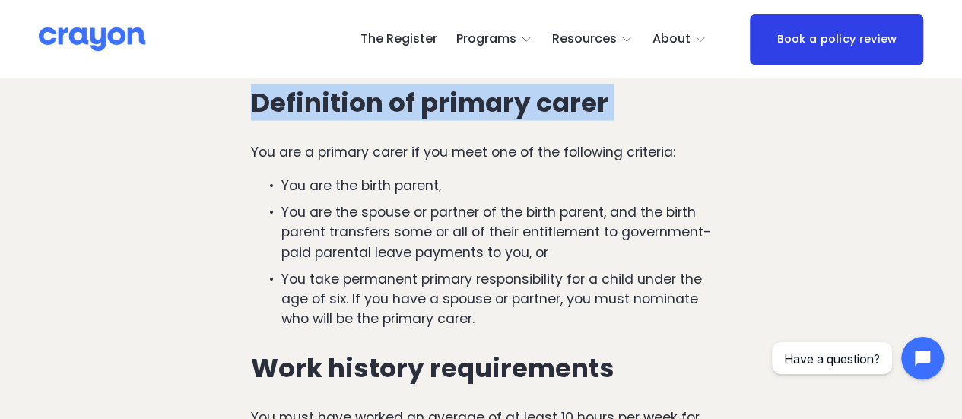
click at [443, 103] on h3 "Definition of primary carer" at bounding box center [481, 103] width 460 height 30
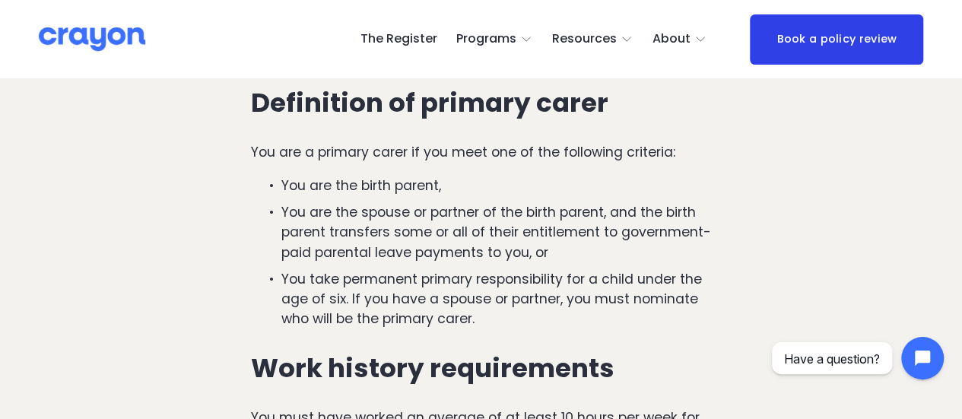
click at [451, 160] on p "You are a primary carer if you meet one of the following criteria:" at bounding box center [481, 152] width 460 height 20
click at [452, 159] on p "You are a primary carer if you meet one of the following criteria:" at bounding box center [481, 152] width 460 height 20
click at [411, 185] on p "You are the birth parent," at bounding box center [496, 186] width 430 height 20
click at [435, 97] on h3 "Definition of primary carer" at bounding box center [481, 103] width 460 height 30
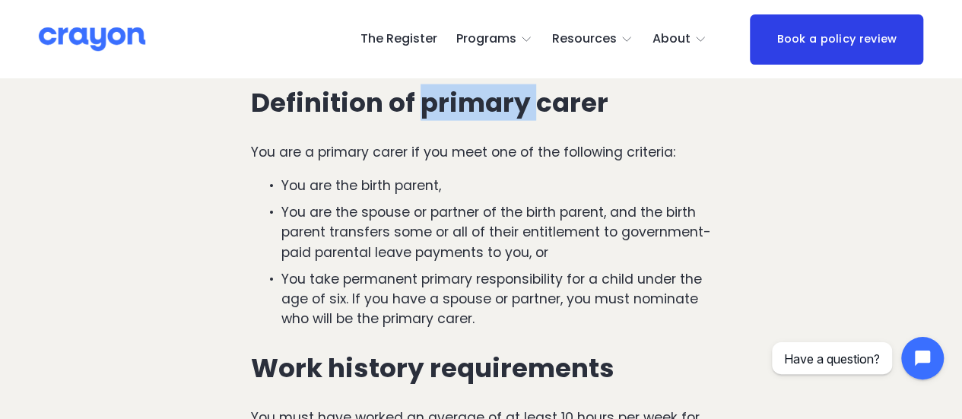
click at [435, 97] on h3 "Definition of primary carer" at bounding box center [481, 103] width 460 height 30
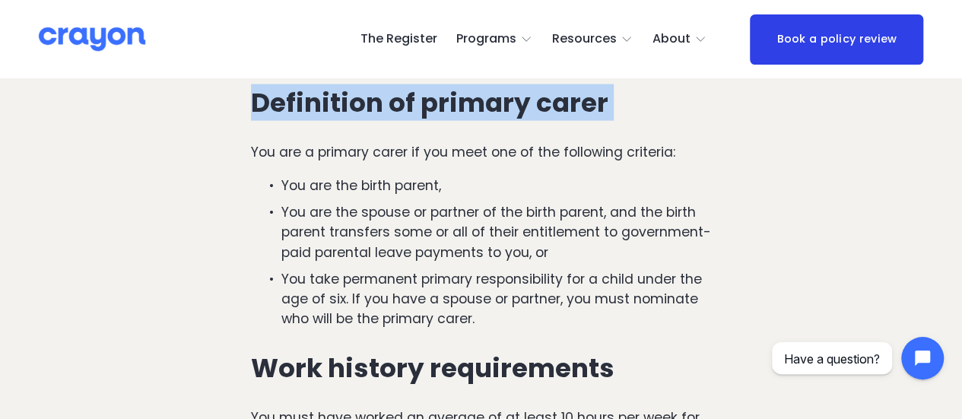
click at [435, 97] on h3 "Definition of primary carer" at bounding box center [481, 103] width 460 height 30
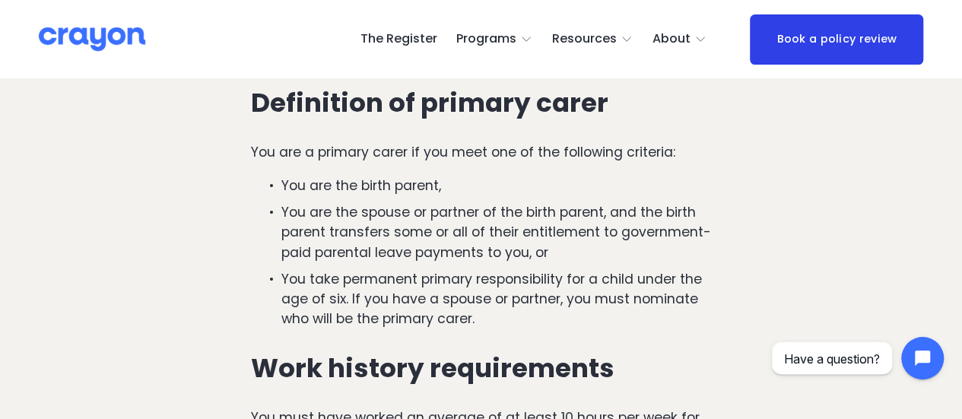
click at [414, 157] on p "You are a primary carer if you meet one of the following criteria:" at bounding box center [481, 152] width 460 height 20
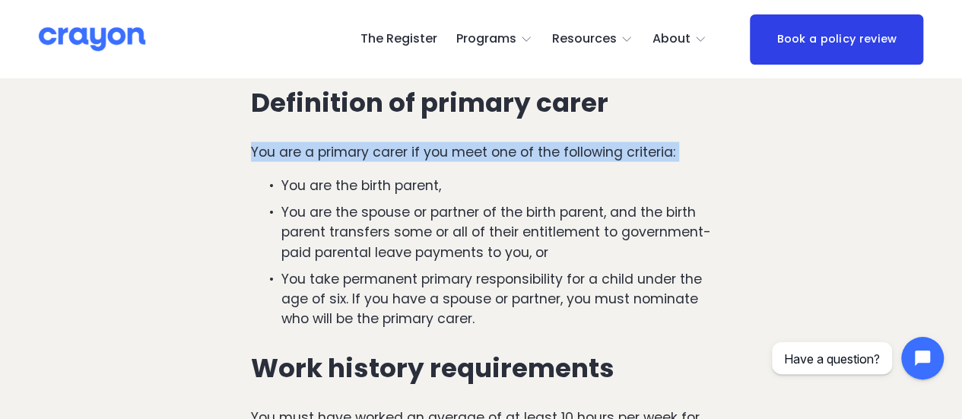
click at [414, 157] on p "You are a primary carer if you meet one of the following criteria:" at bounding box center [481, 152] width 460 height 20
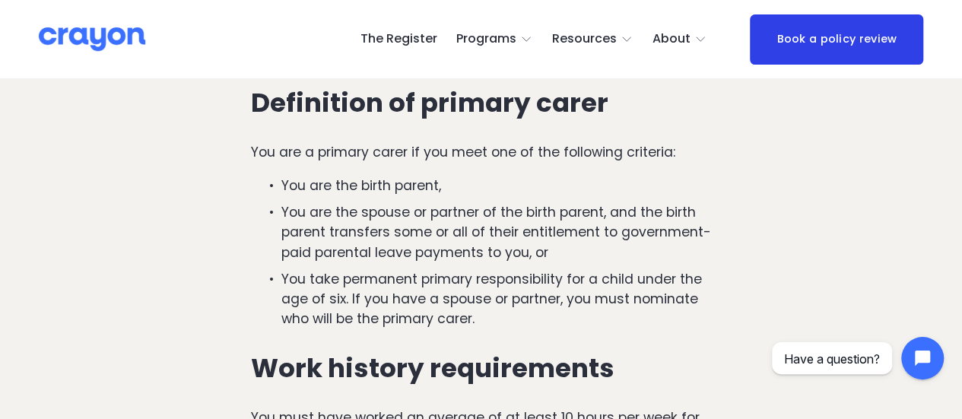
click at [393, 185] on p "You are the birth parent," at bounding box center [496, 186] width 430 height 20
click at [394, 185] on p "You are the birth parent," at bounding box center [496, 186] width 430 height 20
click at [412, 236] on p "You are the spouse or partner of the birth parent, and the birth parent transfe…" at bounding box center [496, 232] width 430 height 60
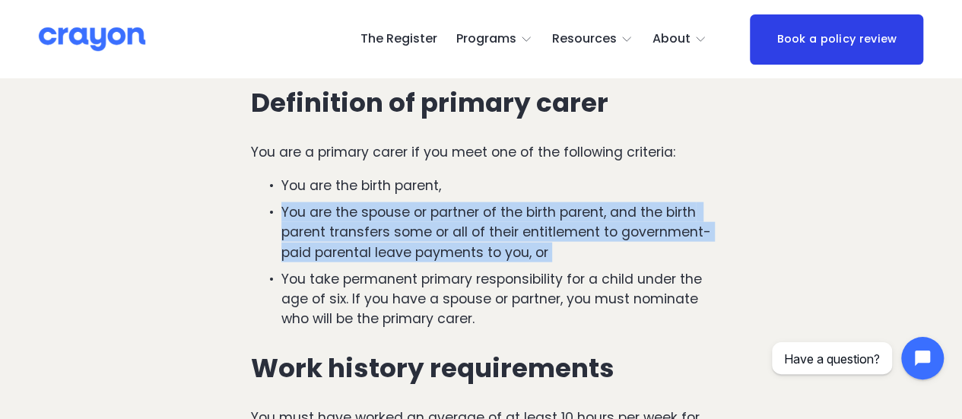
click at [412, 236] on p "You are the spouse or partner of the birth parent, and the birth parent transfe…" at bounding box center [496, 232] width 430 height 60
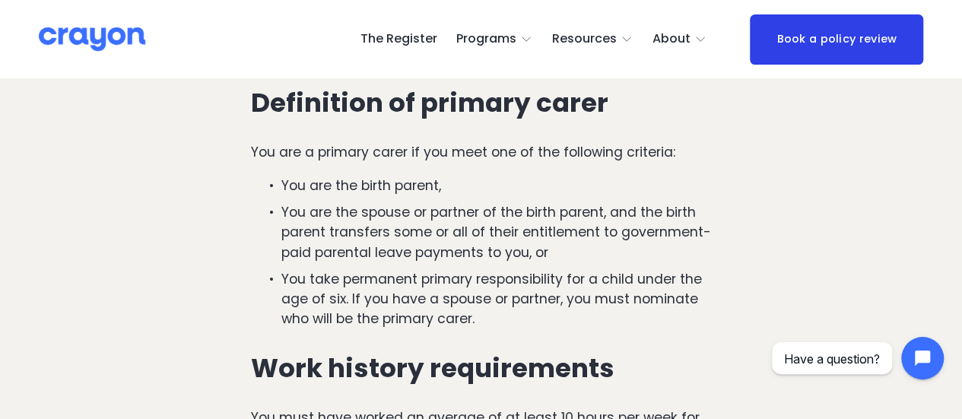
click at [425, 293] on p "You take permanent primary responsibility for a child under the age of six. If …" at bounding box center [496, 299] width 430 height 60
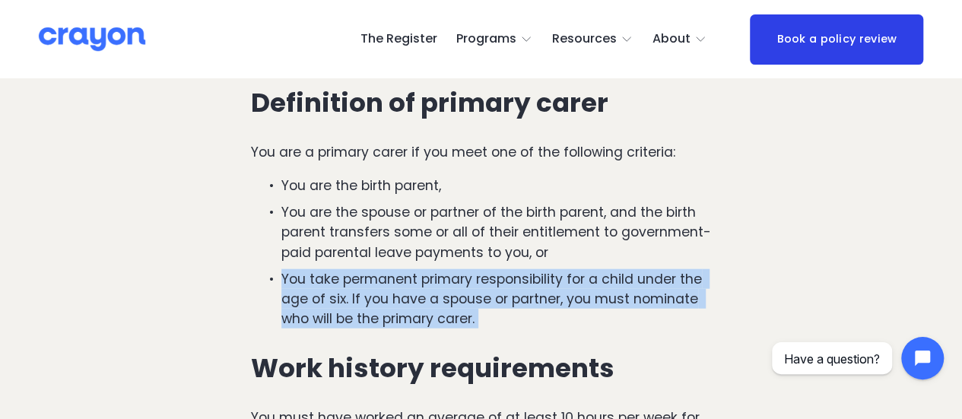
click at [425, 293] on p "You take permanent primary responsibility for a child under the age of six. If …" at bounding box center [496, 299] width 430 height 60
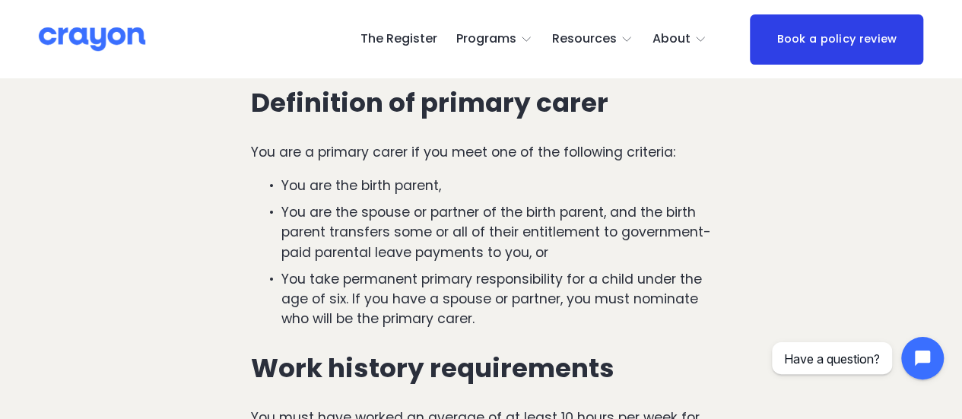
click at [436, 249] on p "You are the spouse or partner of the birth parent, and the birth parent transfe…" at bounding box center [496, 232] width 430 height 60
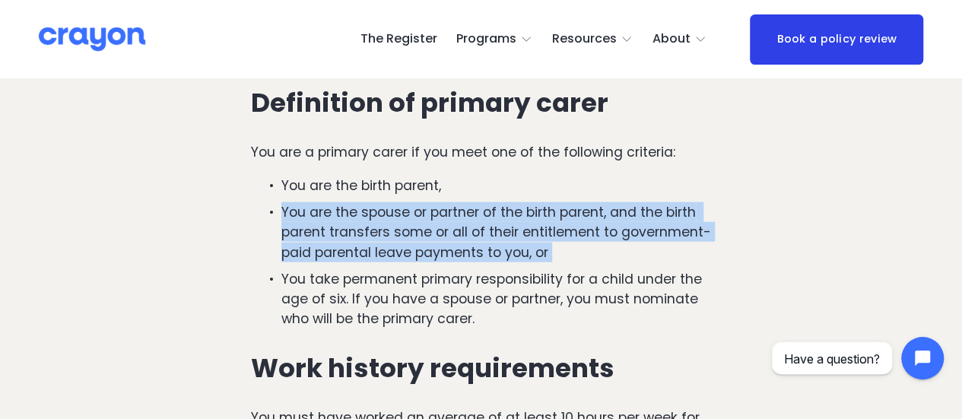
click at [436, 249] on p "You are the spouse or partner of the birth parent, and the birth parent transfe…" at bounding box center [496, 232] width 430 height 60
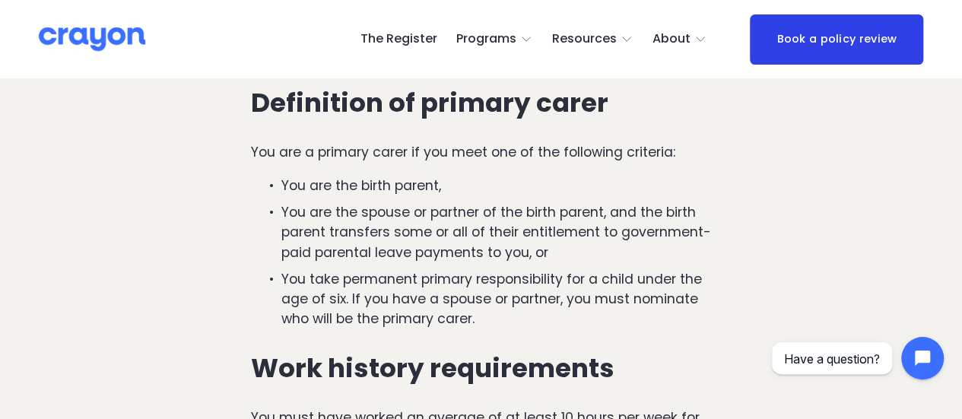
click at [422, 183] on p "You are the birth parent," at bounding box center [496, 186] width 430 height 20
click at [429, 151] on p "You are a primary carer if you meet one of the following criteria:" at bounding box center [481, 152] width 460 height 20
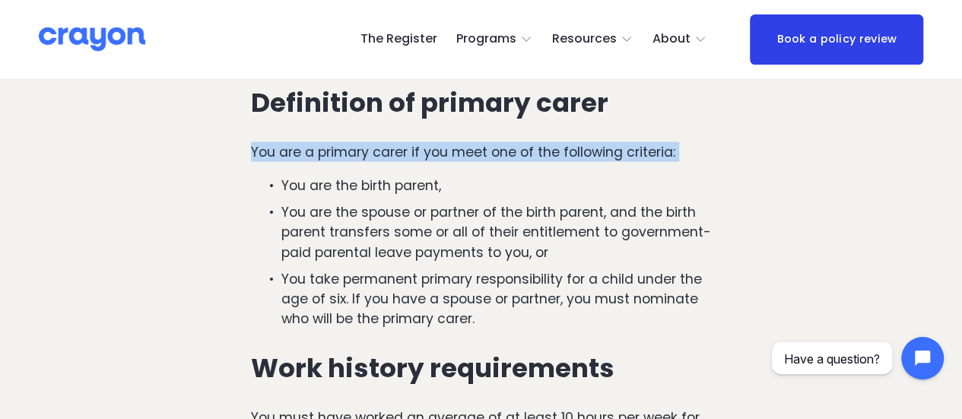
click at [429, 151] on p "You are a primary carer if you meet one of the following criteria:" at bounding box center [481, 152] width 460 height 20
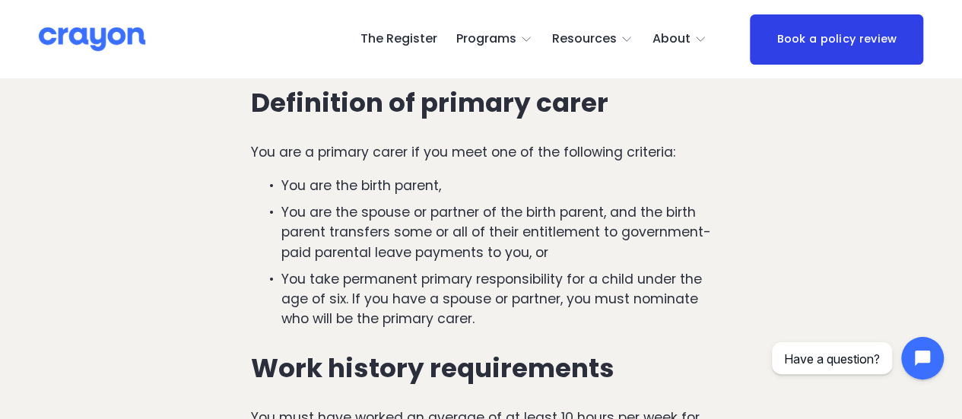
click at [444, 96] on h3 "Definition of primary carer" at bounding box center [481, 103] width 460 height 30
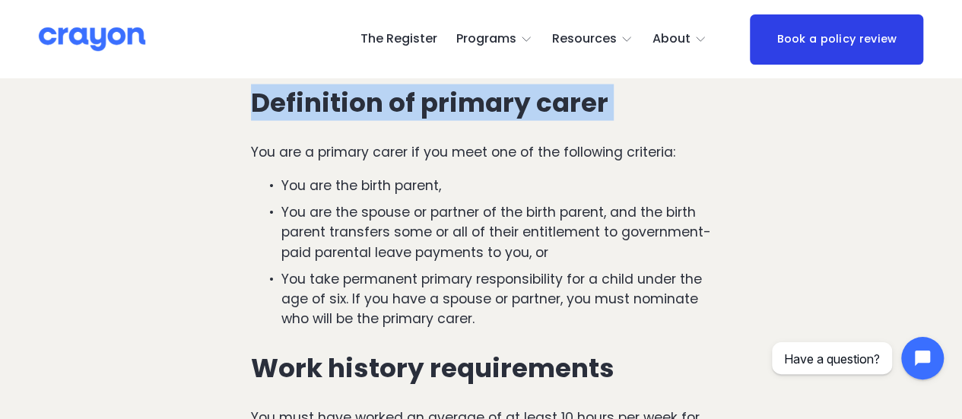
click at [444, 95] on h3 "Definition of primary carer" at bounding box center [481, 103] width 460 height 30
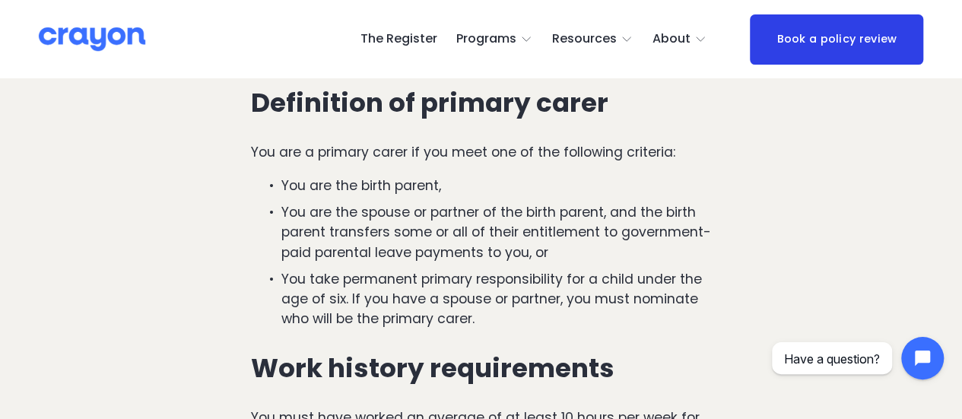
click at [432, 167] on div "To qualify for paid parental leave, you must meet these key requirements: You a…" at bounding box center [481, 179] width 460 height 576
click at [433, 162] on p "You are a primary carer if you meet one of the following criteria:" at bounding box center [481, 152] width 460 height 20
click at [439, 154] on p "You are a primary carer if you meet one of the following criteria:" at bounding box center [481, 152] width 460 height 20
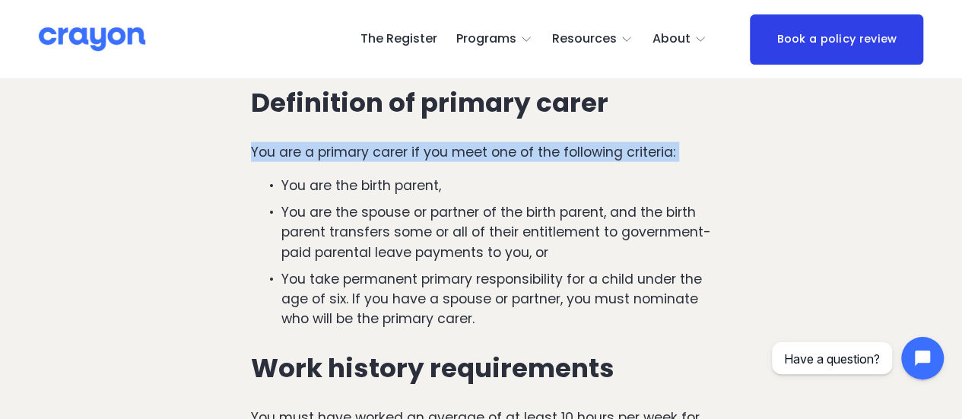
click at [439, 154] on p "You are a primary carer if you meet one of the following criteria:" at bounding box center [481, 152] width 460 height 20
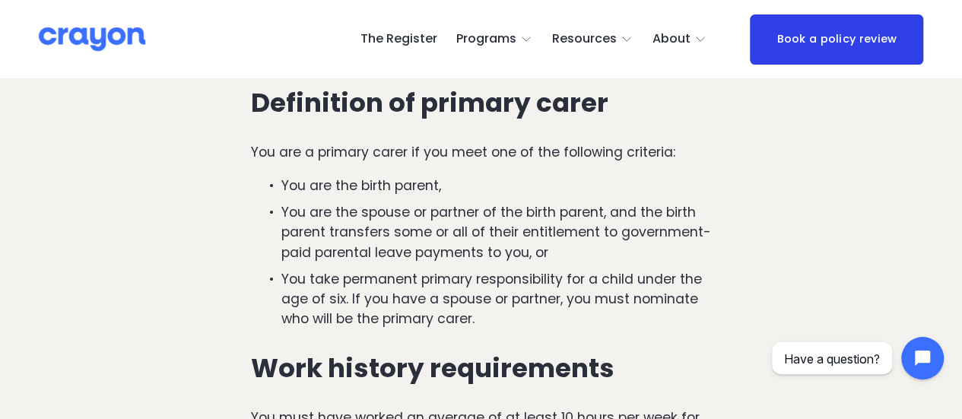
click at [427, 184] on p "You are the birth parent," at bounding box center [496, 186] width 430 height 20
click at [427, 183] on p "You are the birth parent," at bounding box center [496, 186] width 430 height 20
click at [426, 182] on p "You are the birth parent," at bounding box center [496, 186] width 430 height 20
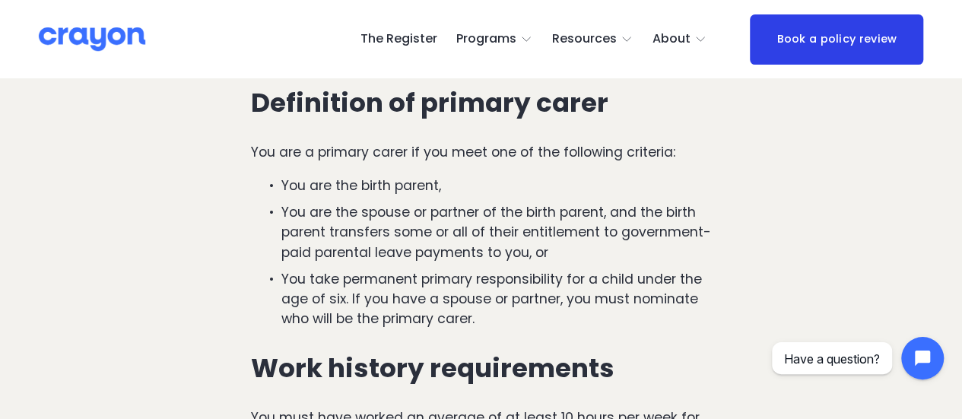
click at [432, 226] on p "You are the spouse or partner of the birth parent, and the birth parent transfe…" at bounding box center [496, 232] width 430 height 60
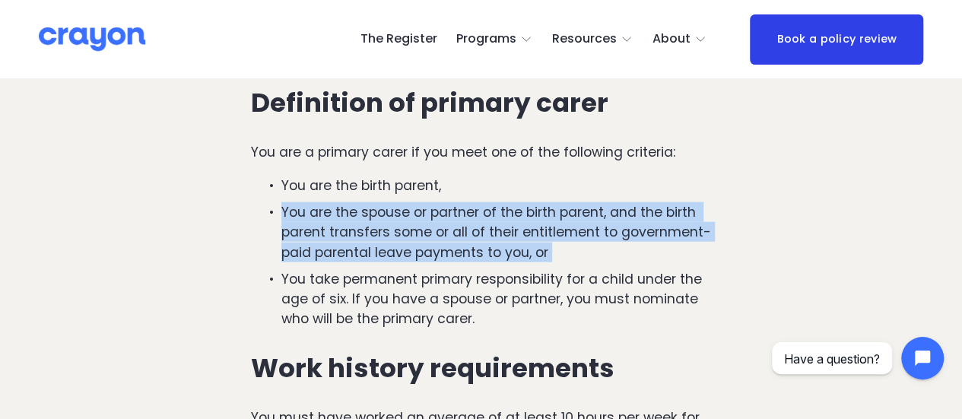
click at [432, 226] on p "You are the spouse or partner of the birth parent, and the birth parent transfe…" at bounding box center [496, 232] width 430 height 60
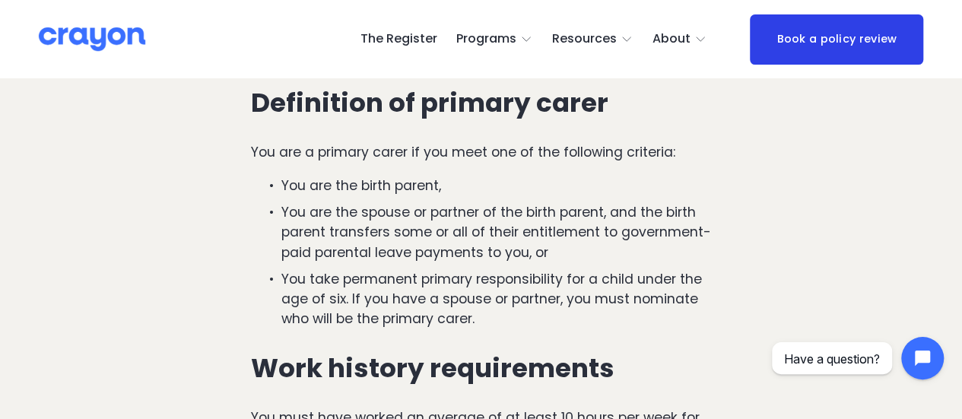
click at [461, 297] on p "You take permanent primary responsibility for a child under the age of six. If …" at bounding box center [496, 299] width 430 height 60
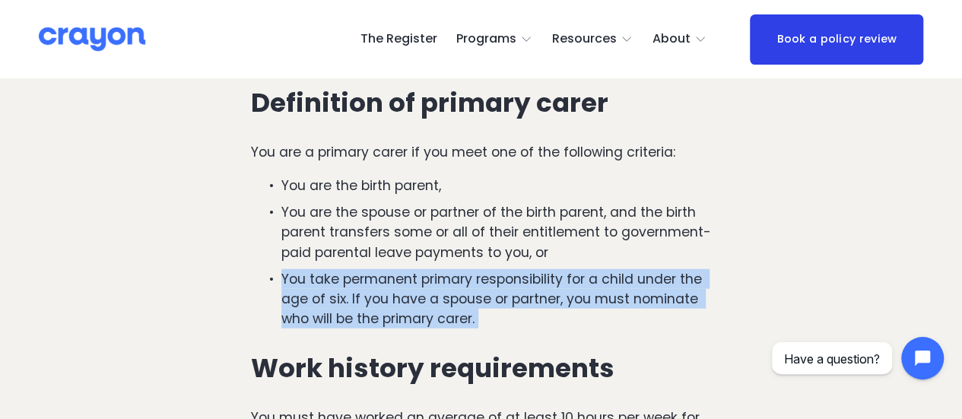
click at [461, 297] on p "You take permanent primary responsibility for a child under the age of six. If …" at bounding box center [496, 299] width 430 height 60
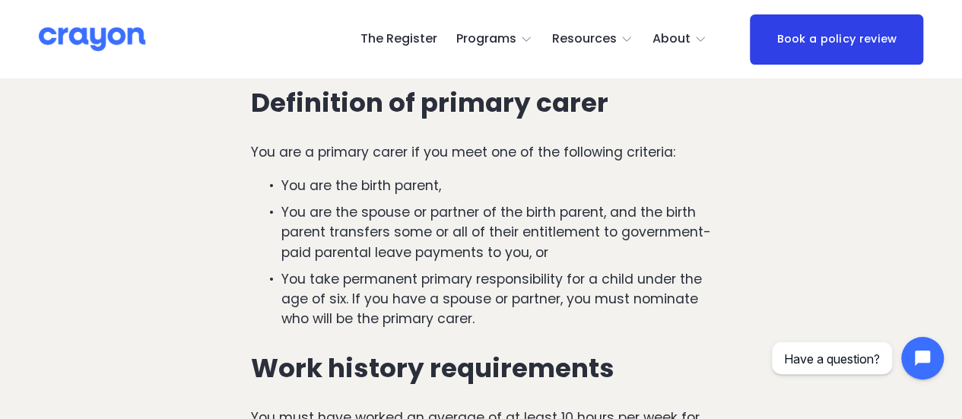
click at [451, 239] on p "You are the spouse or partner of the birth parent, and the birth parent transfe…" at bounding box center [496, 232] width 430 height 60
click at [452, 238] on p "You are the spouse or partner of the birth parent, and the birth parent transfe…" at bounding box center [496, 232] width 430 height 60
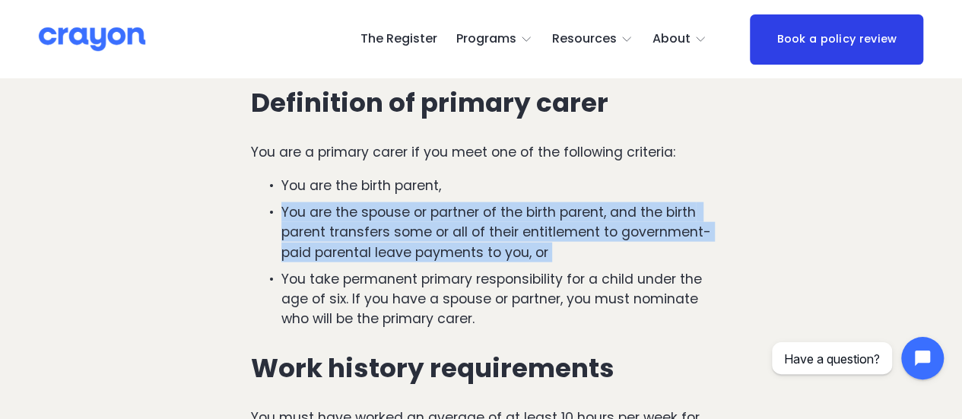
click at [452, 238] on p "You are the spouse or partner of the birth parent, and the birth parent transfe…" at bounding box center [496, 232] width 430 height 60
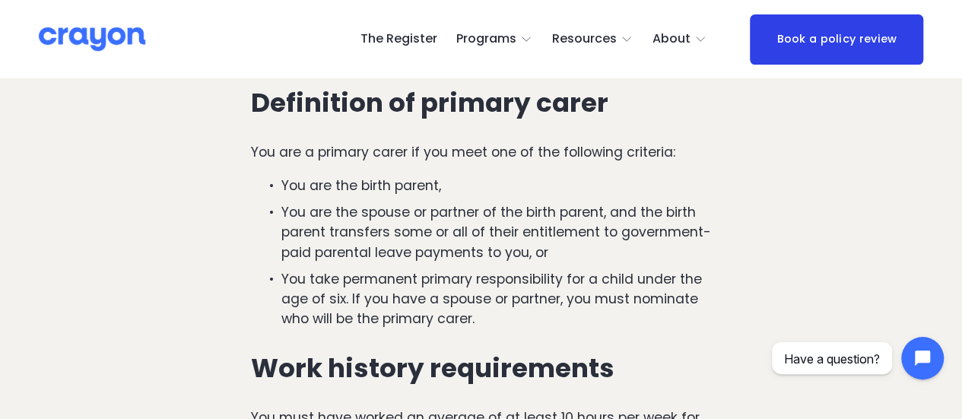
click at [428, 185] on p "You are the birth parent," at bounding box center [496, 186] width 430 height 20
click at [429, 183] on p "You are the birth parent," at bounding box center [496, 186] width 430 height 20
click at [430, 183] on p "You are the birth parent," at bounding box center [496, 186] width 430 height 20
click at [442, 147] on p "You are a primary carer if you meet one of the following criteria:" at bounding box center [481, 152] width 460 height 20
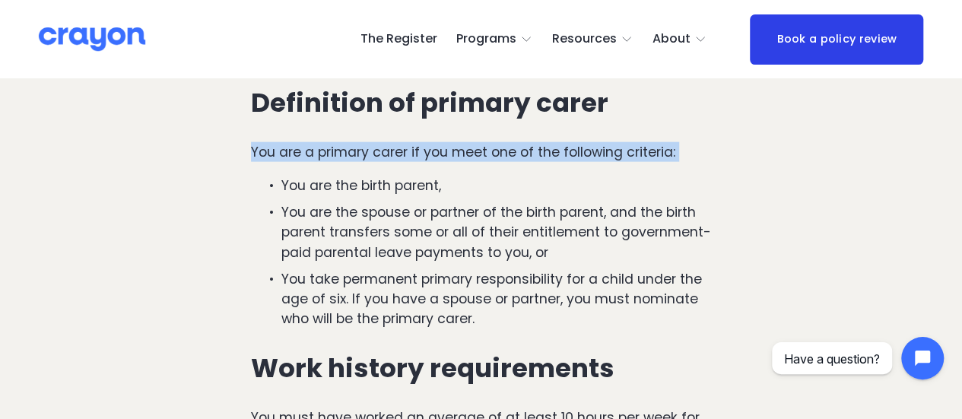
click at [442, 147] on p "You are a primary carer if you meet one of the following criteria:" at bounding box center [481, 152] width 460 height 20
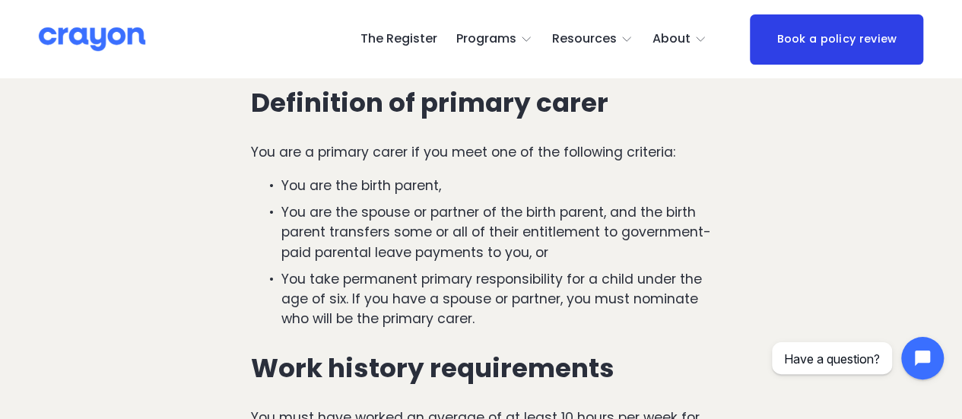
click at [467, 100] on h3 "Definition of primary carer" at bounding box center [481, 103] width 460 height 30
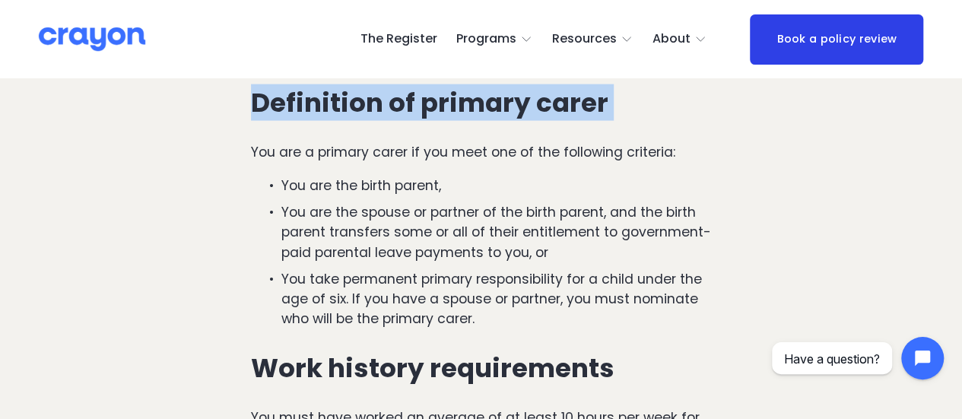
click at [465, 100] on h3 "Definition of primary carer" at bounding box center [481, 103] width 460 height 30
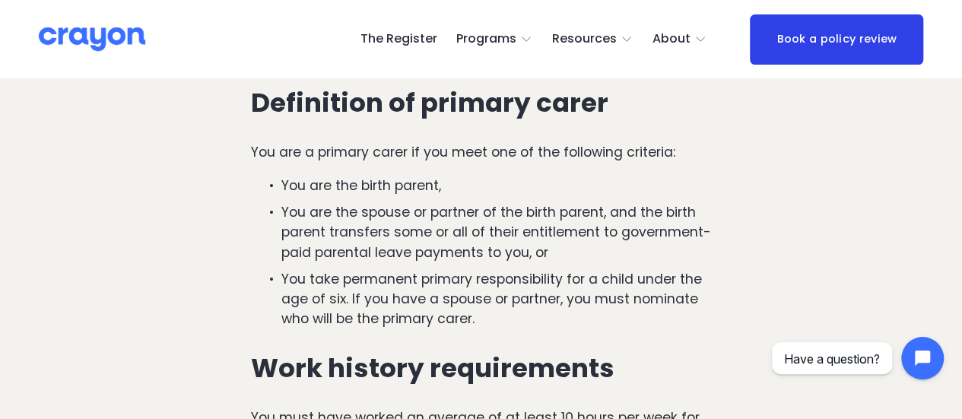
click at [446, 162] on p "You are a primary carer if you meet one of the following criteria:" at bounding box center [481, 152] width 460 height 20
click at [447, 162] on p "You are a primary carer if you meet one of the following criteria:" at bounding box center [481, 152] width 460 height 20
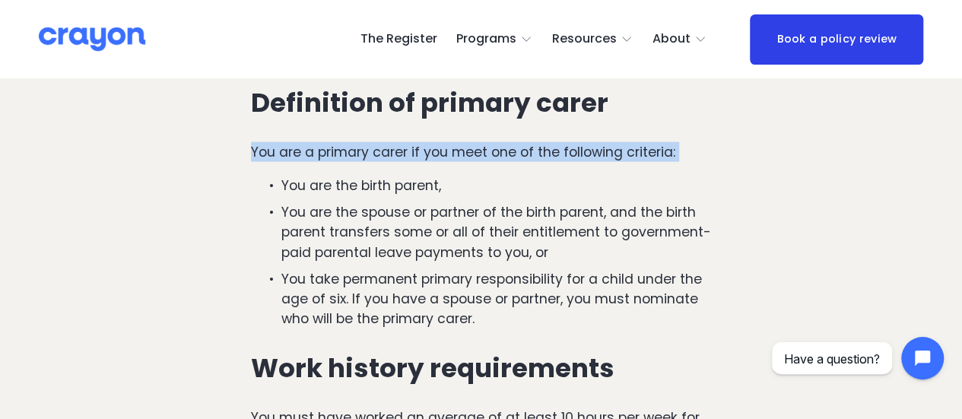
click at [447, 162] on p "You are a primary carer if you meet one of the following criteria:" at bounding box center [481, 152] width 460 height 20
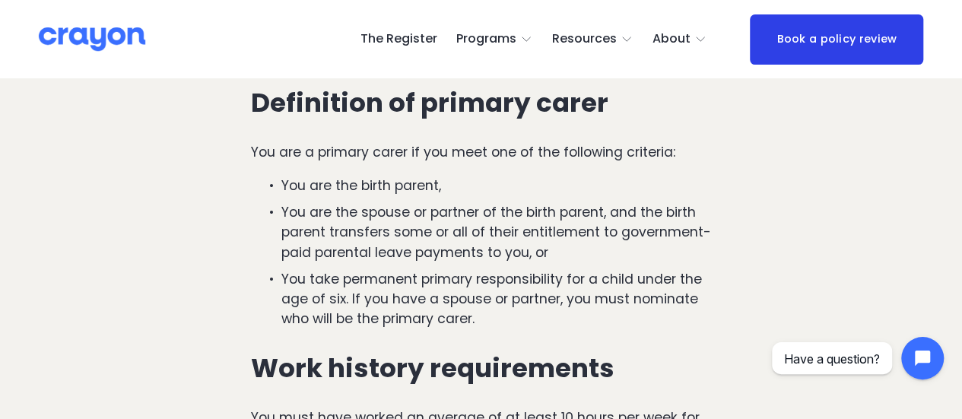
click at [428, 180] on p "You are the birth parent," at bounding box center [496, 186] width 430 height 20
click at [428, 192] on p "You are the birth parent," at bounding box center [496, 186] width 430 height 20
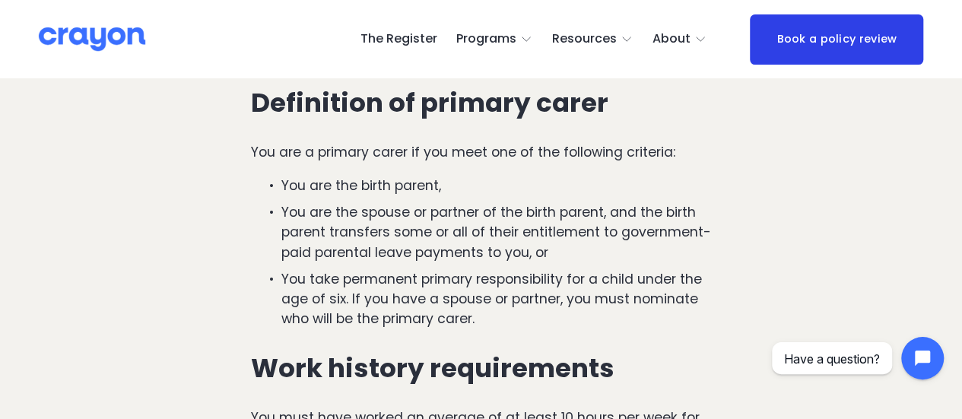
click at [446, 230] on p "You are the spouse or partner of the birth parent, and the birth parent transfe…" at bounding box center [496, 232] width 430 height 60
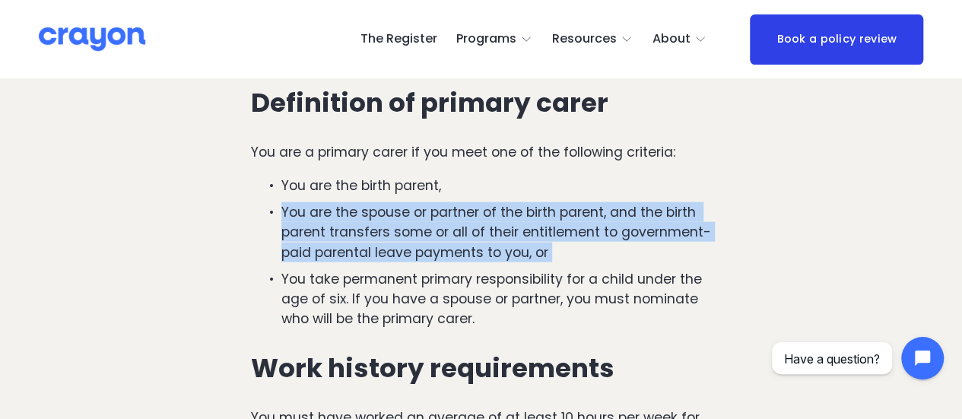
click at [446, 230] on p "You are the spouse or partner of the birth parent, and the birth parent transfe…" at bounding box center [496, 232] width 430 height 60
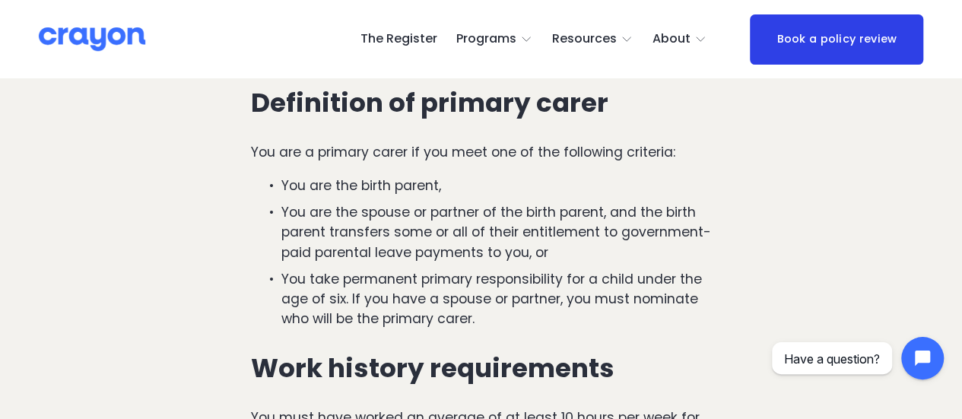
click at [468, 291] on p "You take permanent primary responsibility for a child under the age of six. If …" at bounding box center [496, 299] width 430 height 60
click at [461, 295] on p "You take permanent primary responsibility for a child under the age of six. If …" at bounding box center [496, 299] width 430 height 60
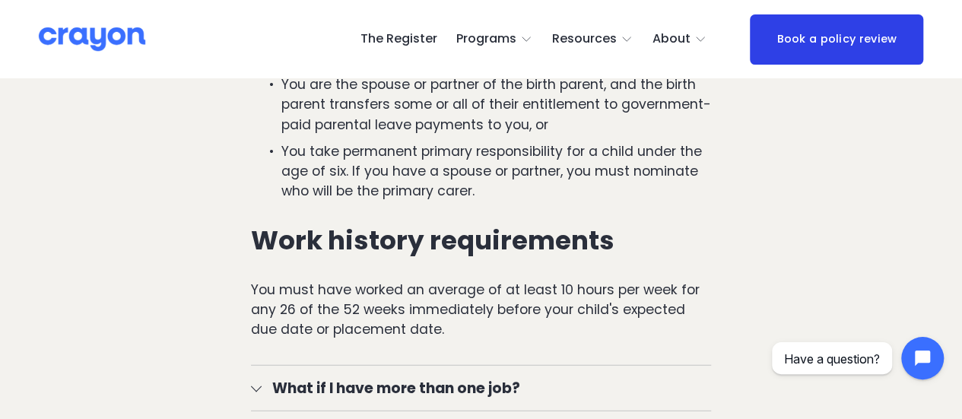
scroll to position [1825, 0]
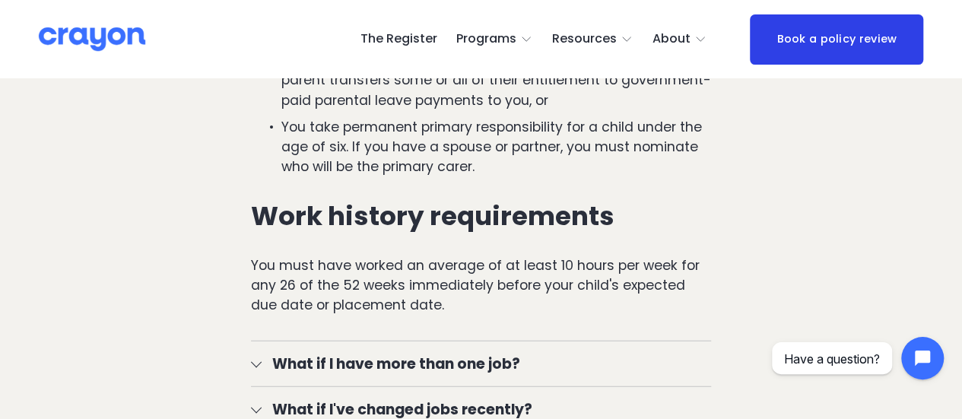
click at [444, 300] on p "You must have worked an average of at least 10 hours per week for any 26 of the…" at bounding box center [481, 285] width 460 height 60
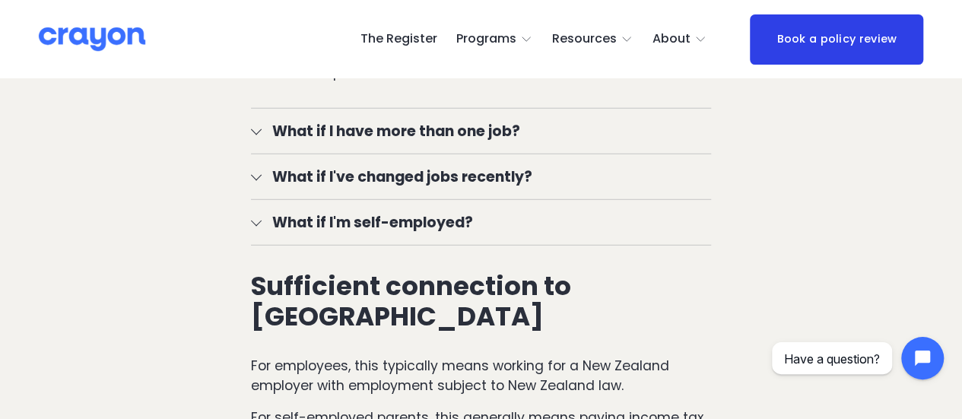
scroll to position [2129, 0]
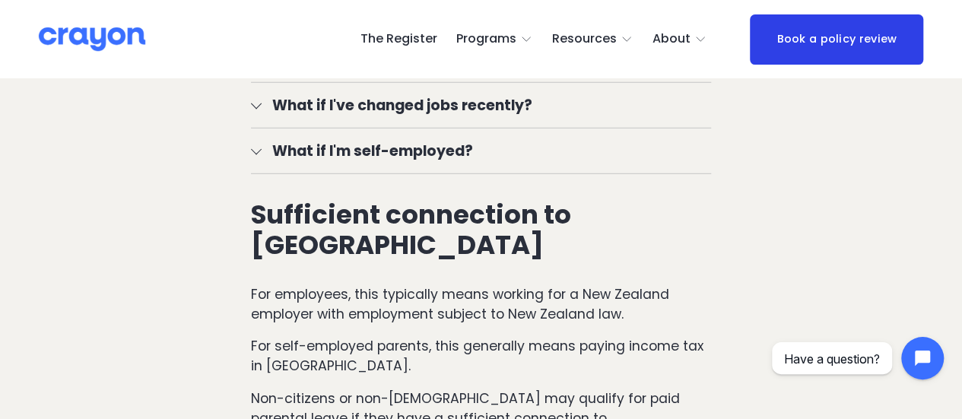
click at [300, 236] on h3 "Sufficient connection to [GEOGRAPHIC_DATA]" at bounding box center [481, 229] width 460 height 59
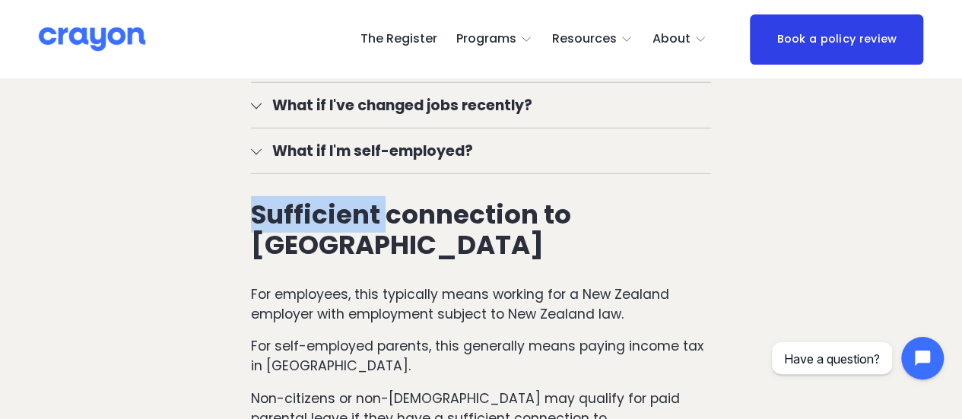
click at [300, 236] on h3 "Sufficient connection to [GEOGRAPHIC_DATA]" at bounding box center [481, 229] width 460 height 59
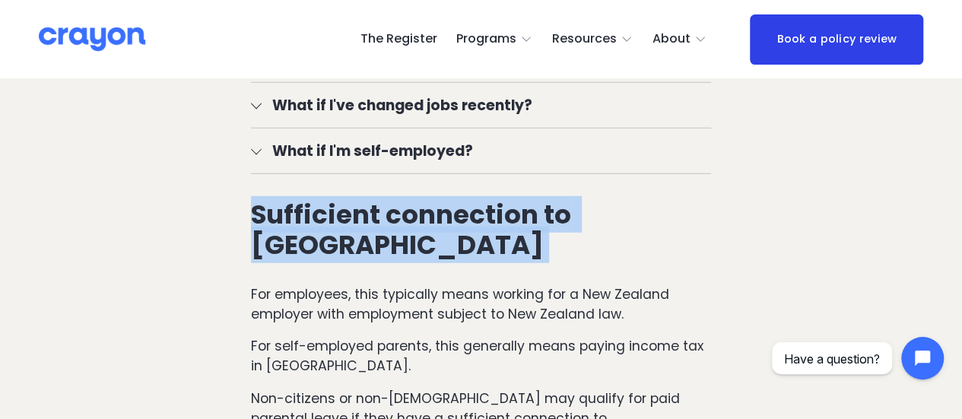
click at [300, 236] on h3 "Sufficient connection to [GEOGRAPHIC_DATA]" at bounding box center [481, 229] width 460 height 59
click at [272, 247] on h3 "Sufficient connection to [GEOGRAPHIC_DATA]" at bounding box center [481, 229] width 460 height 59
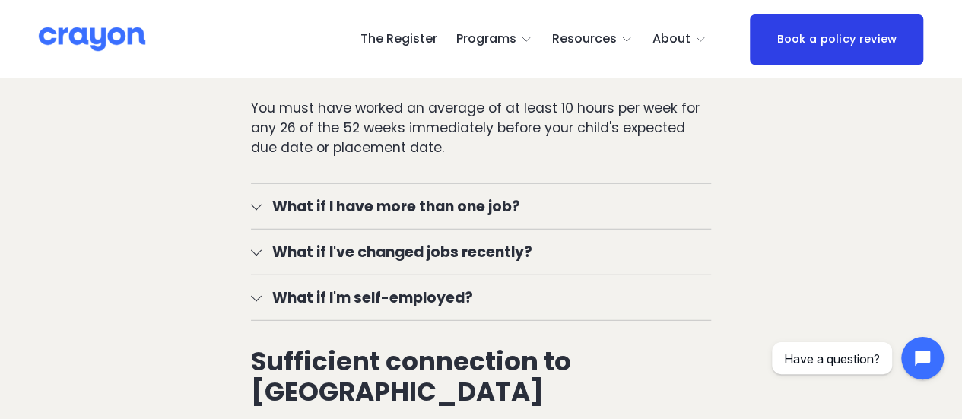
scroll to position [1977, 0]
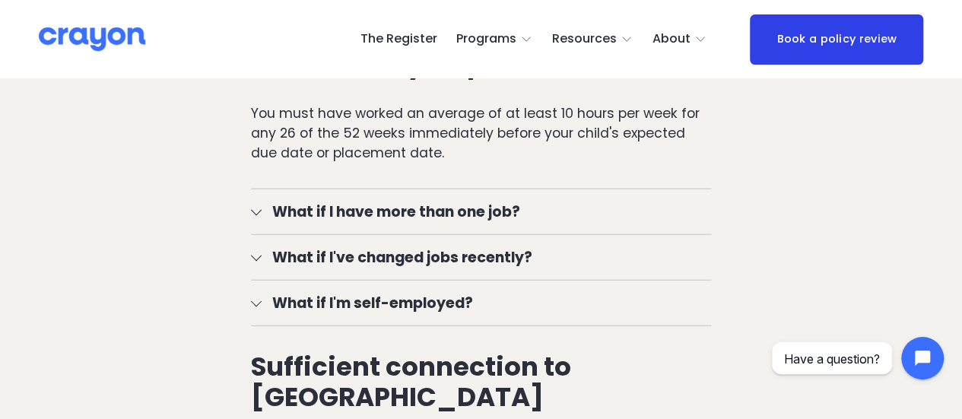
click at [322, 319] on button "What if I'm self-employed?" at bounding box center [481, 303] width 460 height 45
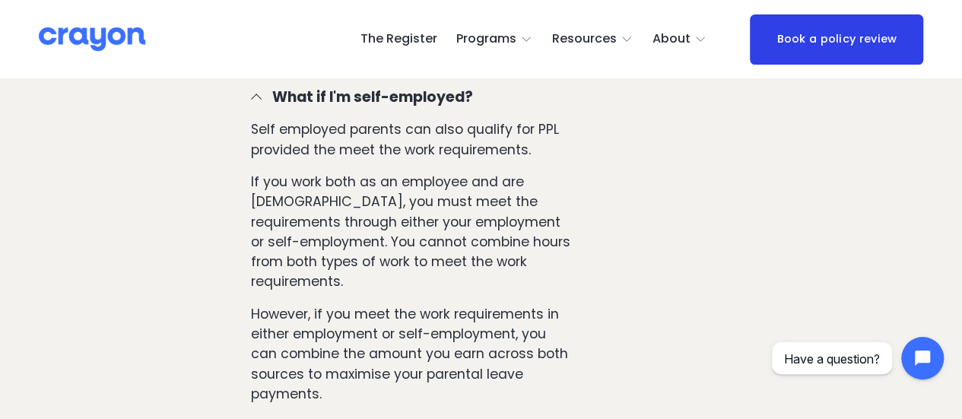
scroll to position [2205, 0]
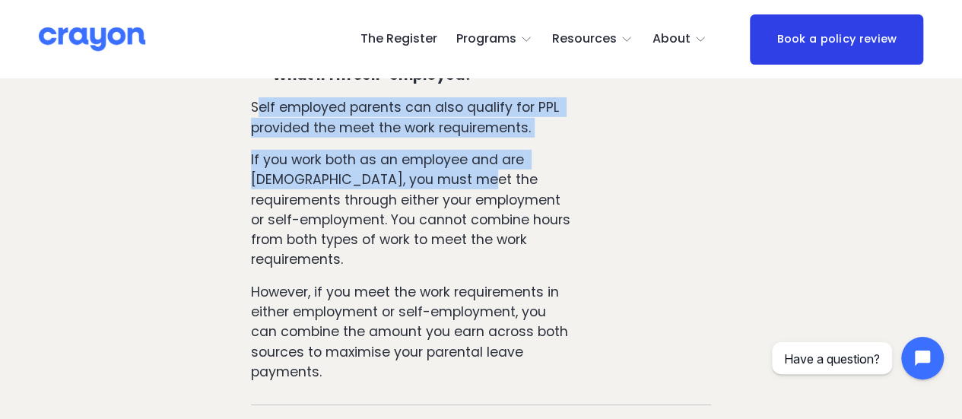
drag, startPoint x: 257, startPoint y: 117, endPoint x: 418, endPoint y: 201, distance: 181.9
click at [418, 201] on div "Self employed parents can also qualify for PPL provided the meet the work requi…" at bounding box center [412, 250] width 322 height 307
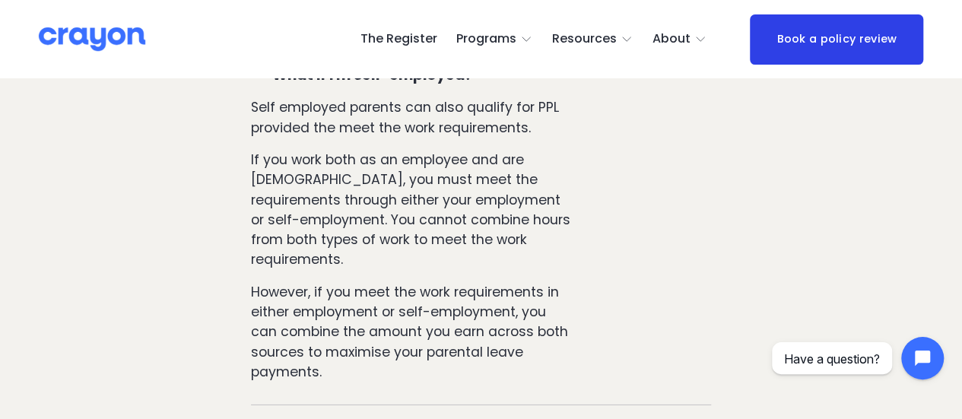
click at [377, 223] on p "If you work both as an employee and are [DEMOGRAPHIC_DATA], you must meet the r…" at bounding box center [412, 210] width 322 height 120
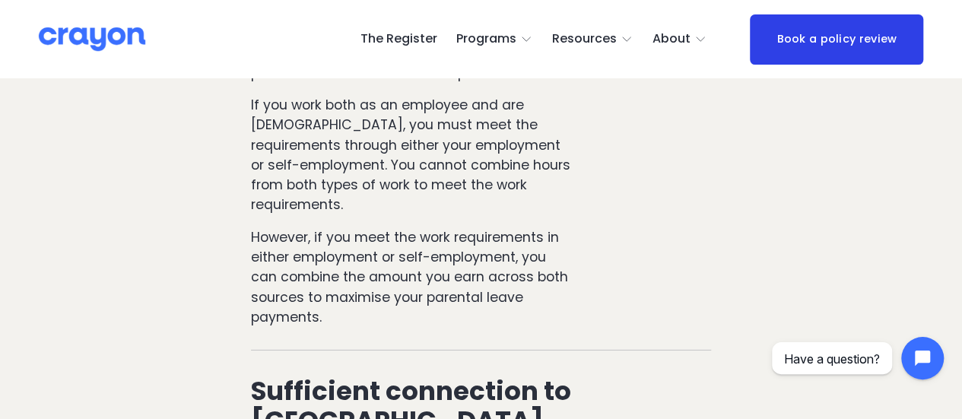
scroll to position [2281, 0]
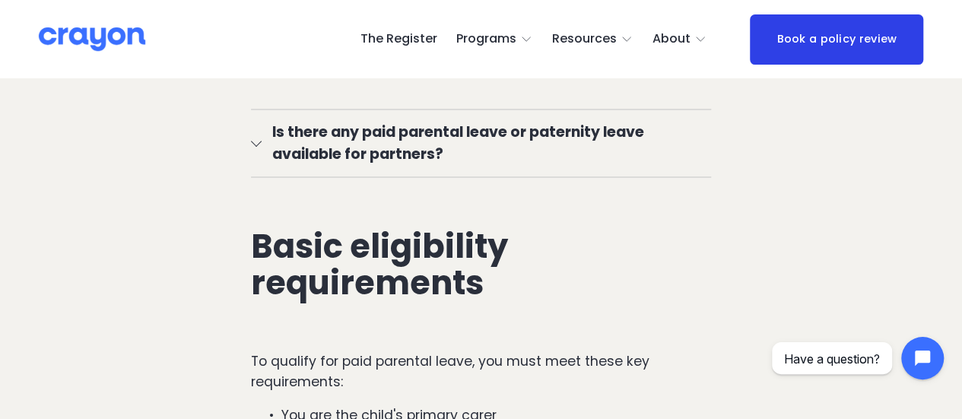
scroll to position [1363, 0]
